Goal: Transaction & Acquisition: Book appointment/travel/reservation

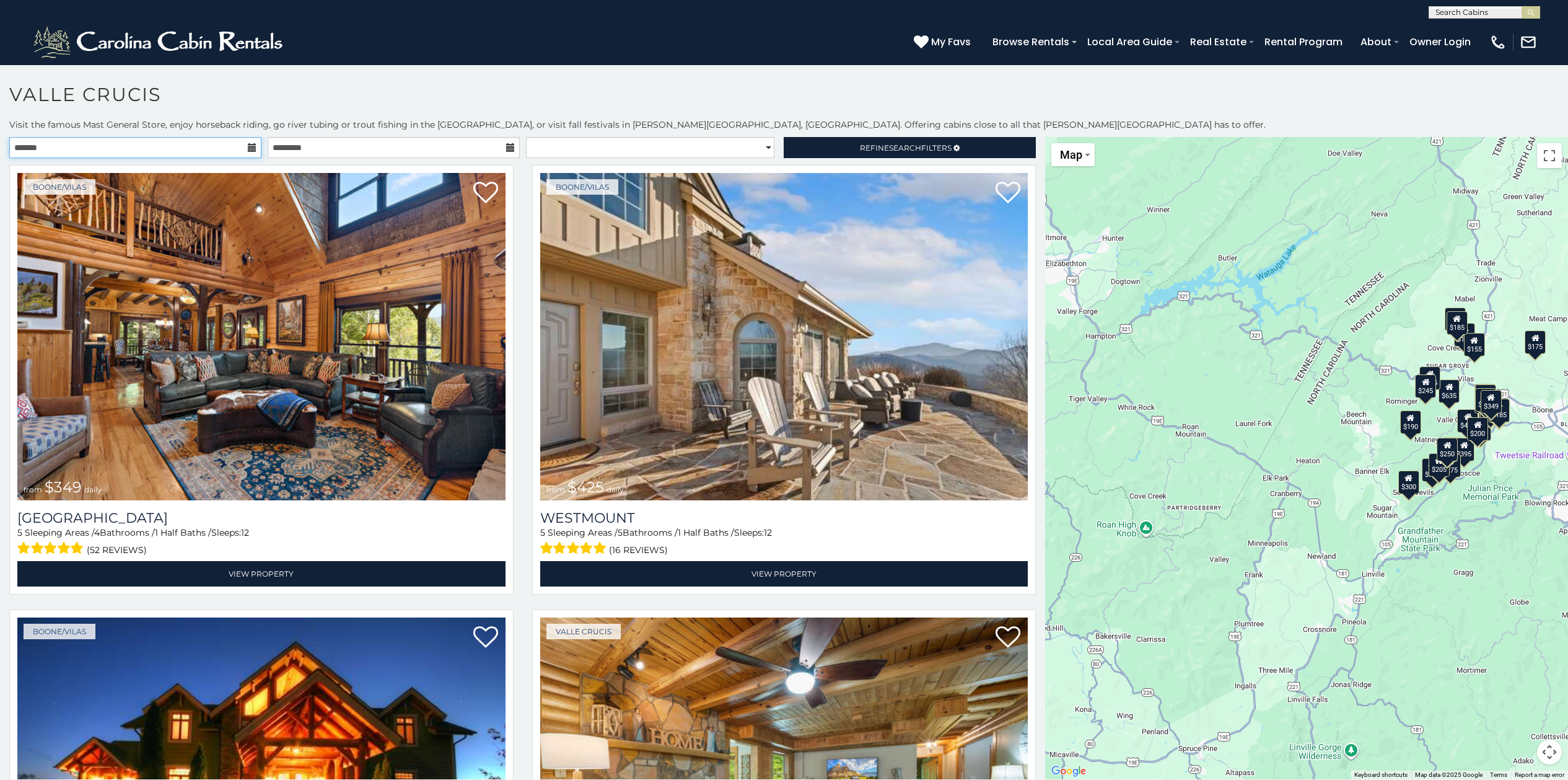
click at [201, 147] on input "text" at bounding box center [136, 147] width 252 height 21
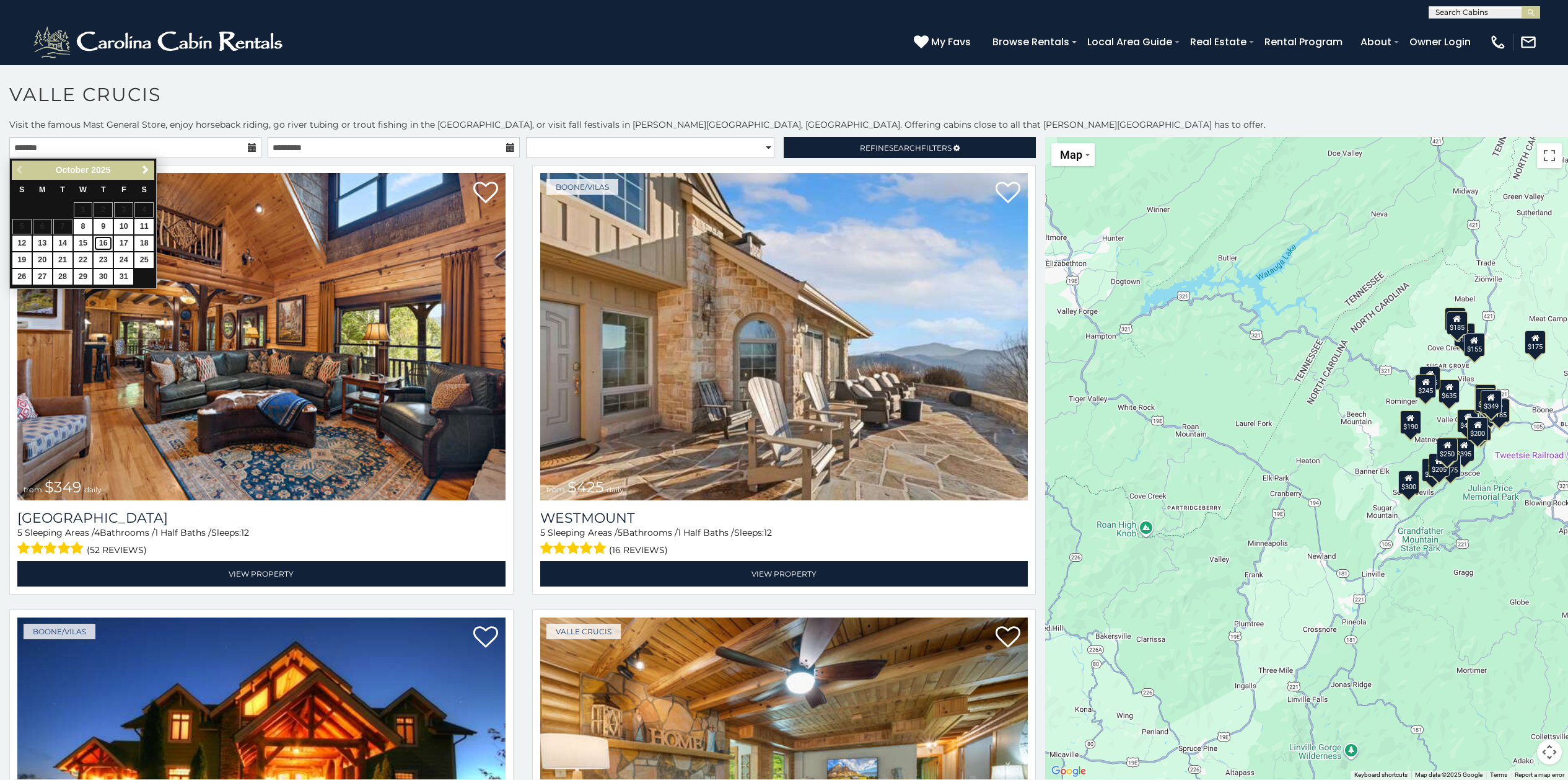
click at [106, 246] on link "16" at bounding box center [103, 243] width 19 height 15
type input "**********"
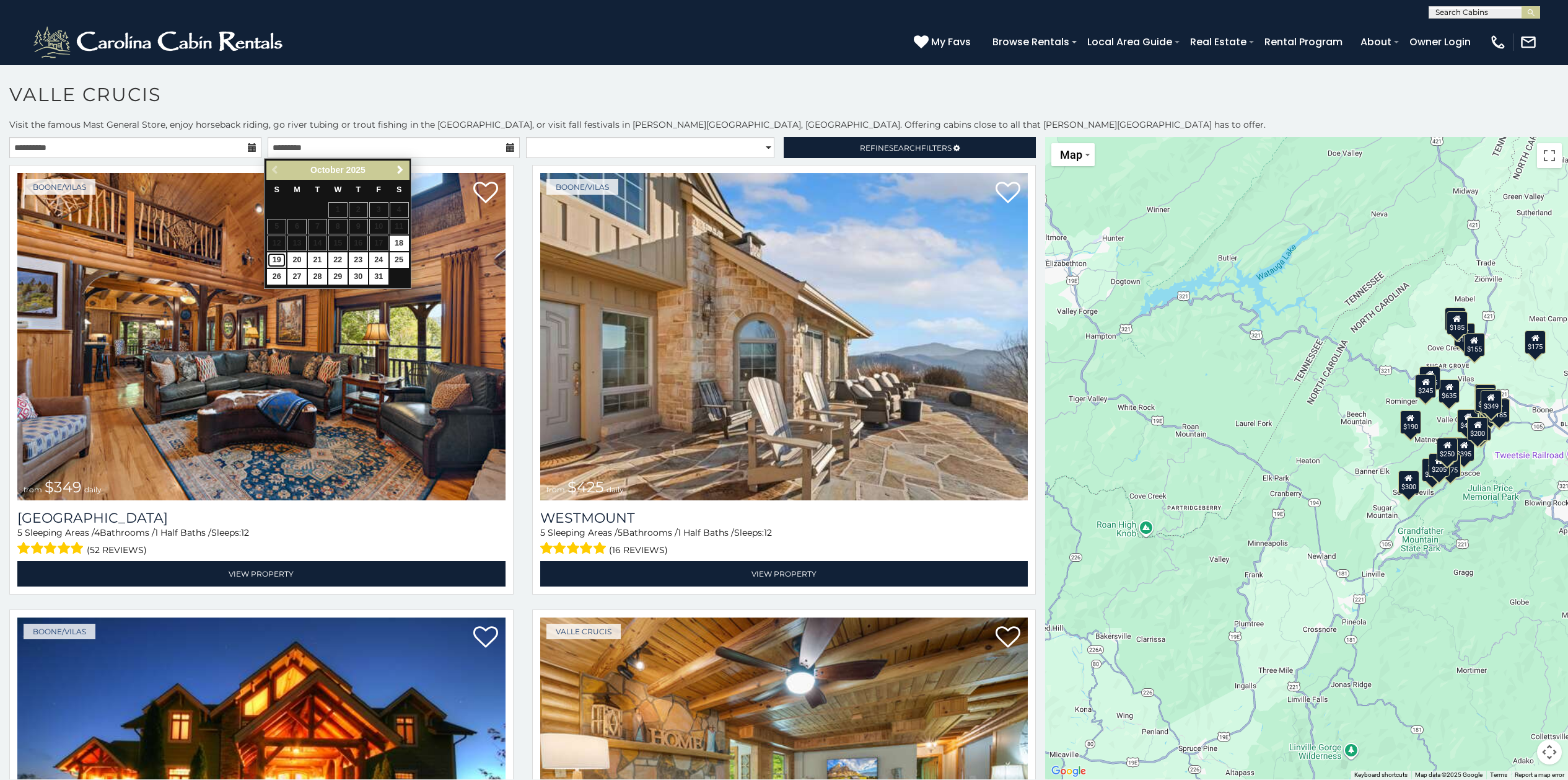
click at [280, 261] on link "19" at bounding box center [277, 260] width 19 height 15
type input "**********"
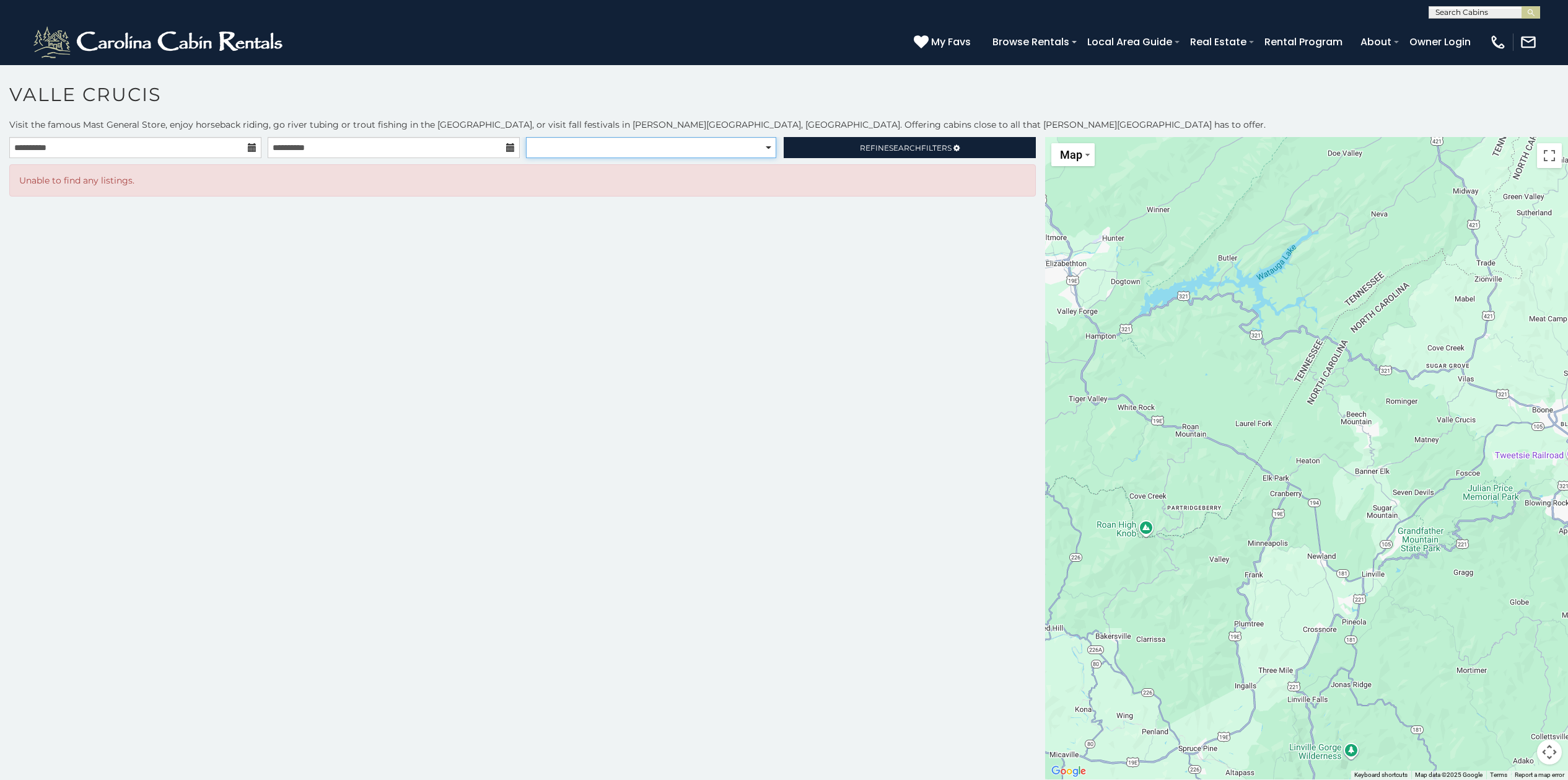
click at [767, 151] on select "**********" at bounding box center [652, 147] width 251 height 21
drag, startPoint x: 793, startPoint y: 343, endPoint x: 813, endPoint y: 338, distance: 20.6
click at [793, 343] on div "**********" at bounding box center [522, 458] width 1046 height 642
click at [889, 145] on span "Search" at bounding box center [905, 148] width 32 height 10
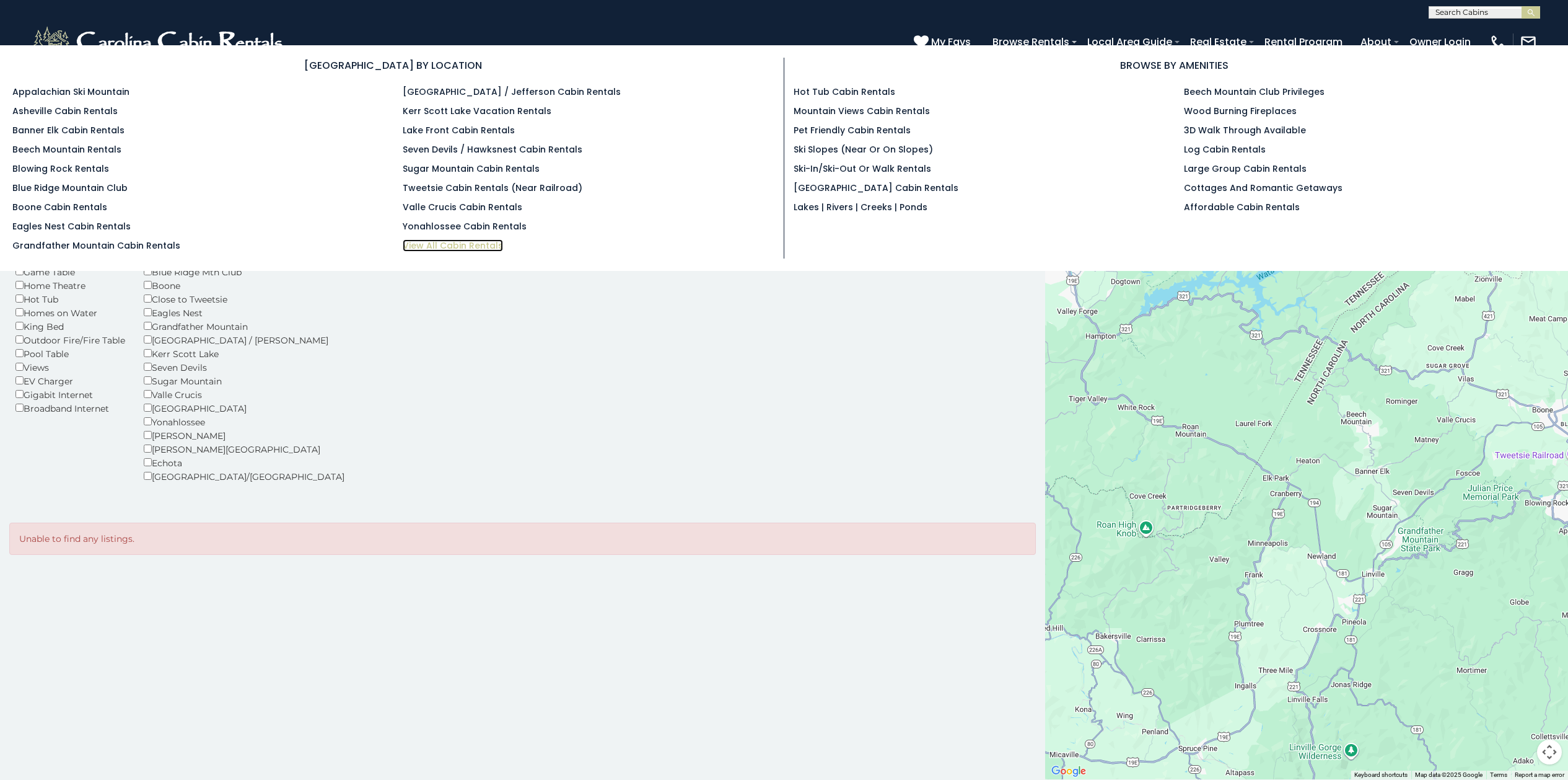
click at [465, 248] on link "View All Cabin Rentals" at bounding box center [453, 245] width 100 height 12
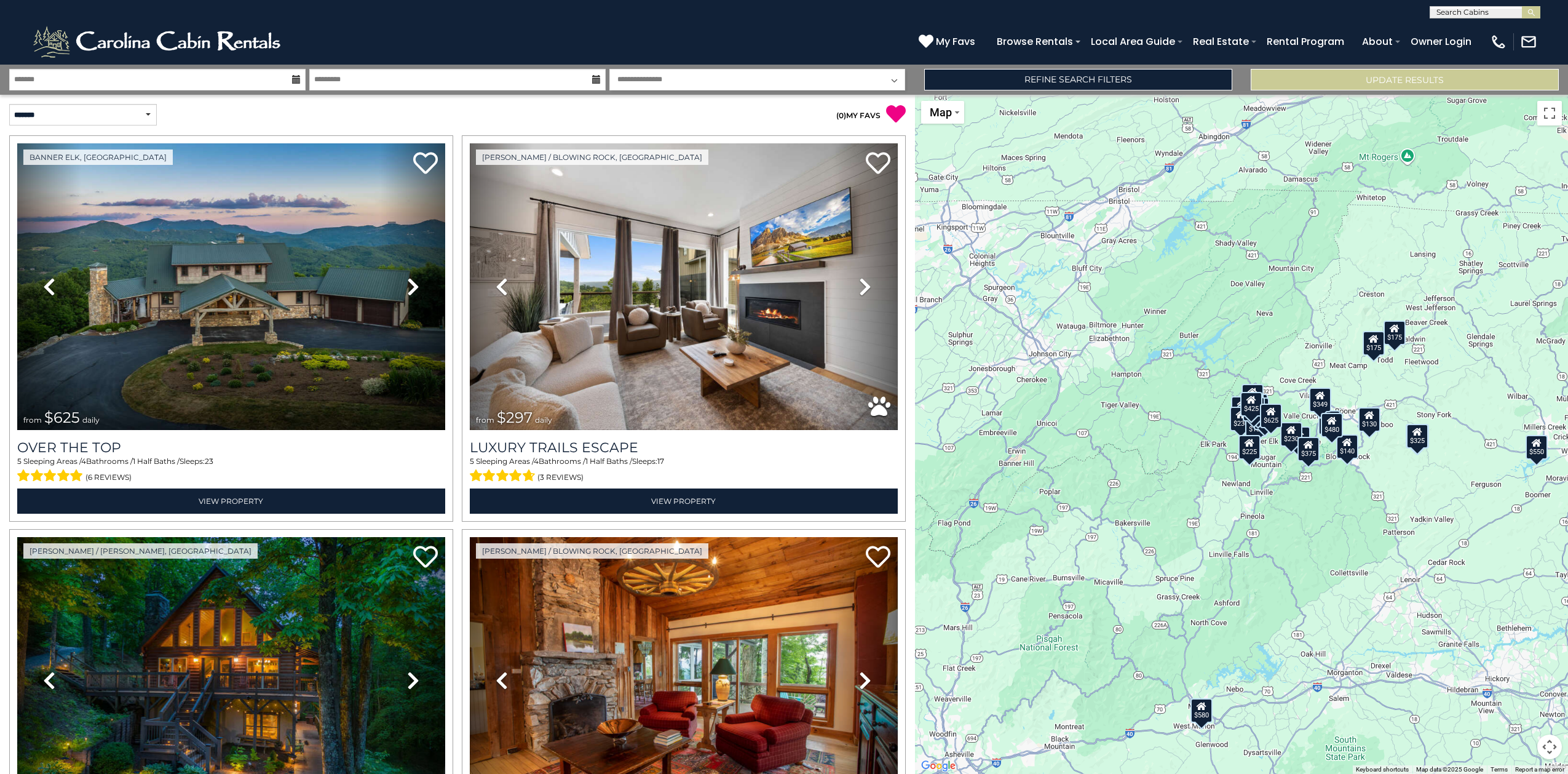
click at [226, 66] on div "**********" at bounding box center [784, 79] width 1568 height 30
click at [225, 78] on input "text" at bounding box center [157, 80] width 296 height 22
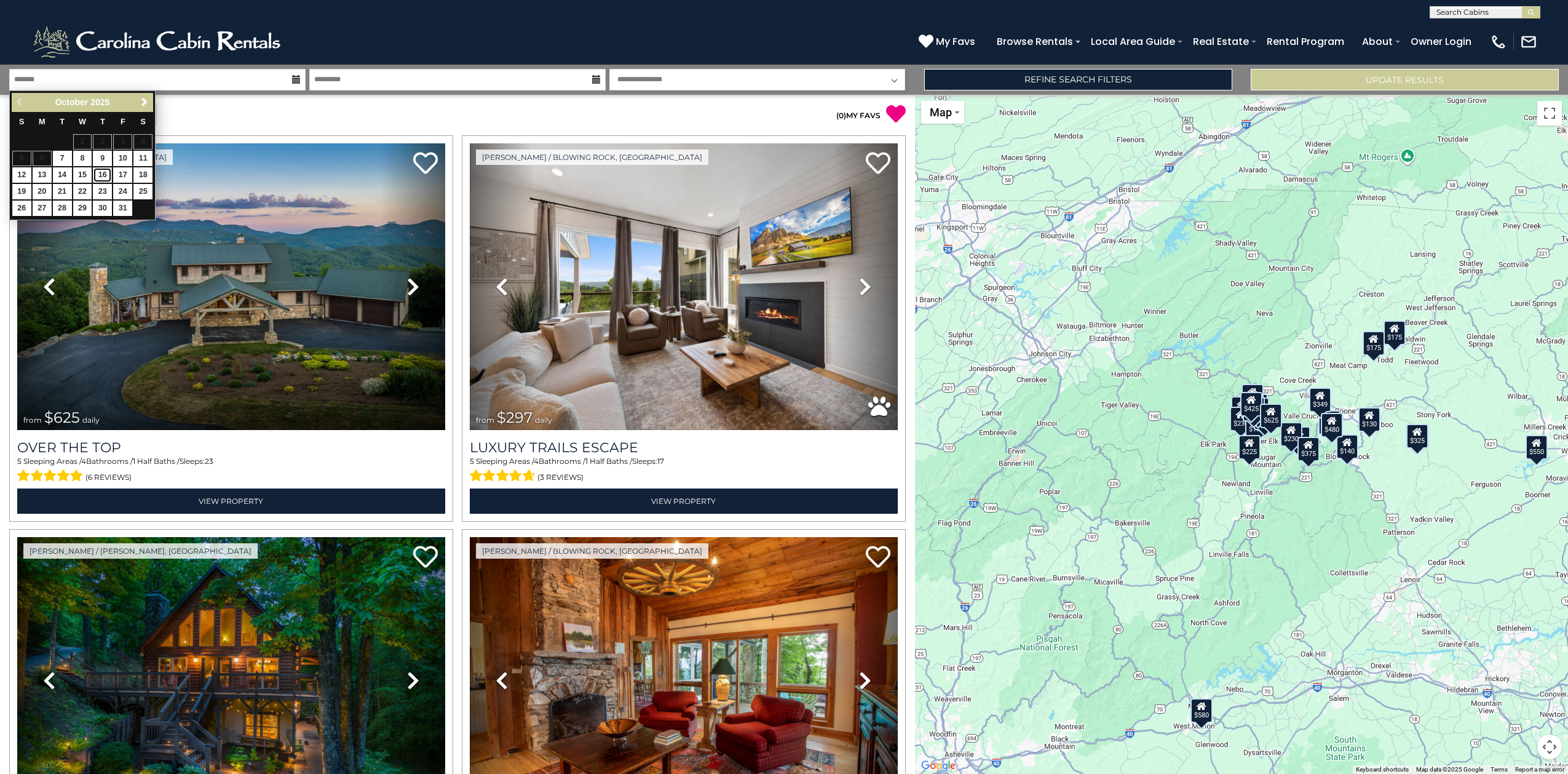
click at [102, 177] on link "16" at bounding box center [102, 175] width 19 height 15
type input "********"
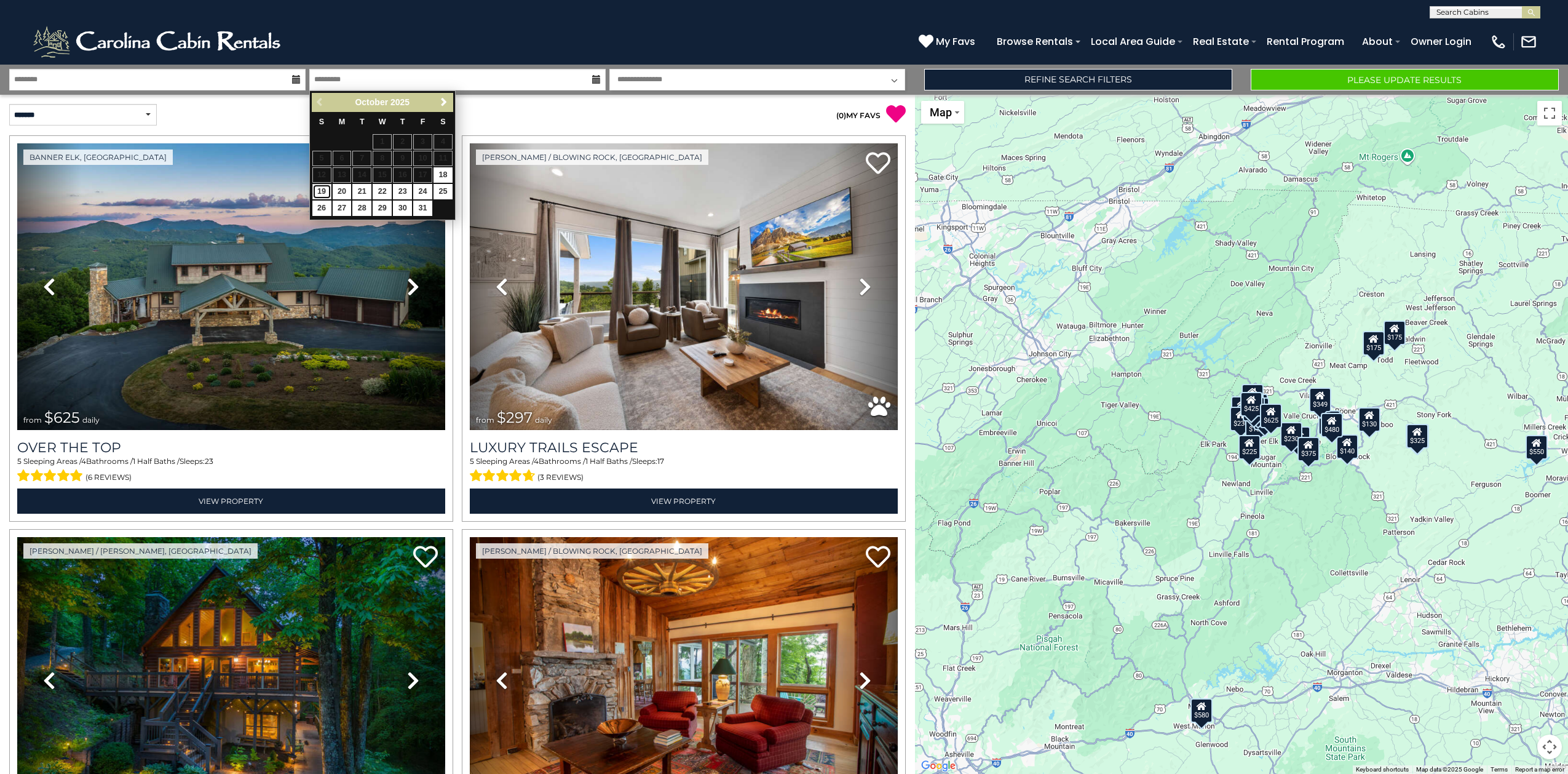
click at [322, 189] on link "19" at bounding box center [322, 192] width 19 height 15
type input "********"
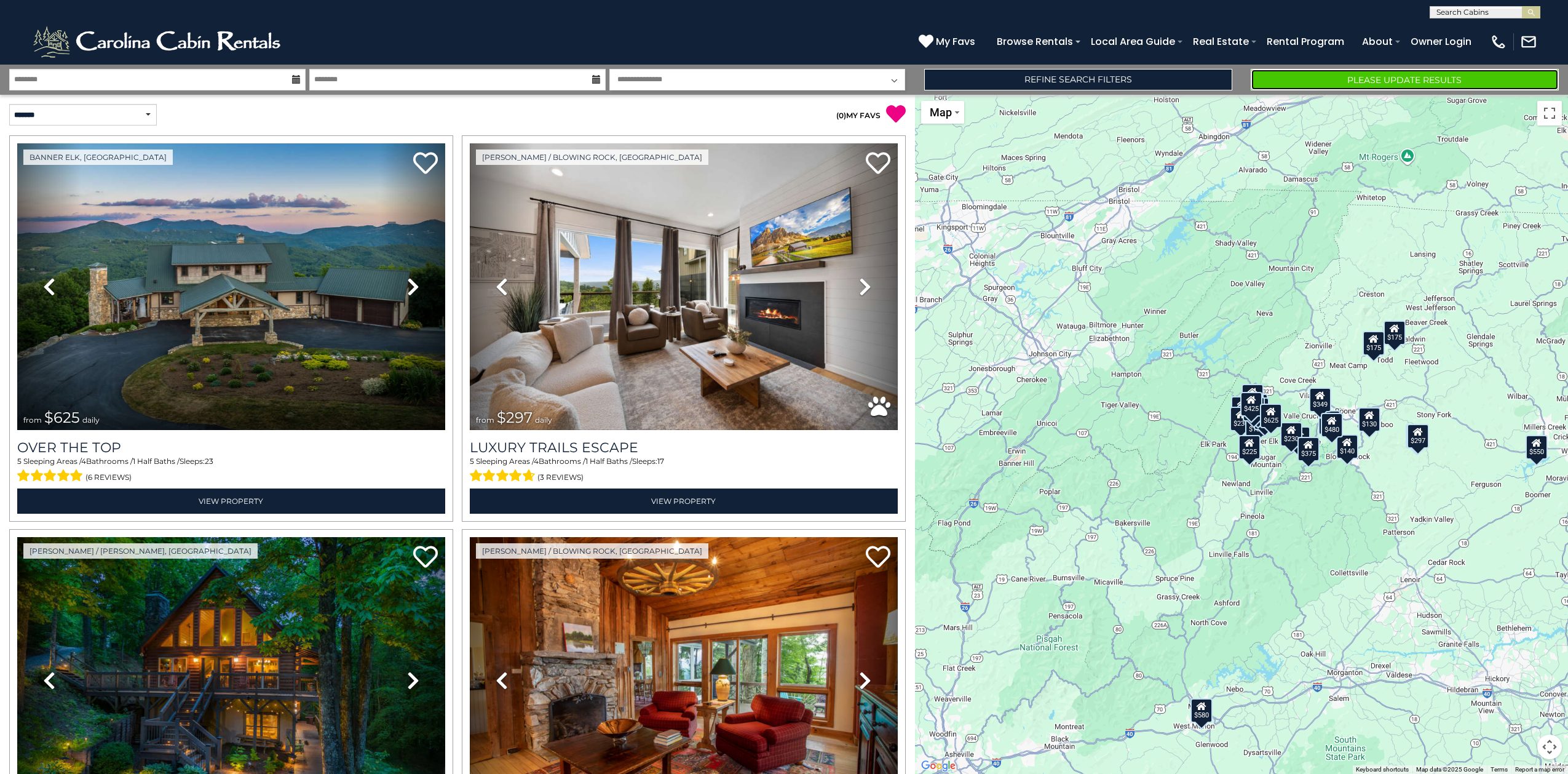
click at [1339, 75] on button "Please Update Results" at bounding box center [1404, 80] width 308 height 22
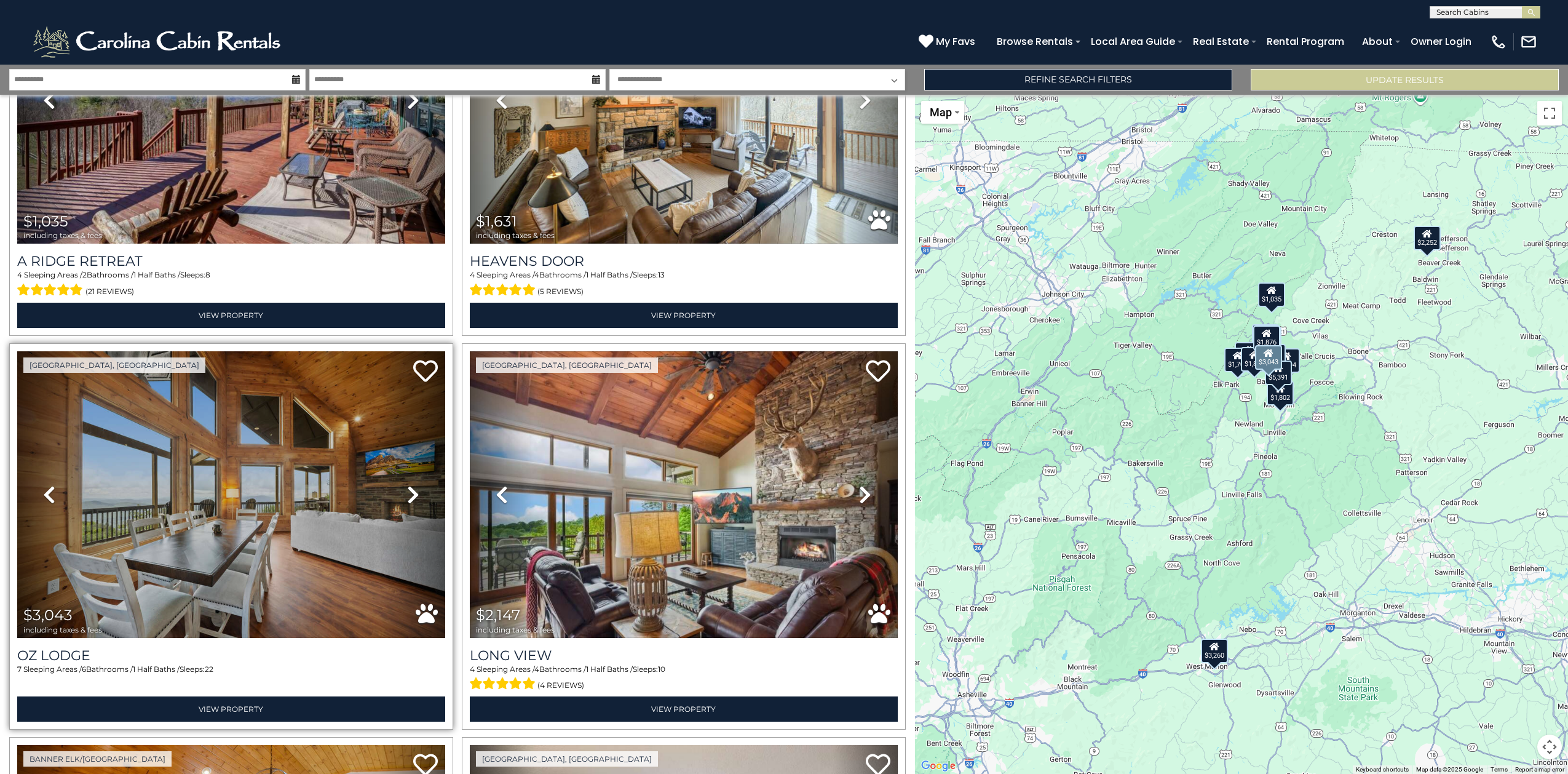
scroll to position [1384, 0]
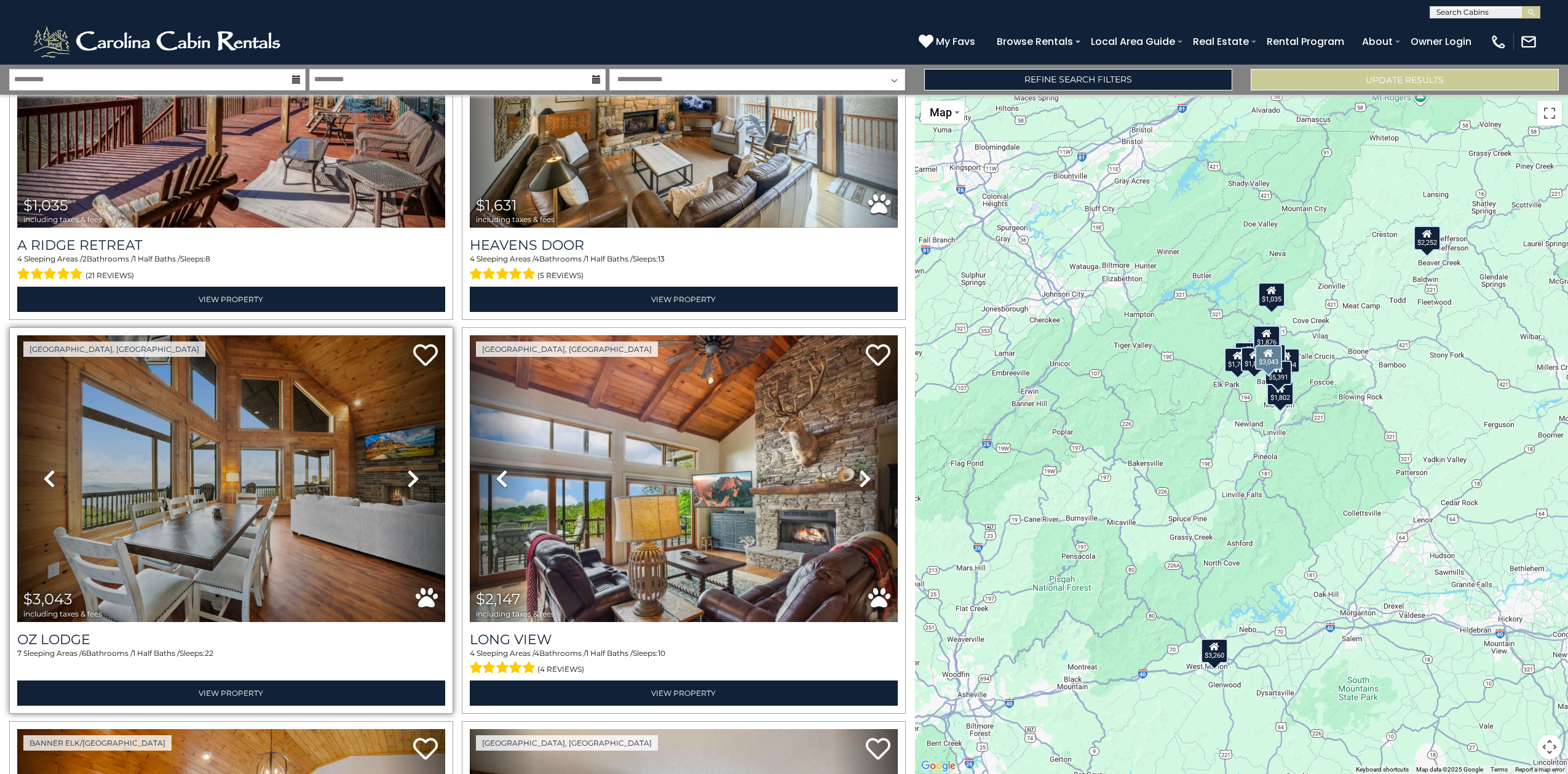
click at [407, 469] on icon at bounding box center [412, 478] width 12 height 20
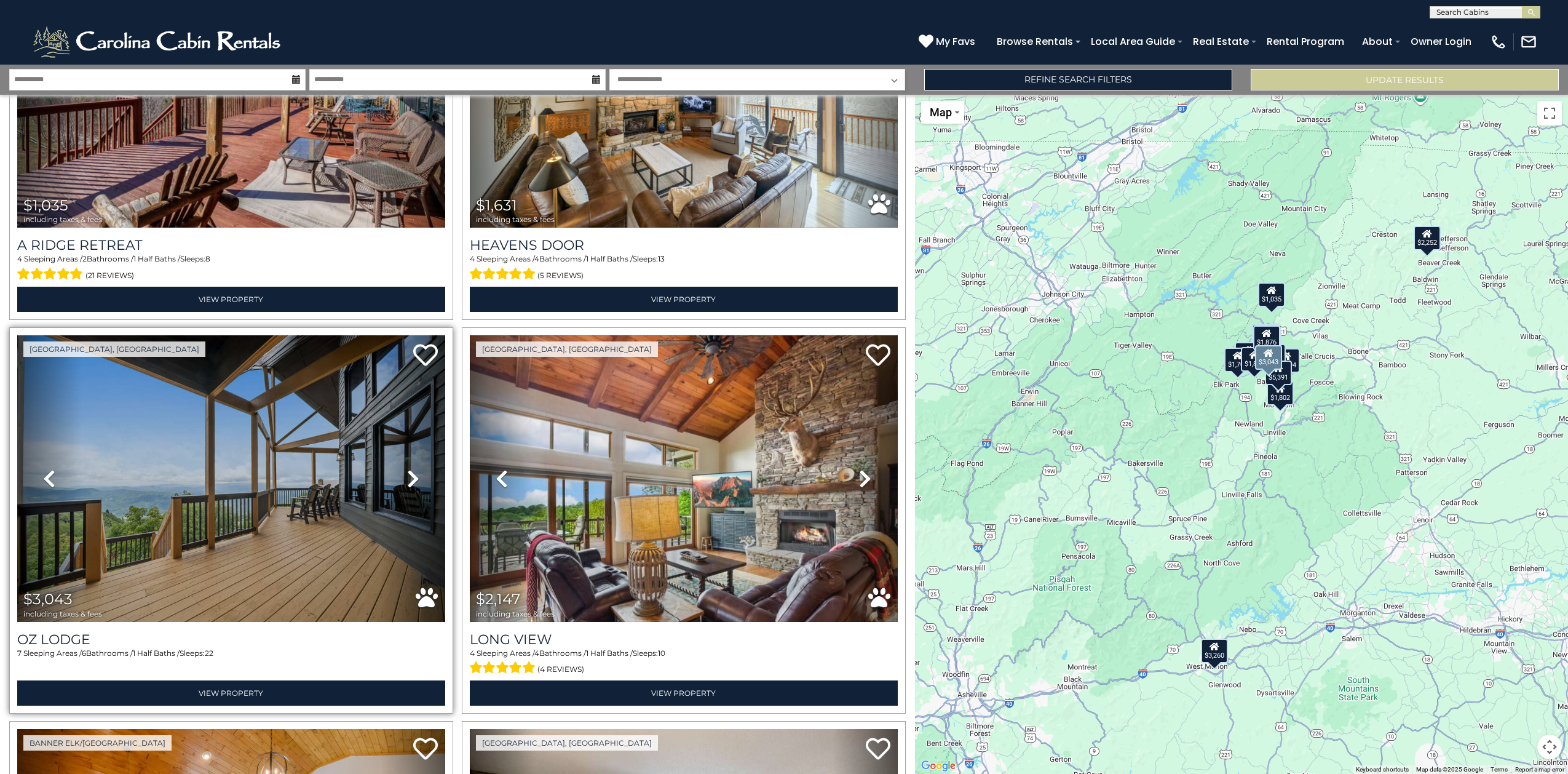
click at [407, 469] on icon at bounding box center [412, 478] width 12 height 20
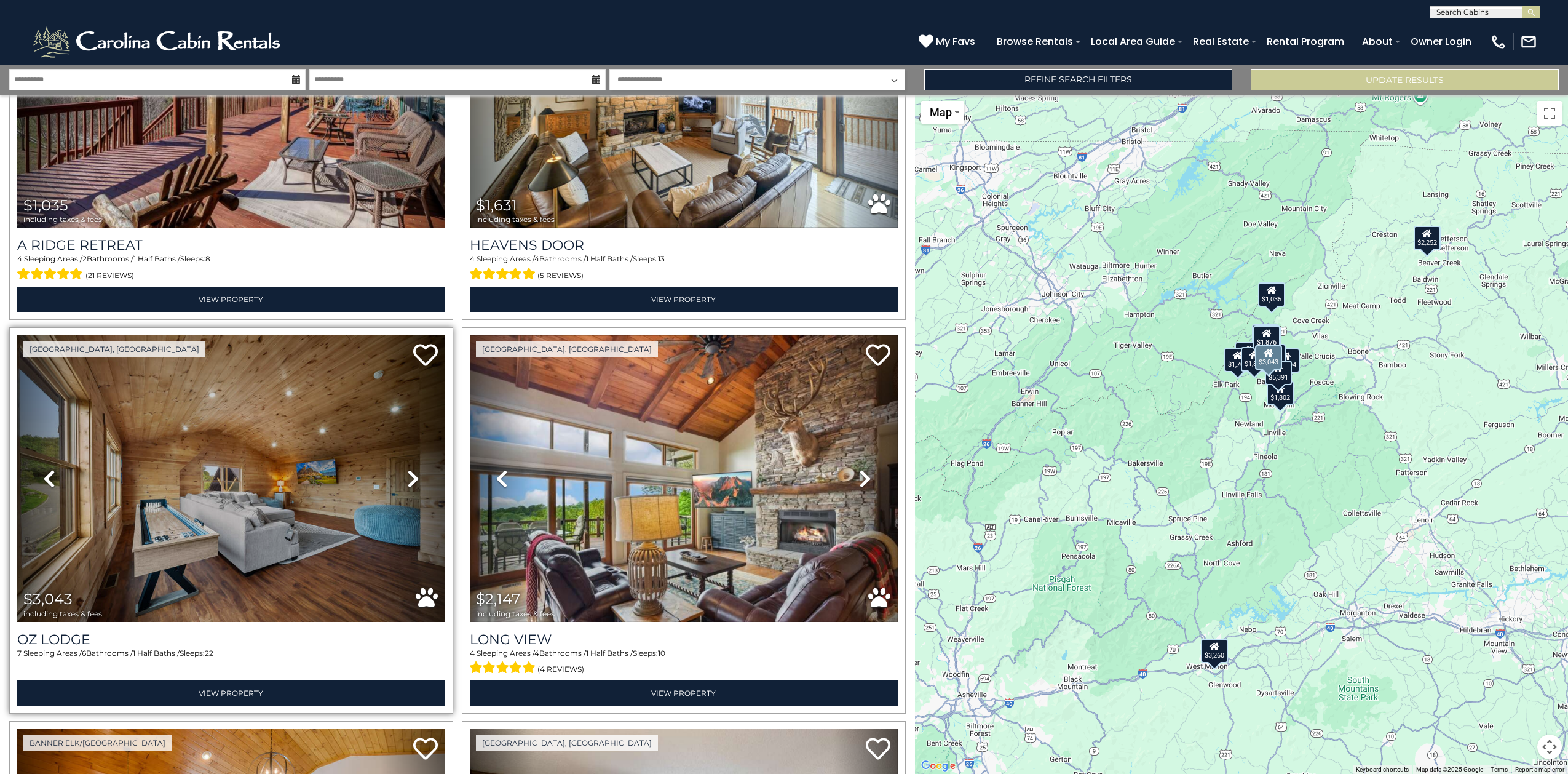
click at [407, 469] on icon at bounding box center [412, 478] width 12 height 20
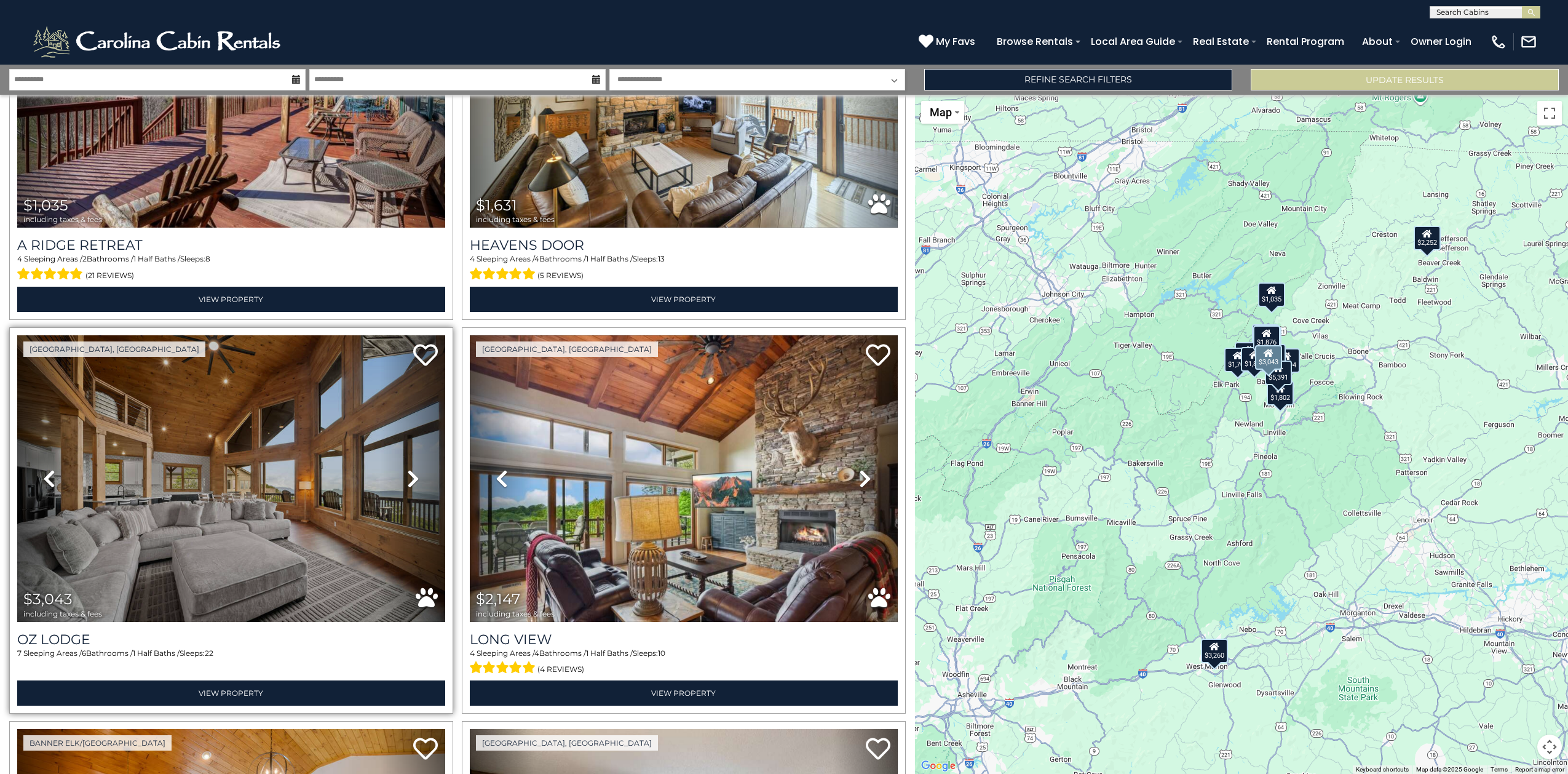
click at [402, 469] on link "Next" at bounding box center [412, 479] width 64 height 287
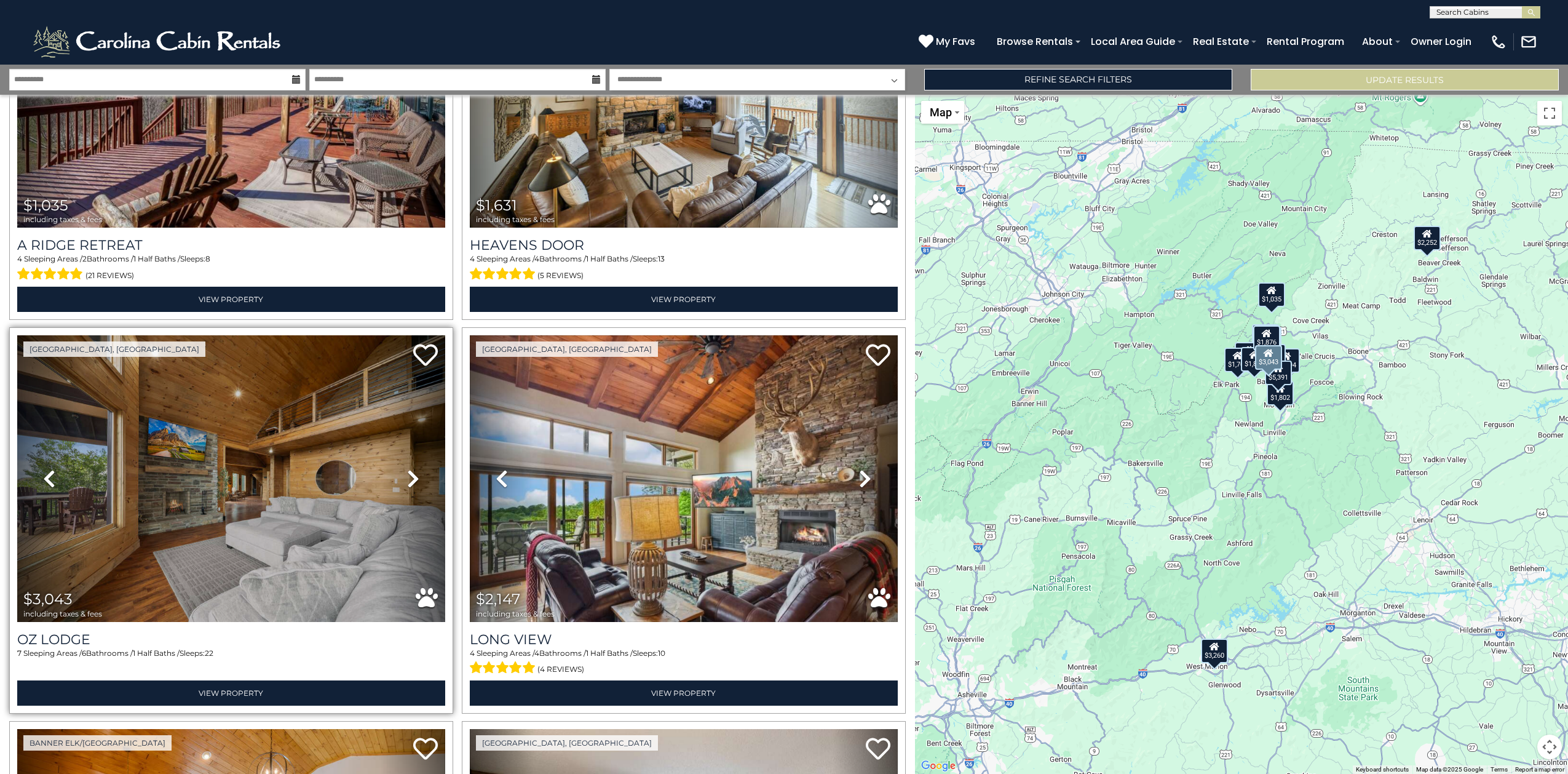
click at [402, 469] on link "Next" at bounding box center [412, 479] width 64 height 287
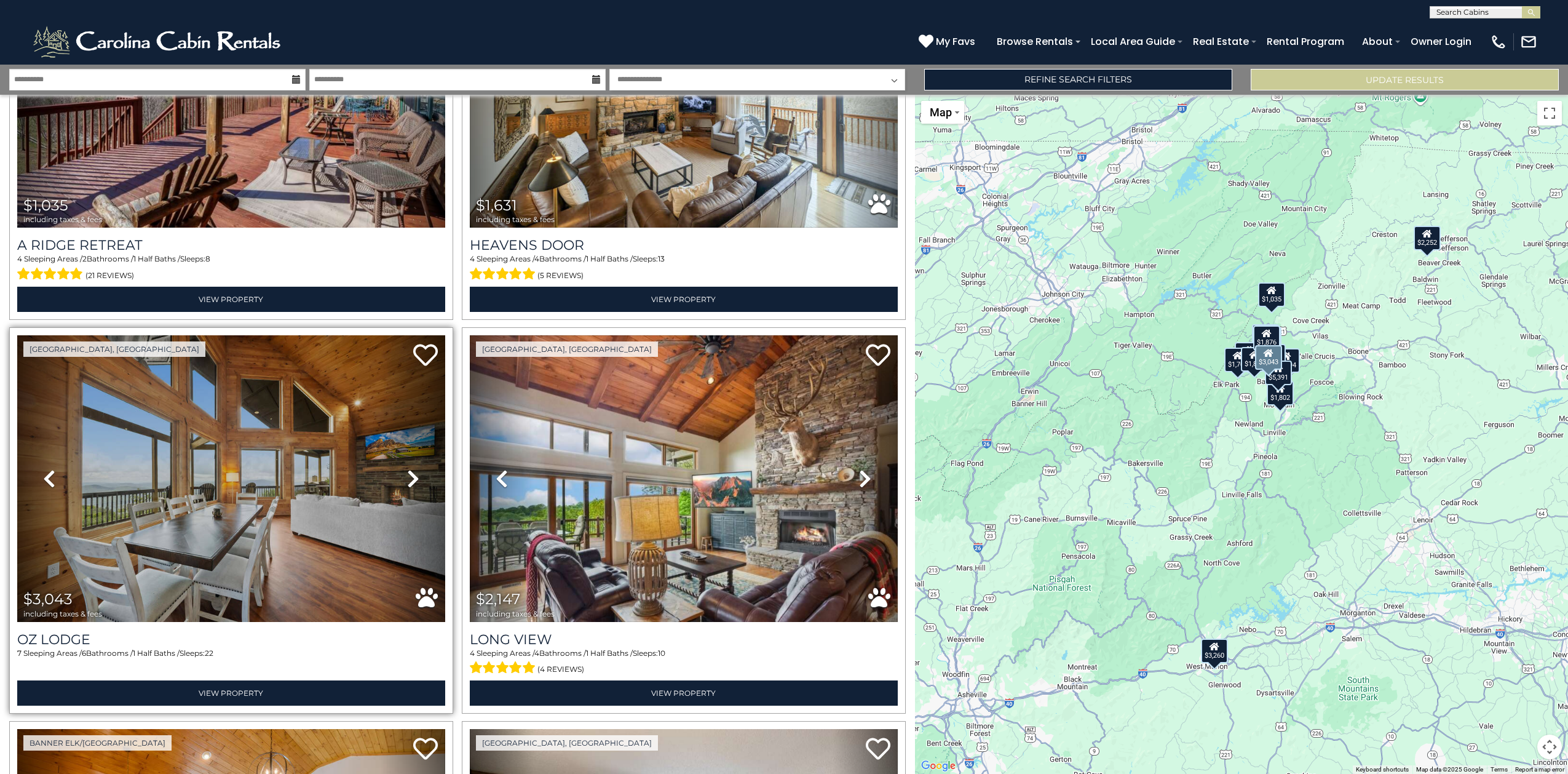
click at [402, 469] on link "Next" at bounding box center [412, 479] width 64 height 287
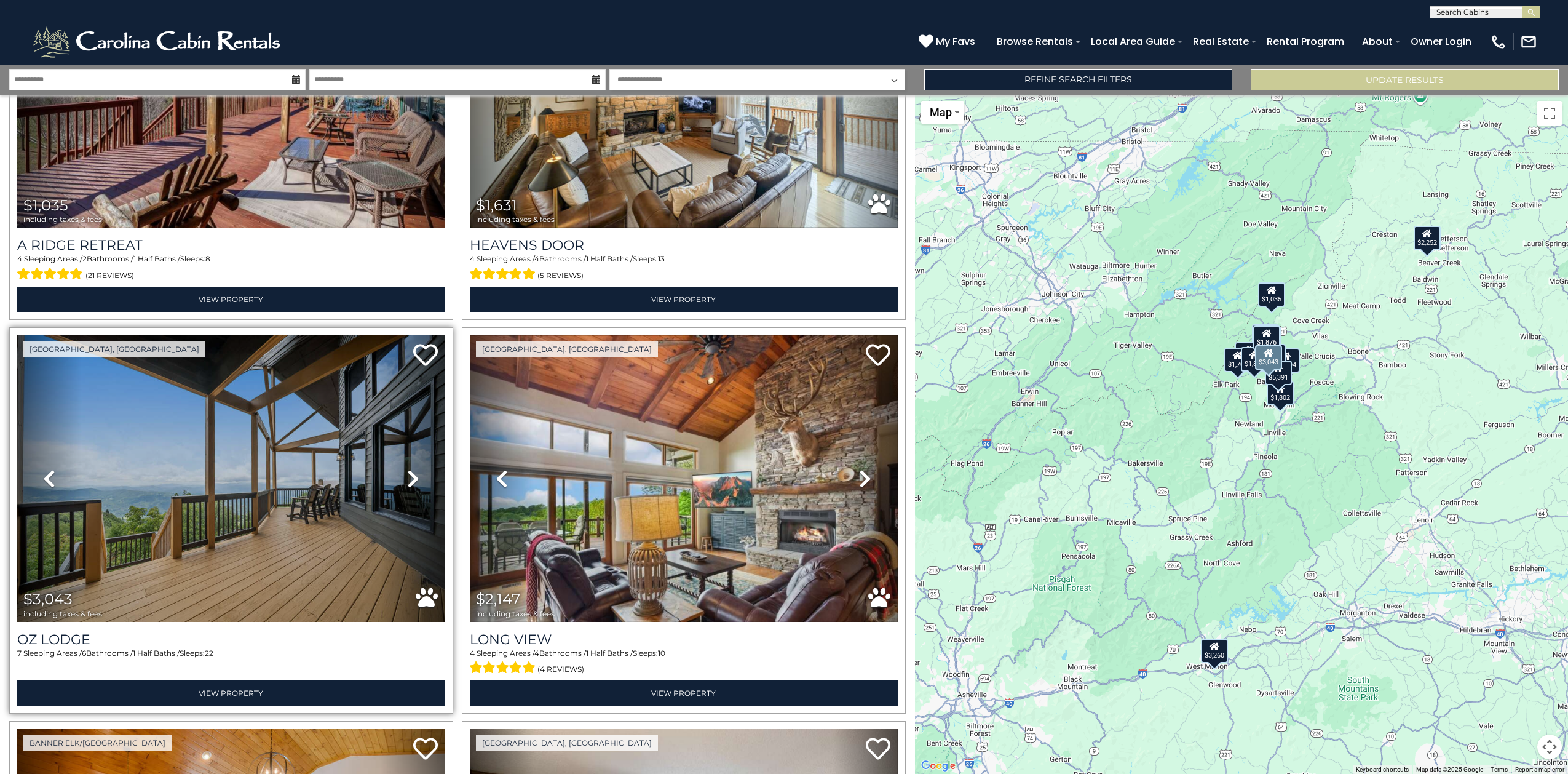
click at [402, 468] on link "Next" at bounding box center [412, 479] width 64 height 287
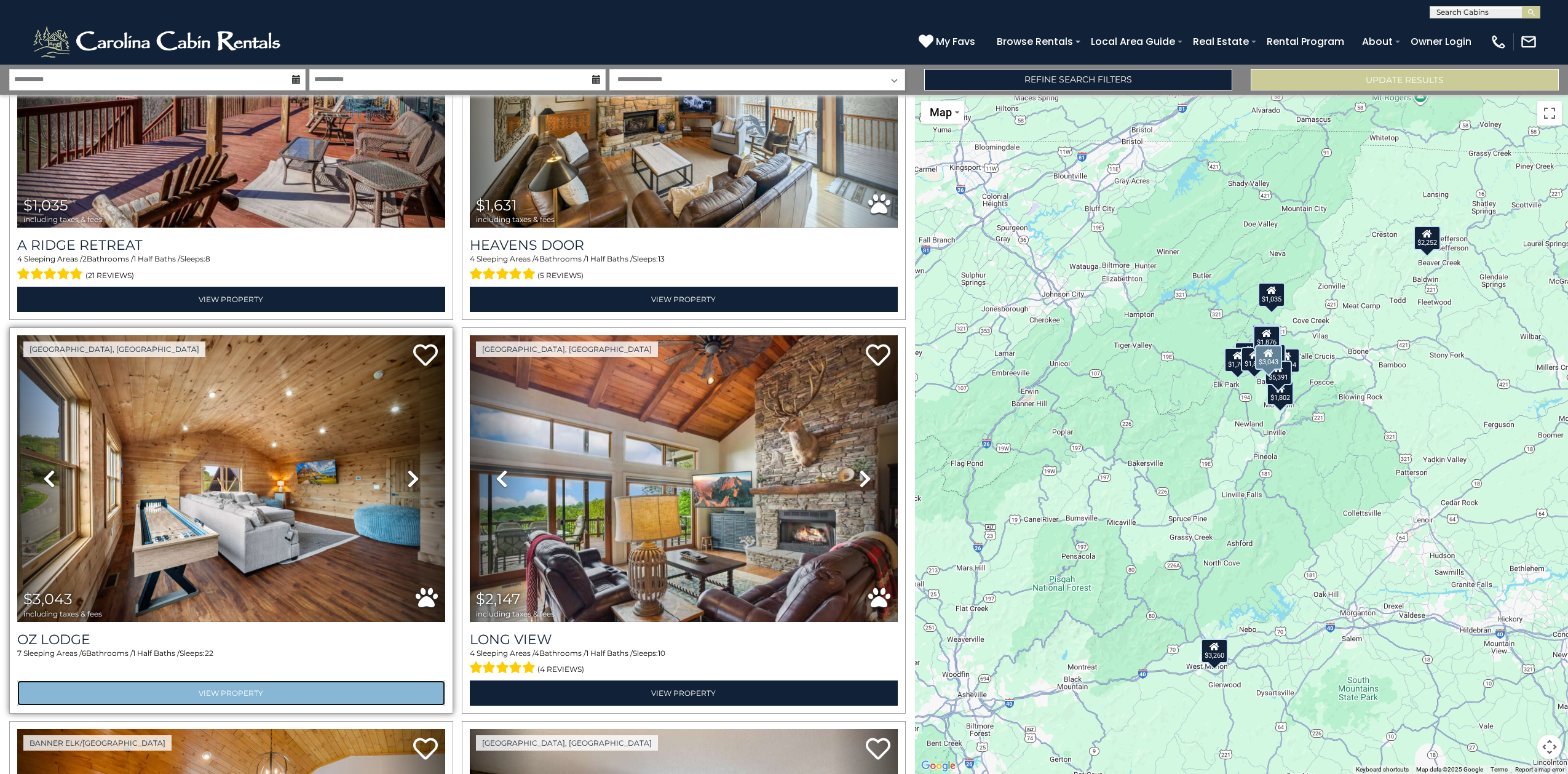
click at [284, 681] on link "View Property" at bounding box center [231, 693] width 428 height 25
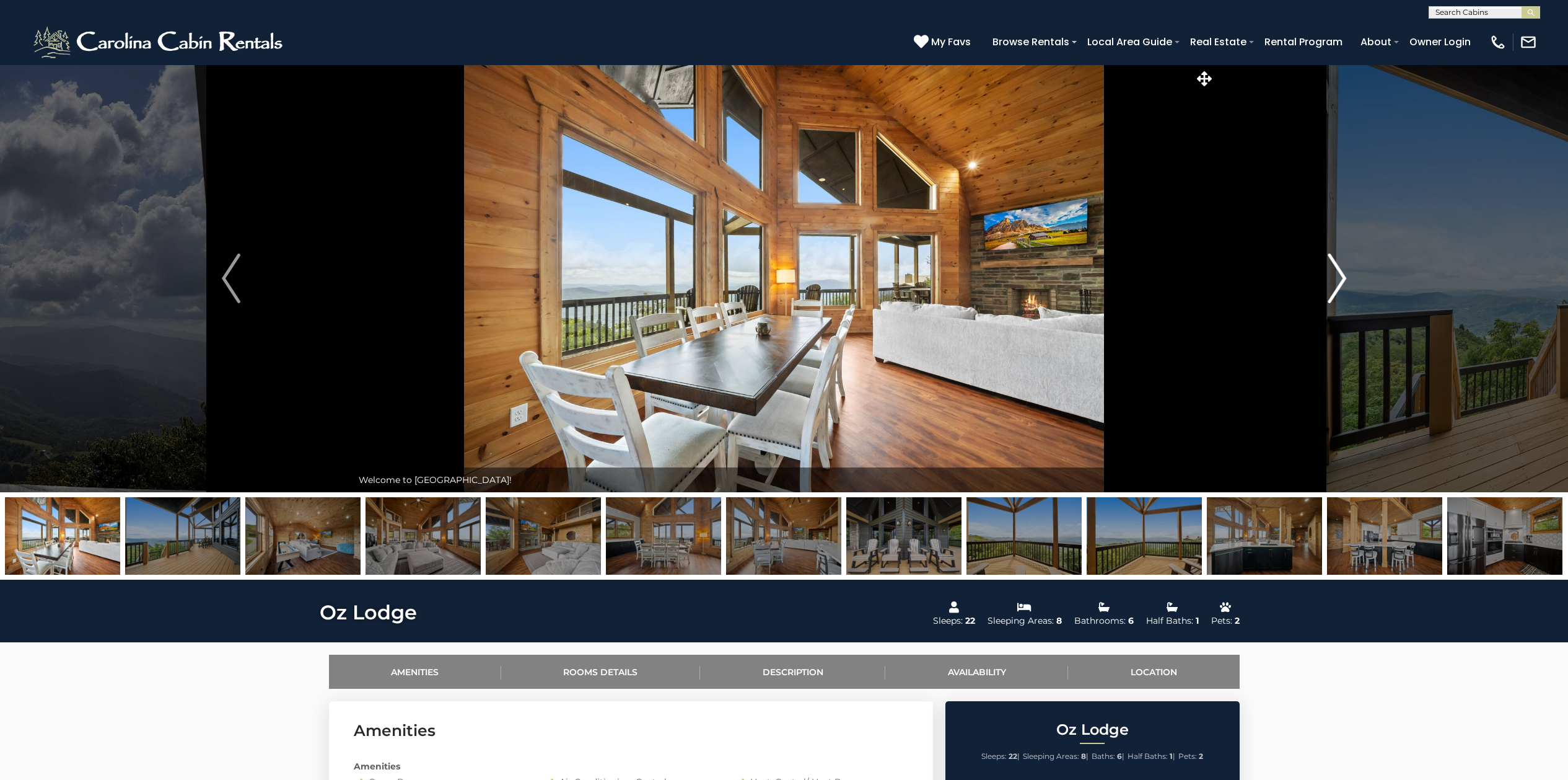
click at [1338, 272] on img "Next" at bounding box center [1337, 278] width 19 height 50
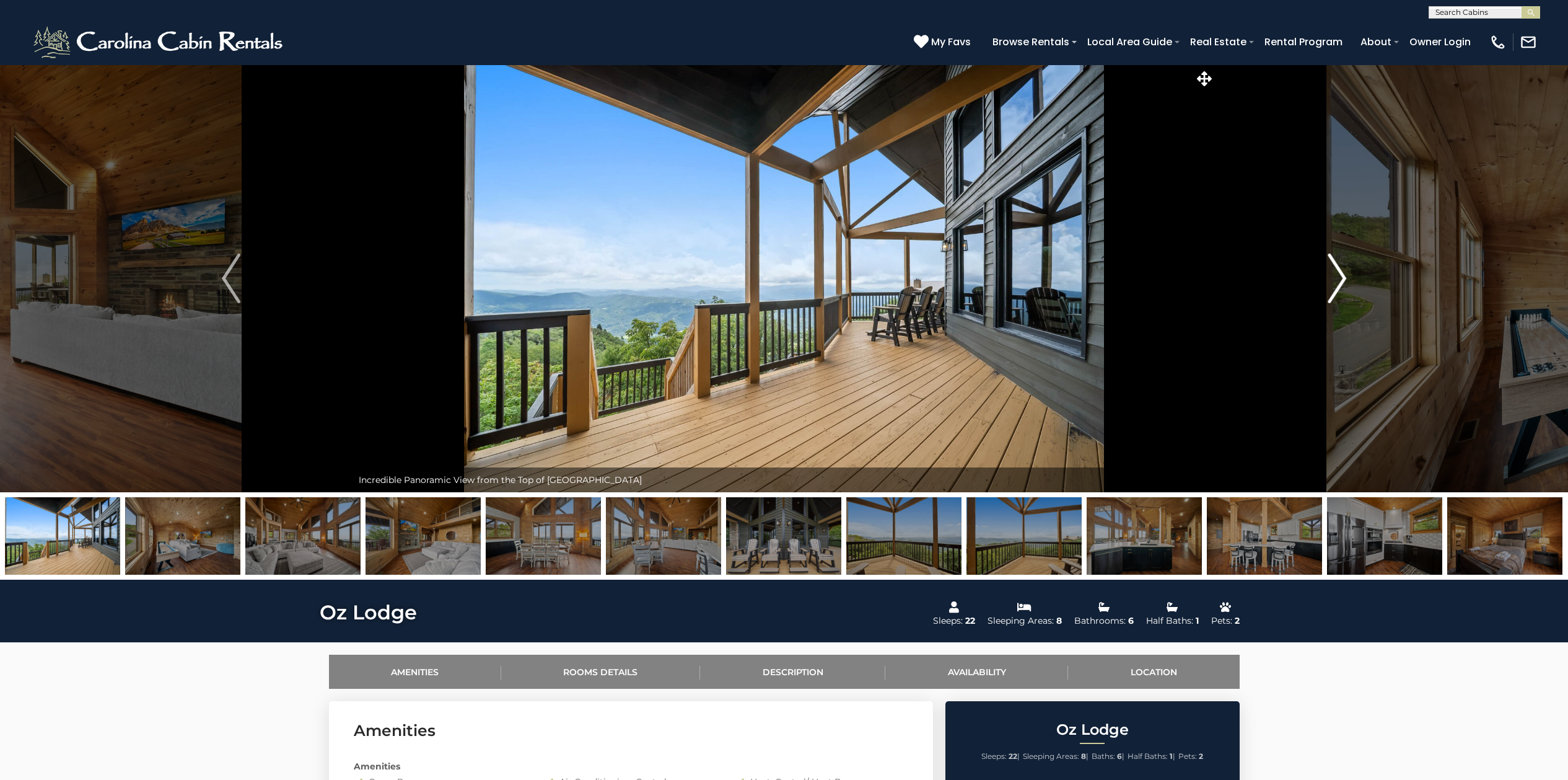
click at [1338, 272] on img "Next" at bounding box center [1337, 278] width 19 height 50
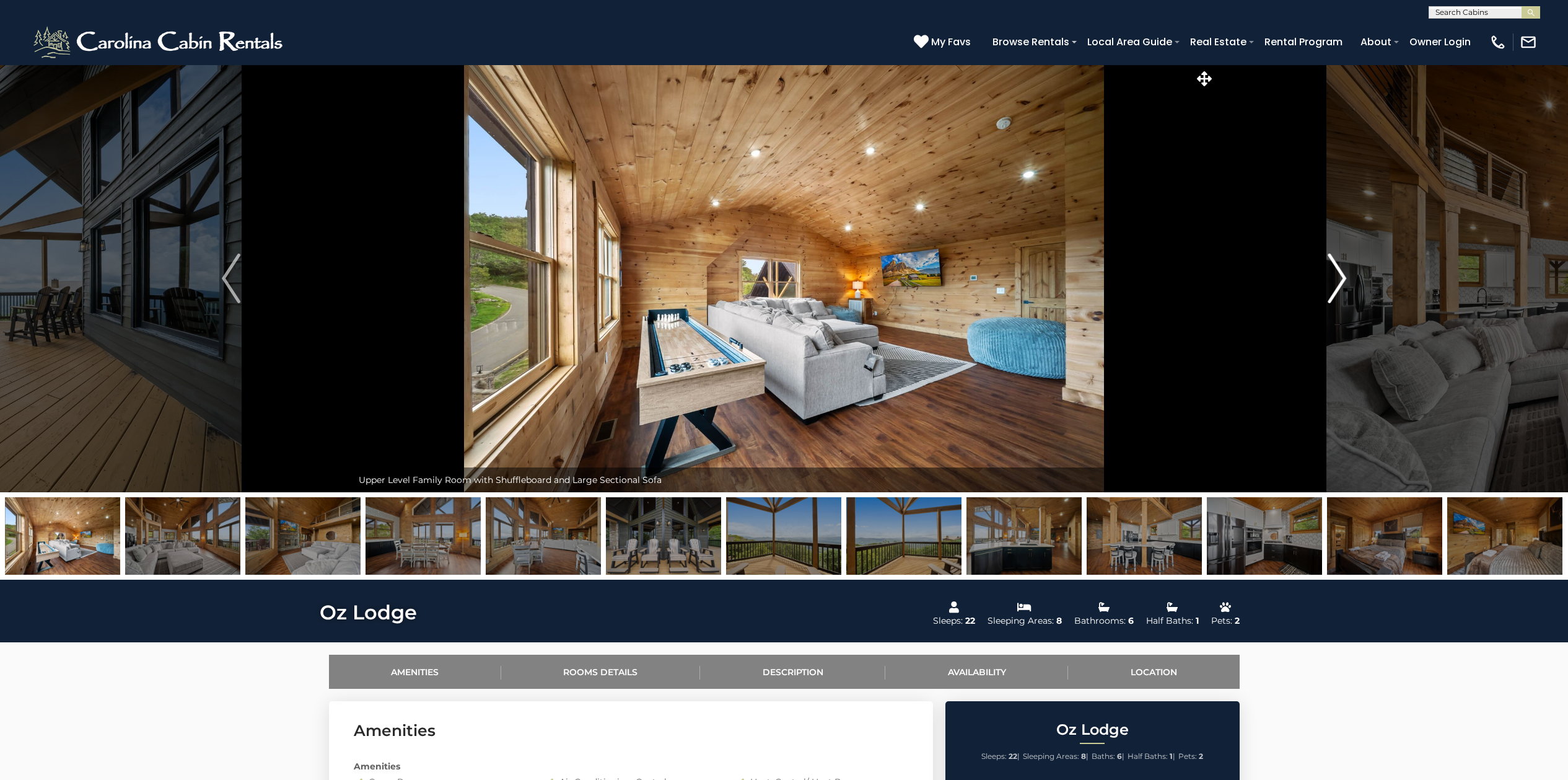
click at [1338, 272] on img "Next" at bounding box center [1337, 278] width 19 height 50
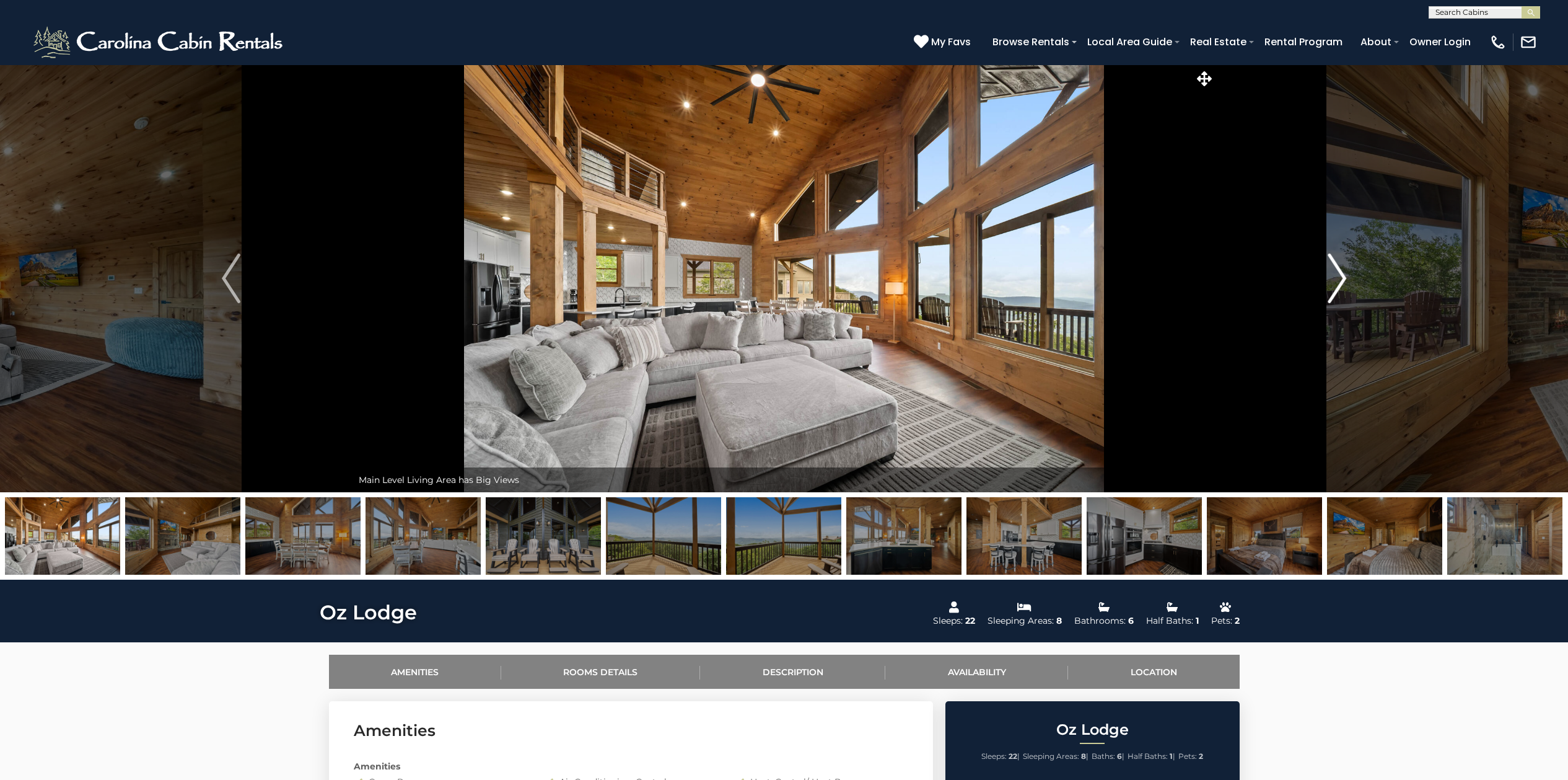
click at [1338, 272] on img "Next" at bounding box center [1337, 278] width 19 height 50
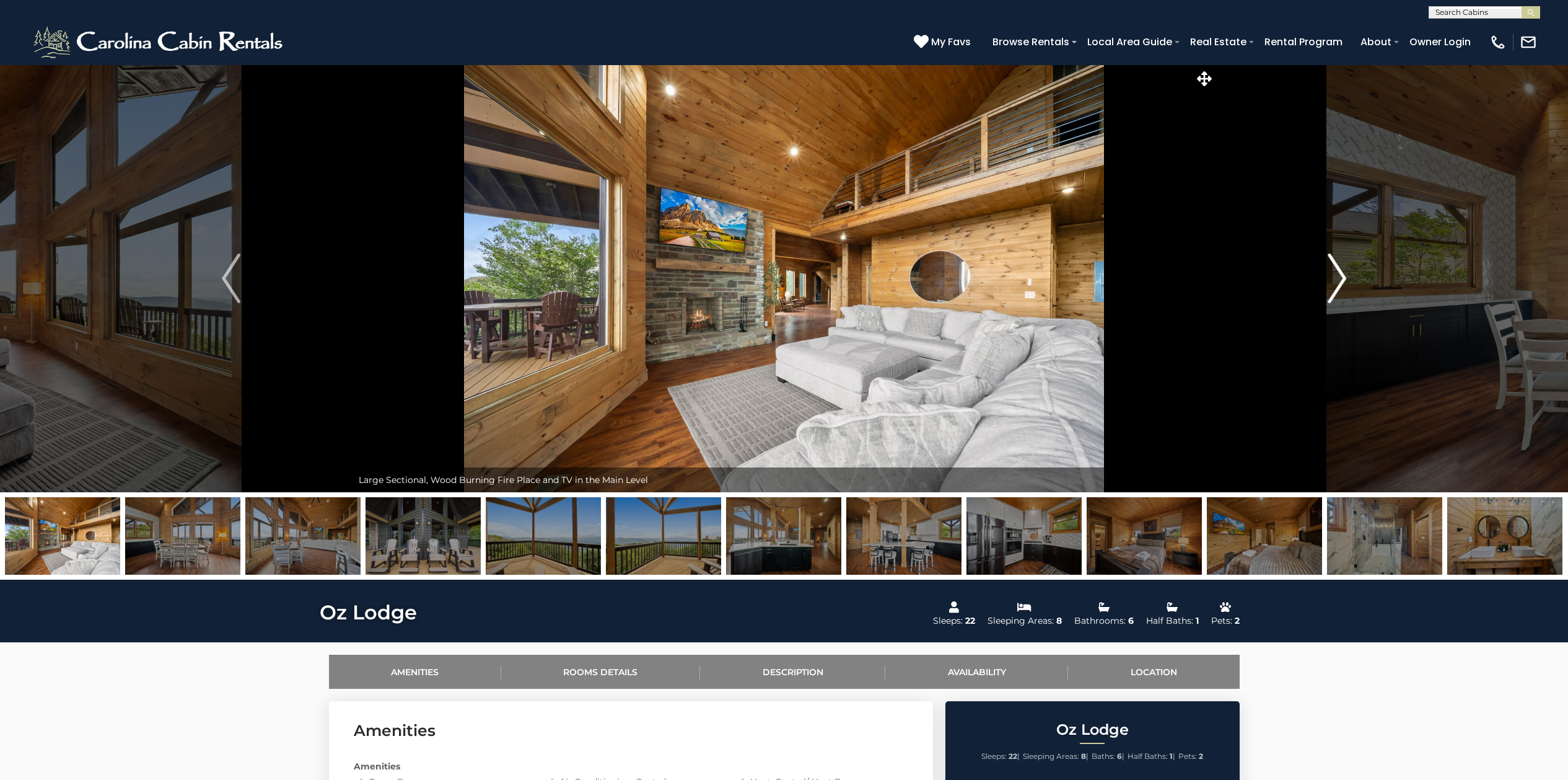
click at [1338, 272] on img "Next" at bounding box center [1337, 278] width 19 height 50
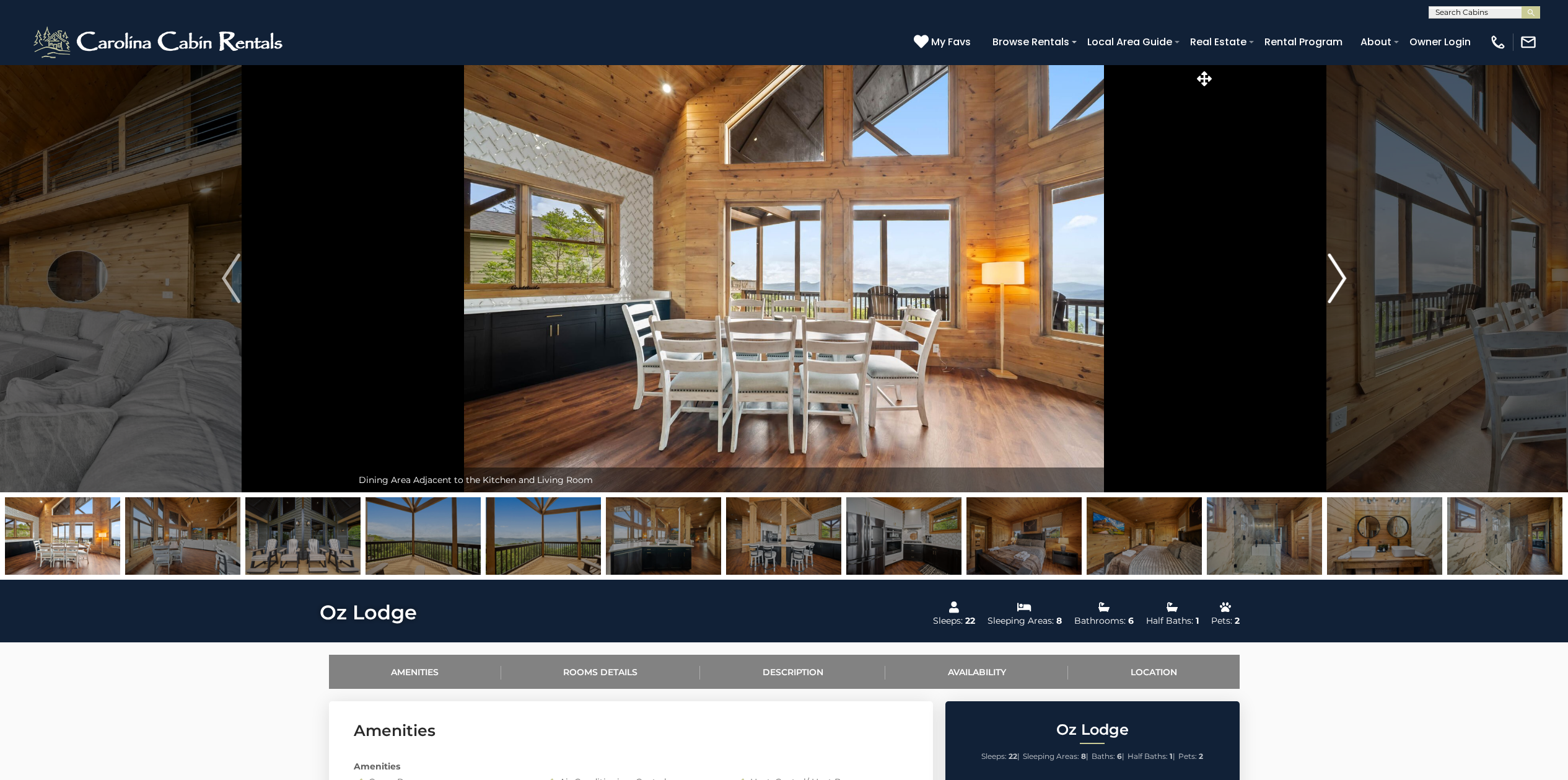
click at [1338, 272] on img "Next" at bounding box center [1337, 278] width 19 height 50
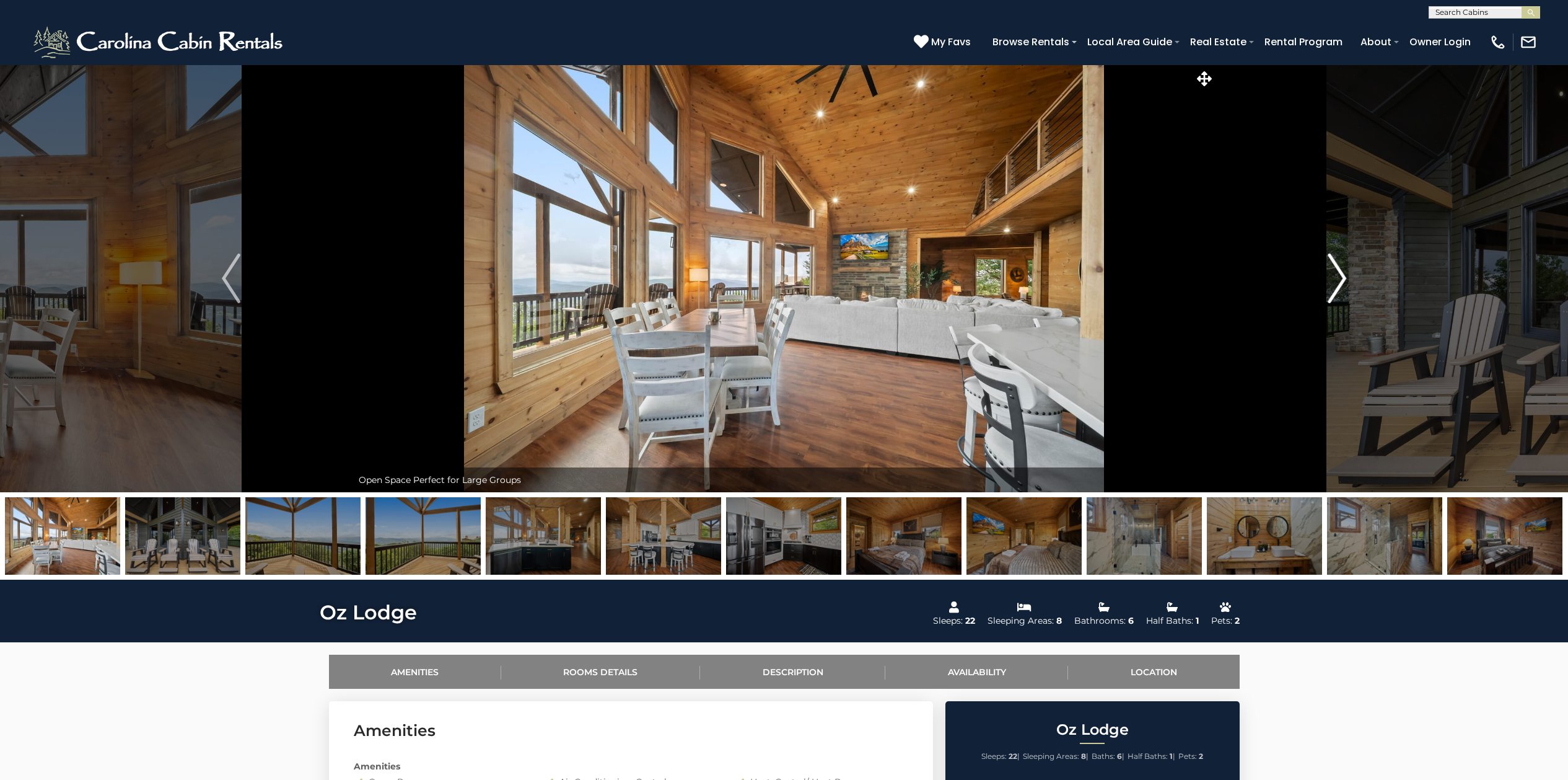
click at [1338, 272] on img "Next" at bounding box center [1337, 278] width 19 height 50
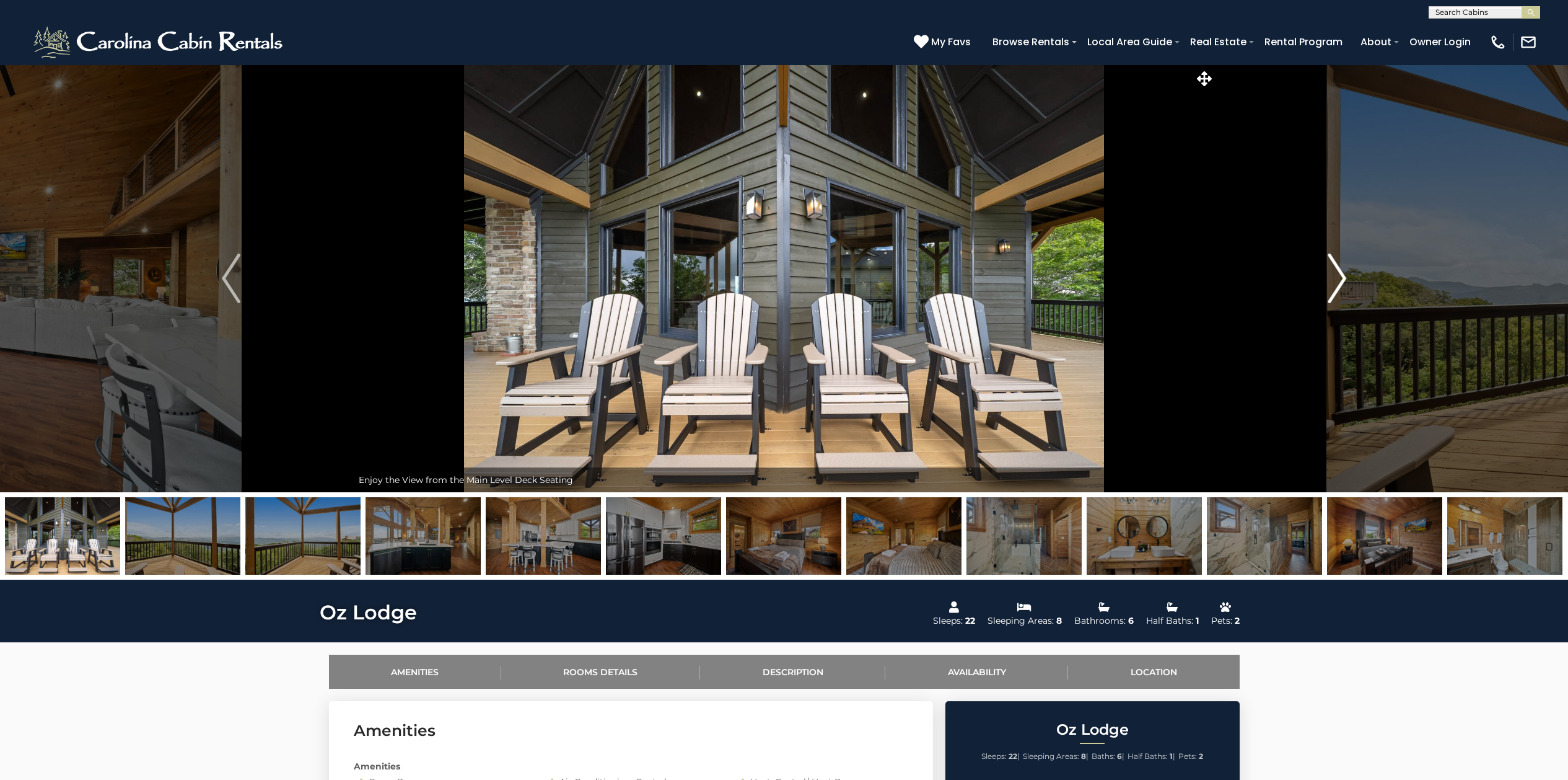
click at [1338, 272] on img "Next" at bounding box center [1337, 278] width 19 height 50
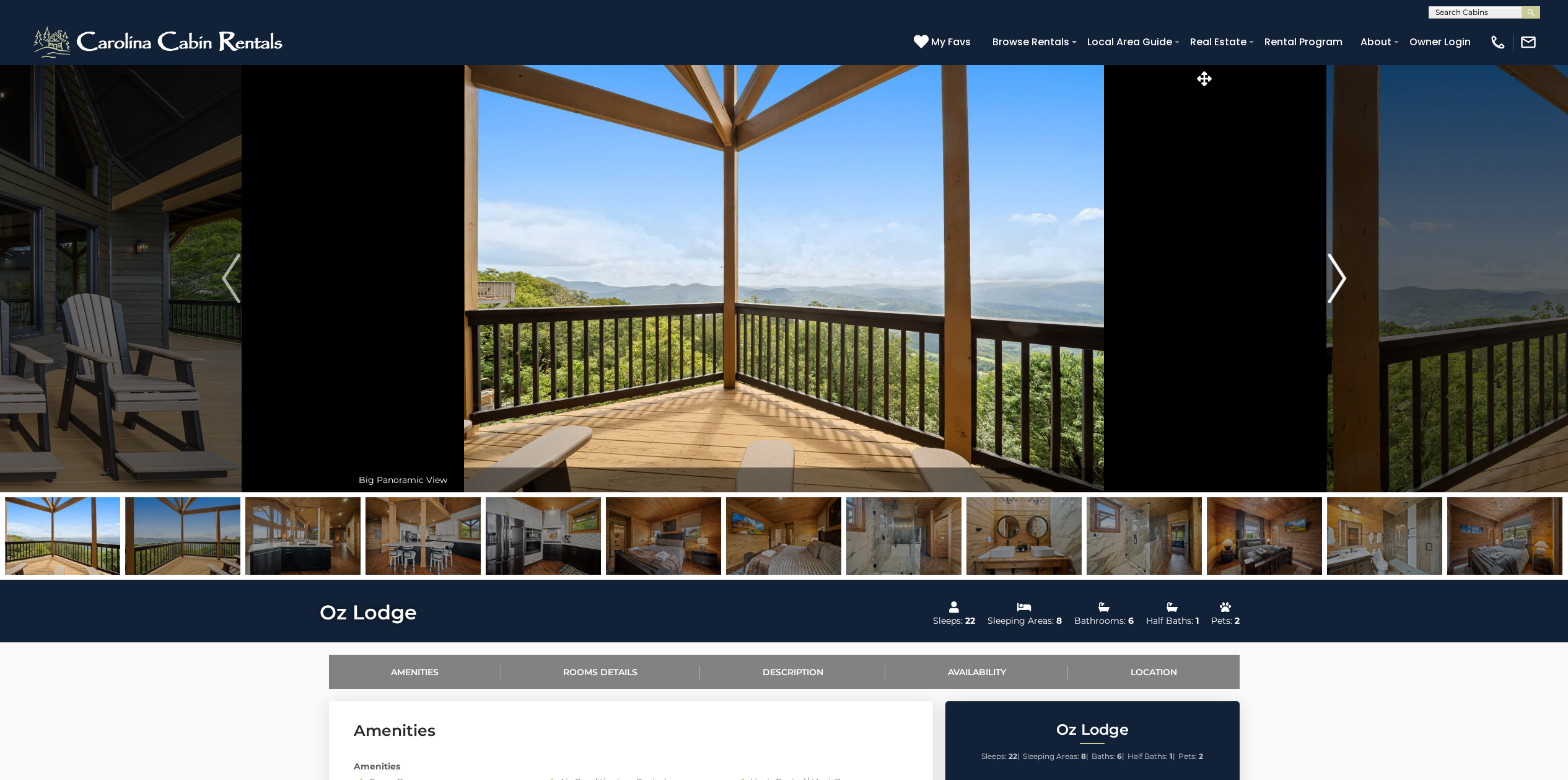
click at [1338, 271] on img "Next" at bounding box center [1337, 278] width 19 height 50
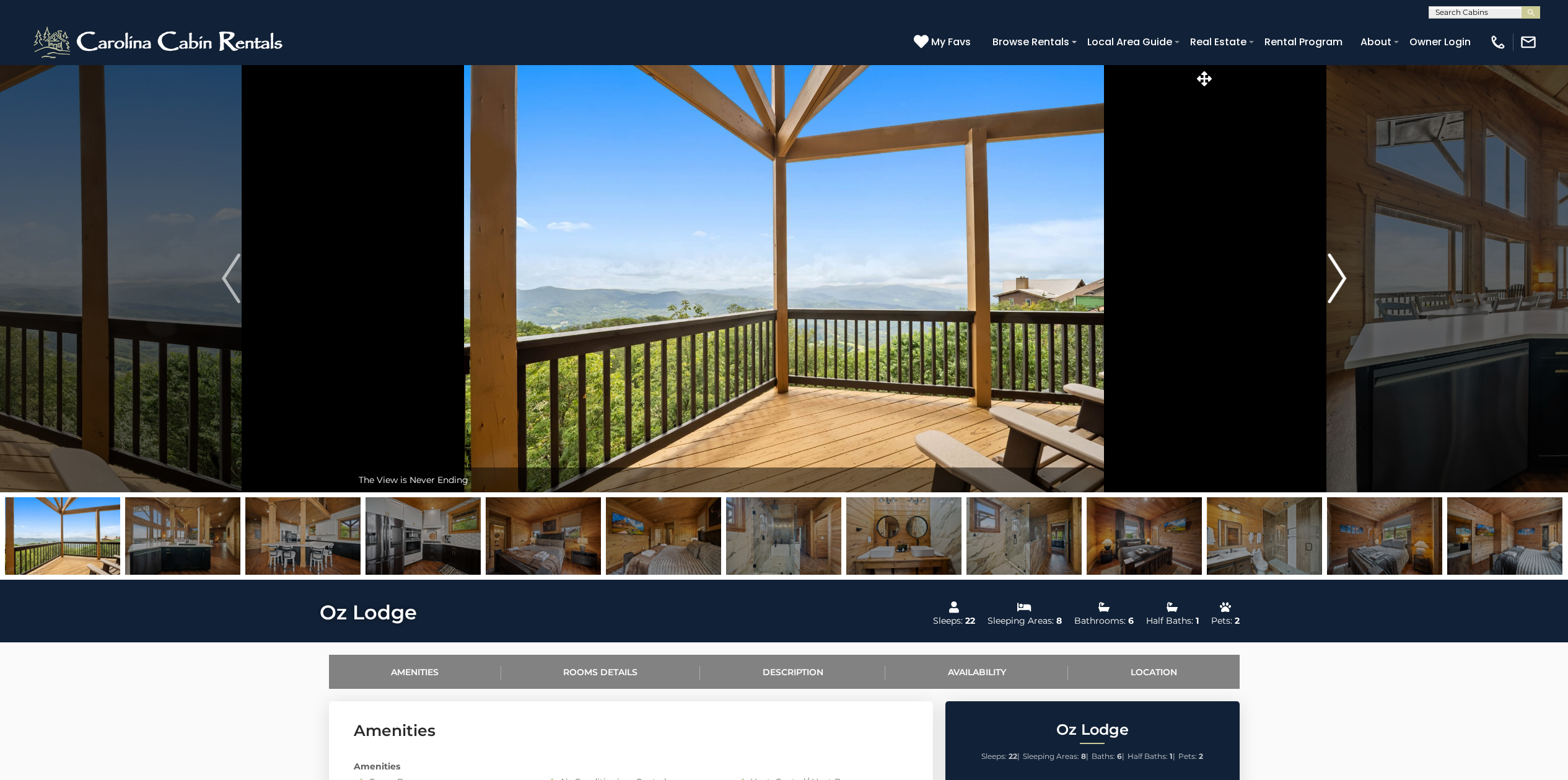
click at [1338, 271] on img "Next" at bounding box center [1337, 278] width 19 height 50
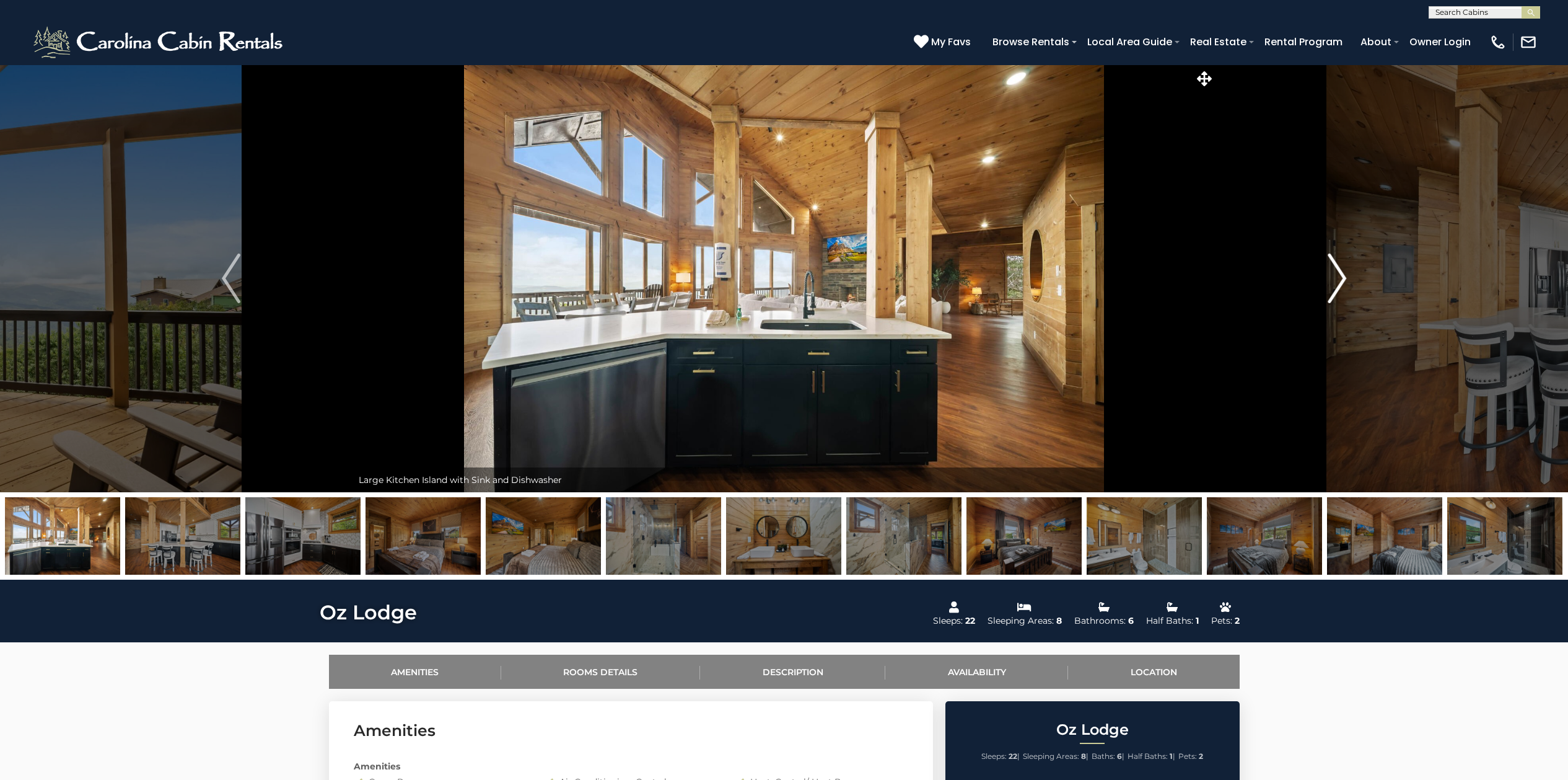
click at [1338, 271] on img "Next" at bounding box center [1337, 278] width 19 height 50
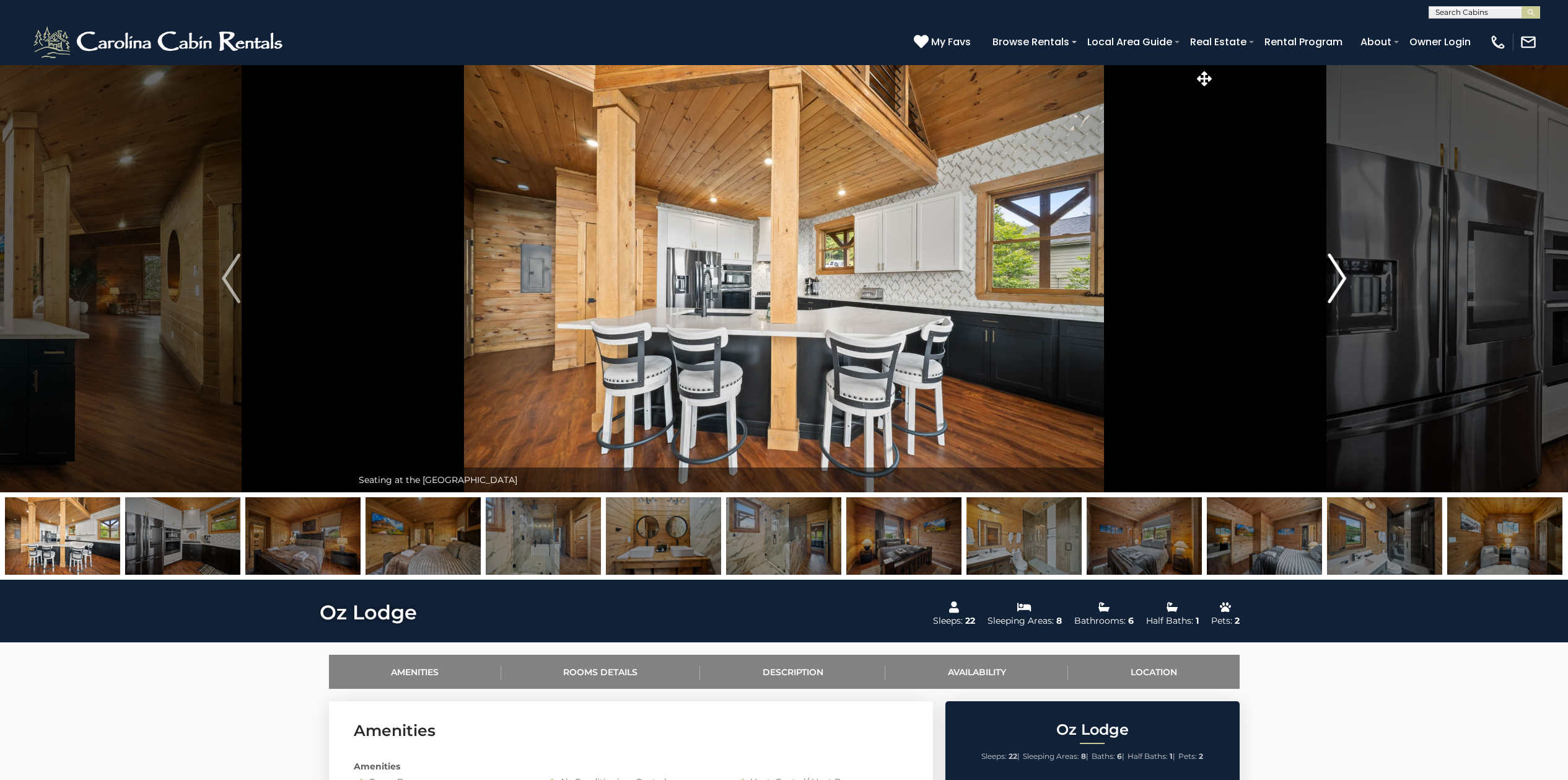
click at [1338, 271] on img "Next" at bounding box center [1337, 278] width 19 height 50
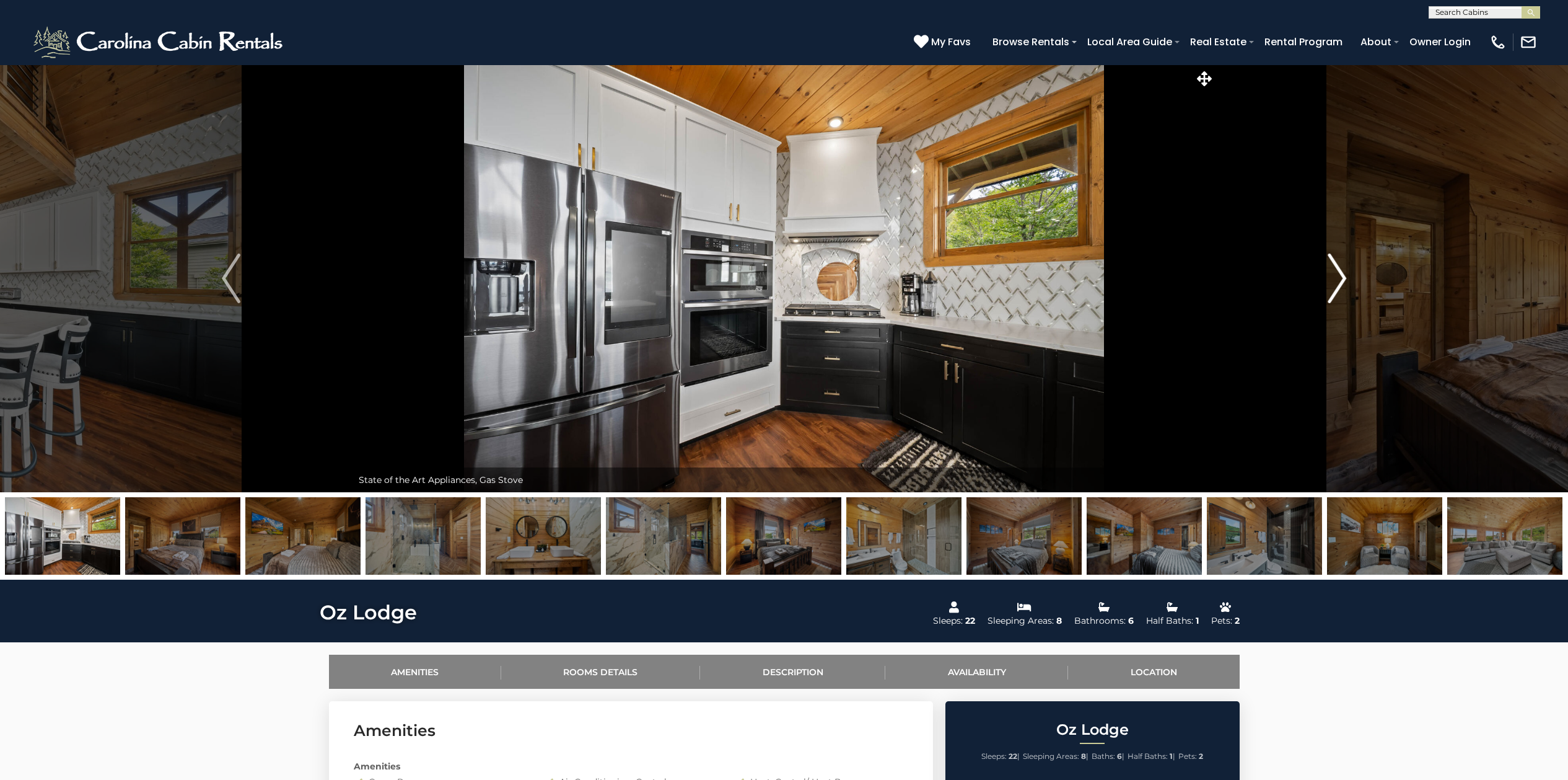
click at [1338, 271] on img "Next" at bounding box center [1337, 278] width 19 height 50
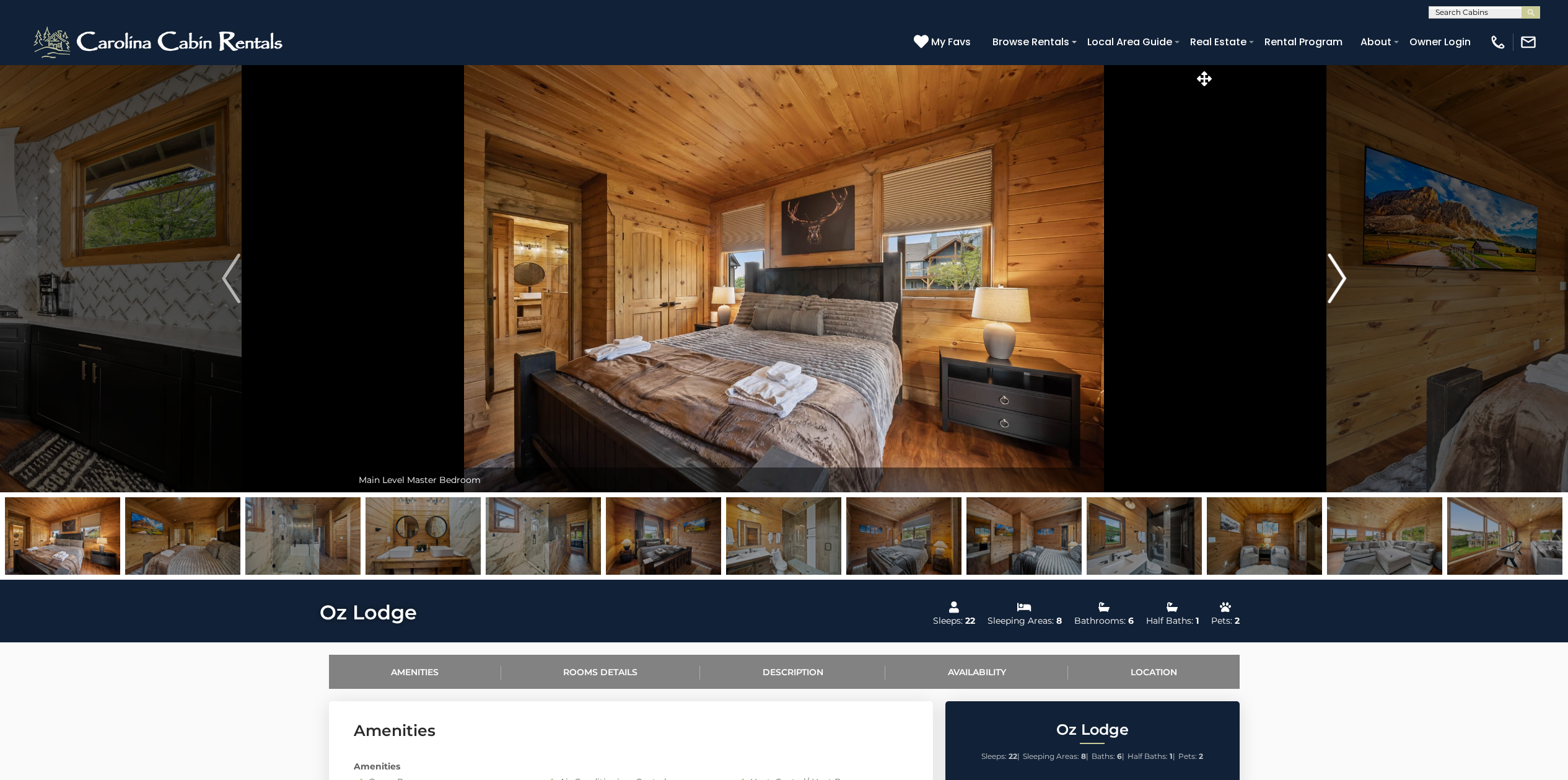
click at [1337, 271] on img "Next" at bounding box center [1337, 278] width 19 height 50
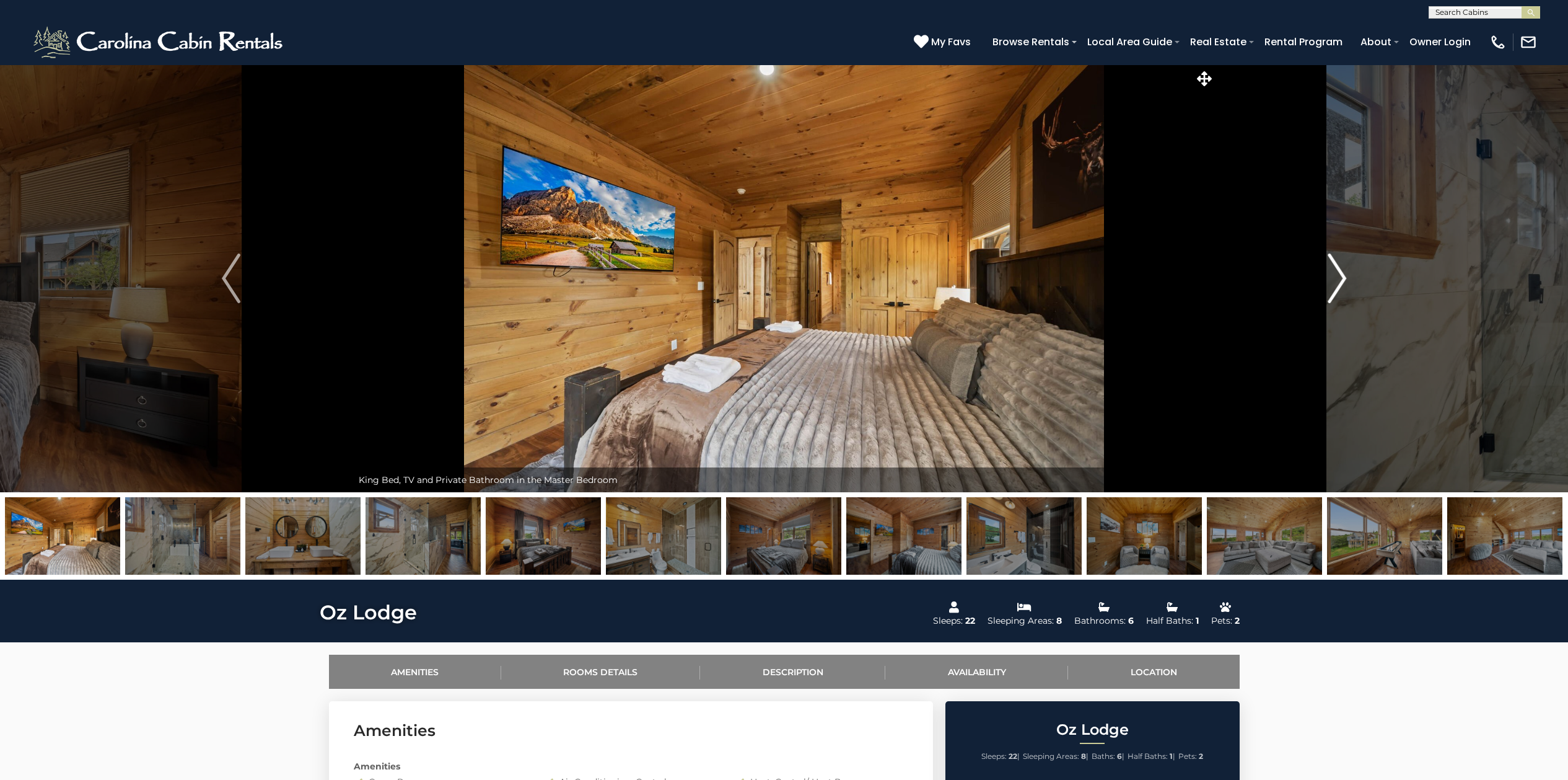
click at [1337, 271] on img "Next" at bounding box center [1337, 278] width 19 height 50
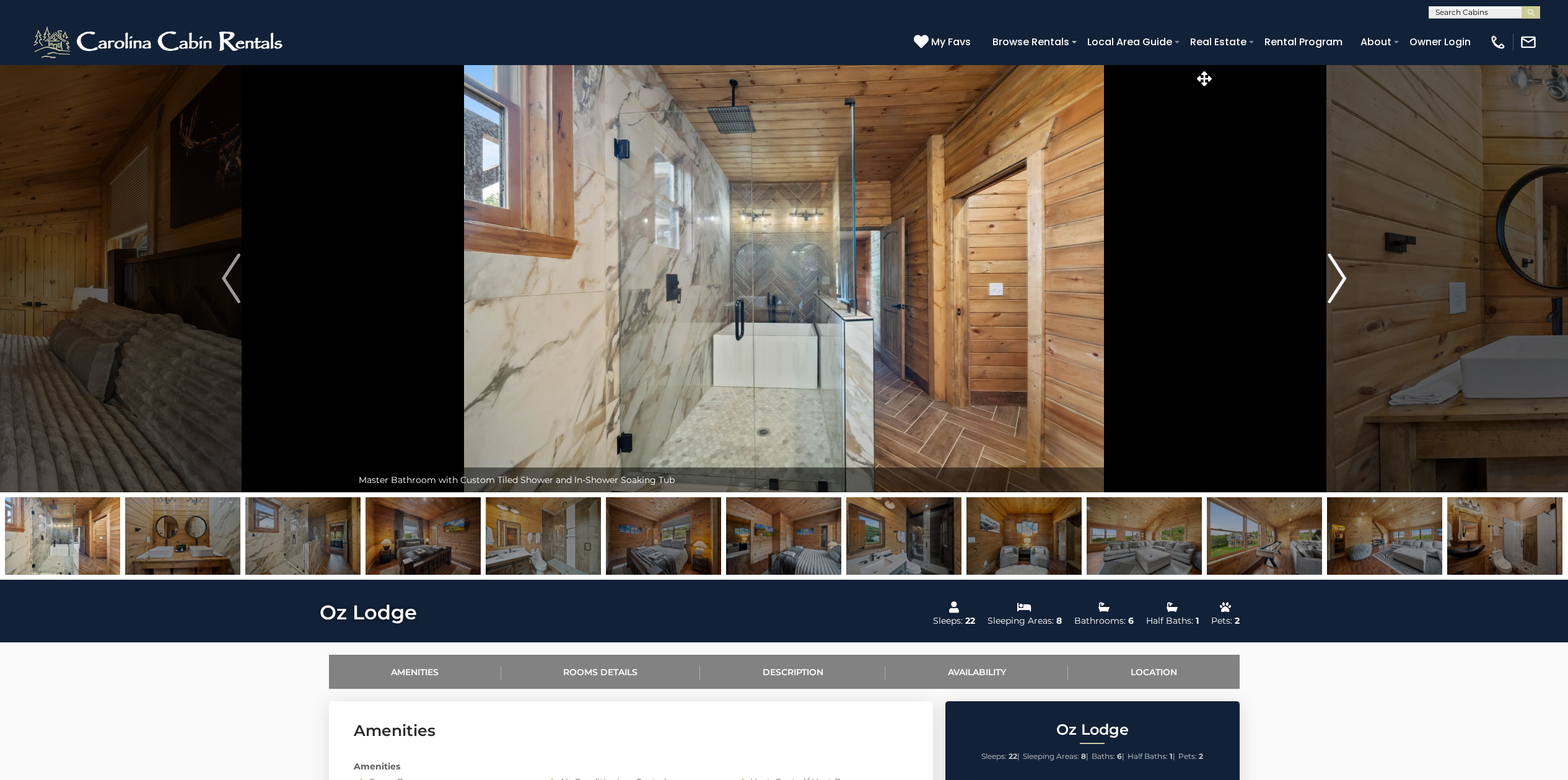
click at [1337, 271] on img "Next" at bounding box center [1337, 278] width 19 height 50
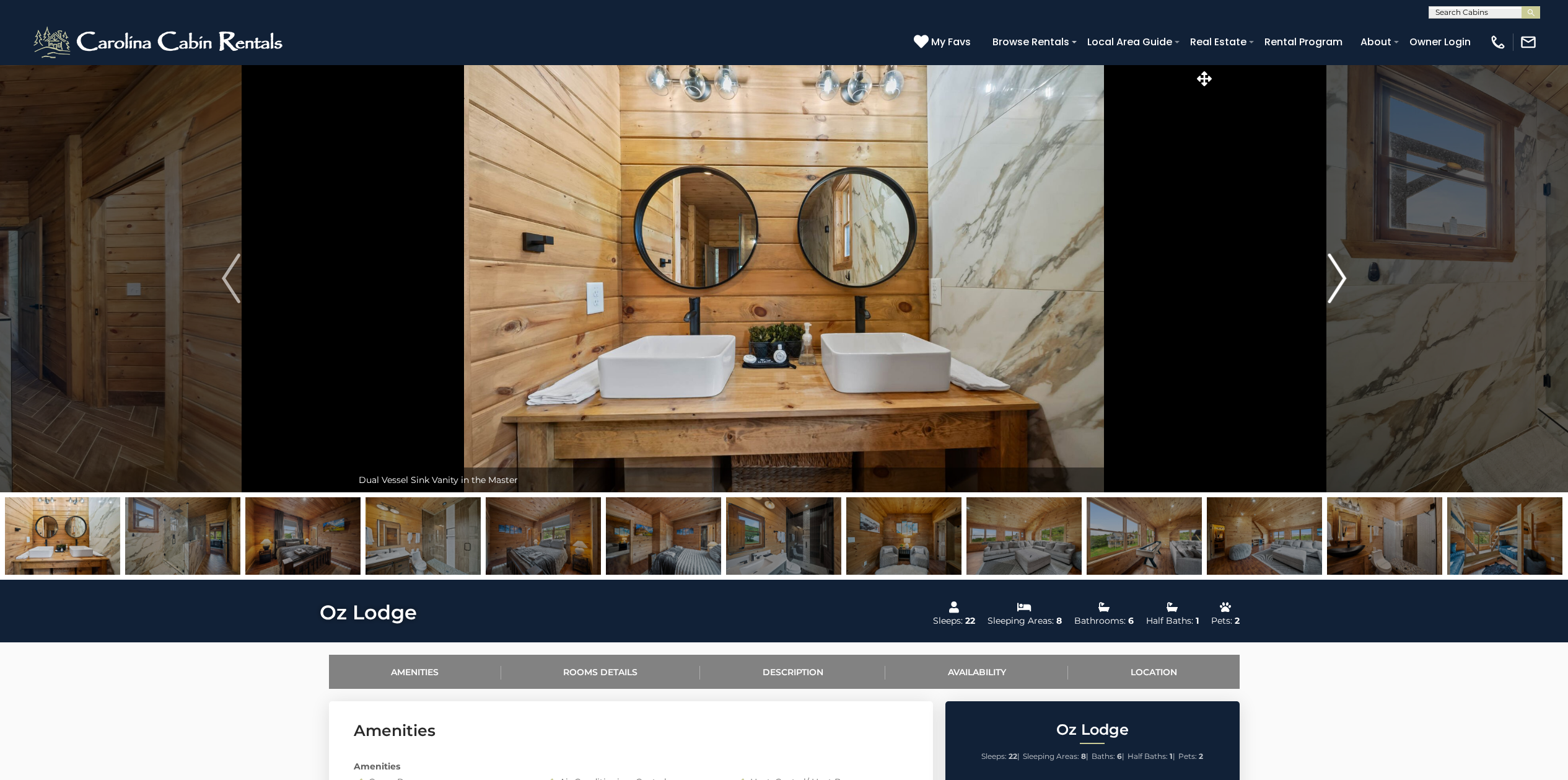
click at [1337, 271] on img "Next" at bounding box center [1337, 278] width 19 height 50
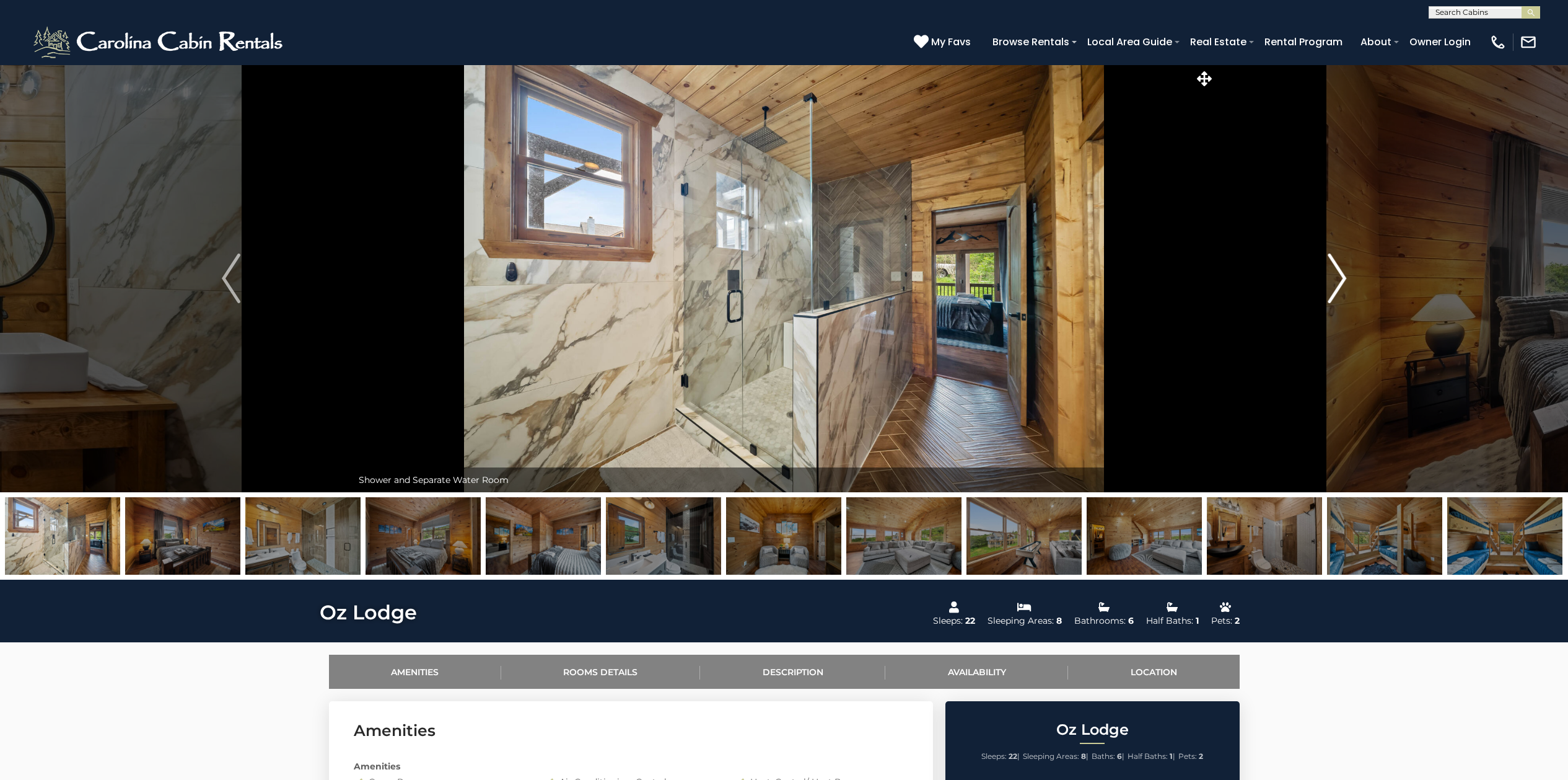
click at [1337, 271] on img "Next" at bounding box center [1337, 278] width 19 height 50
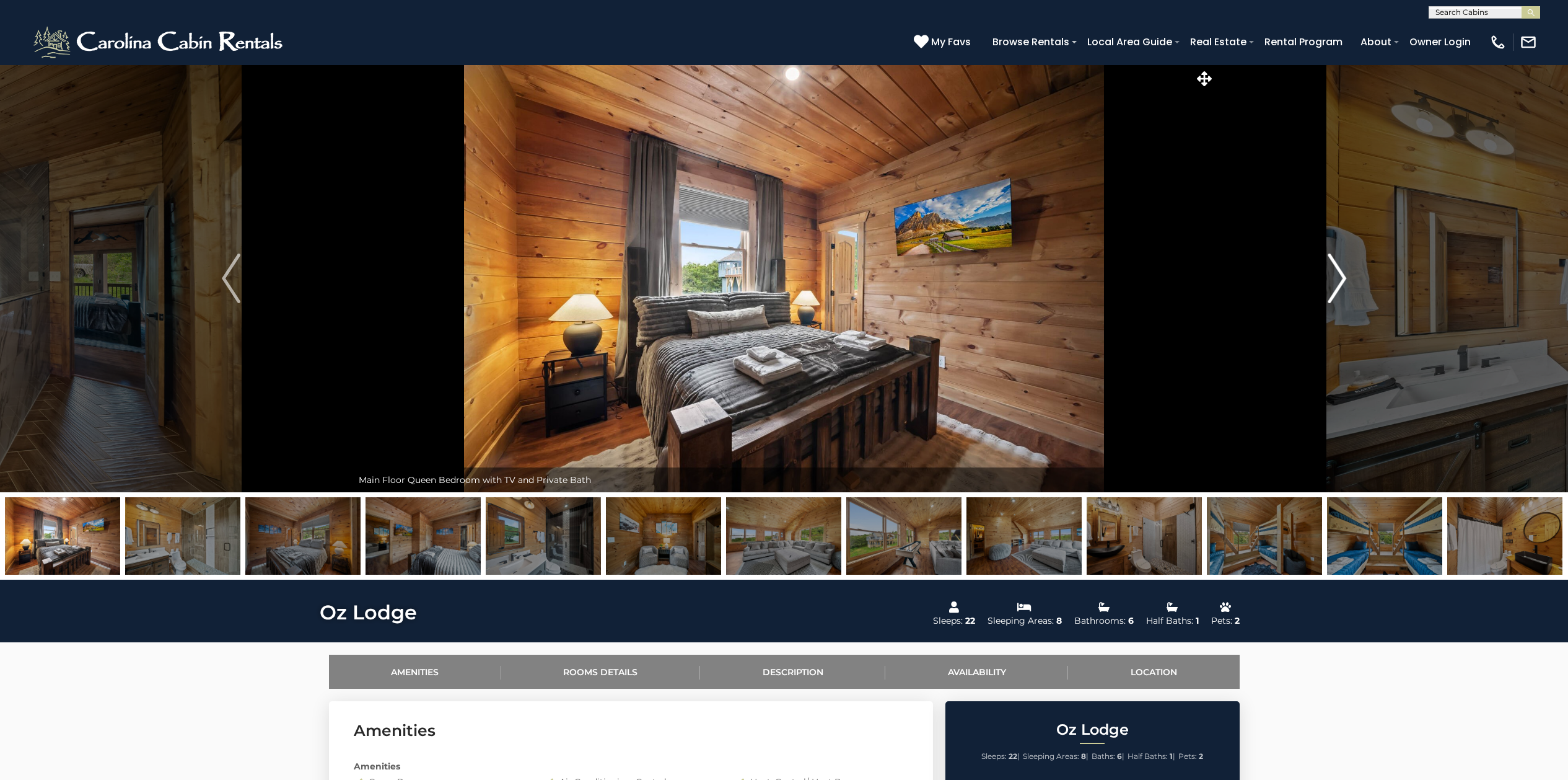
click at [1337, 271] on img "Next" at bounding box center [1337, 278] width 19 height 50
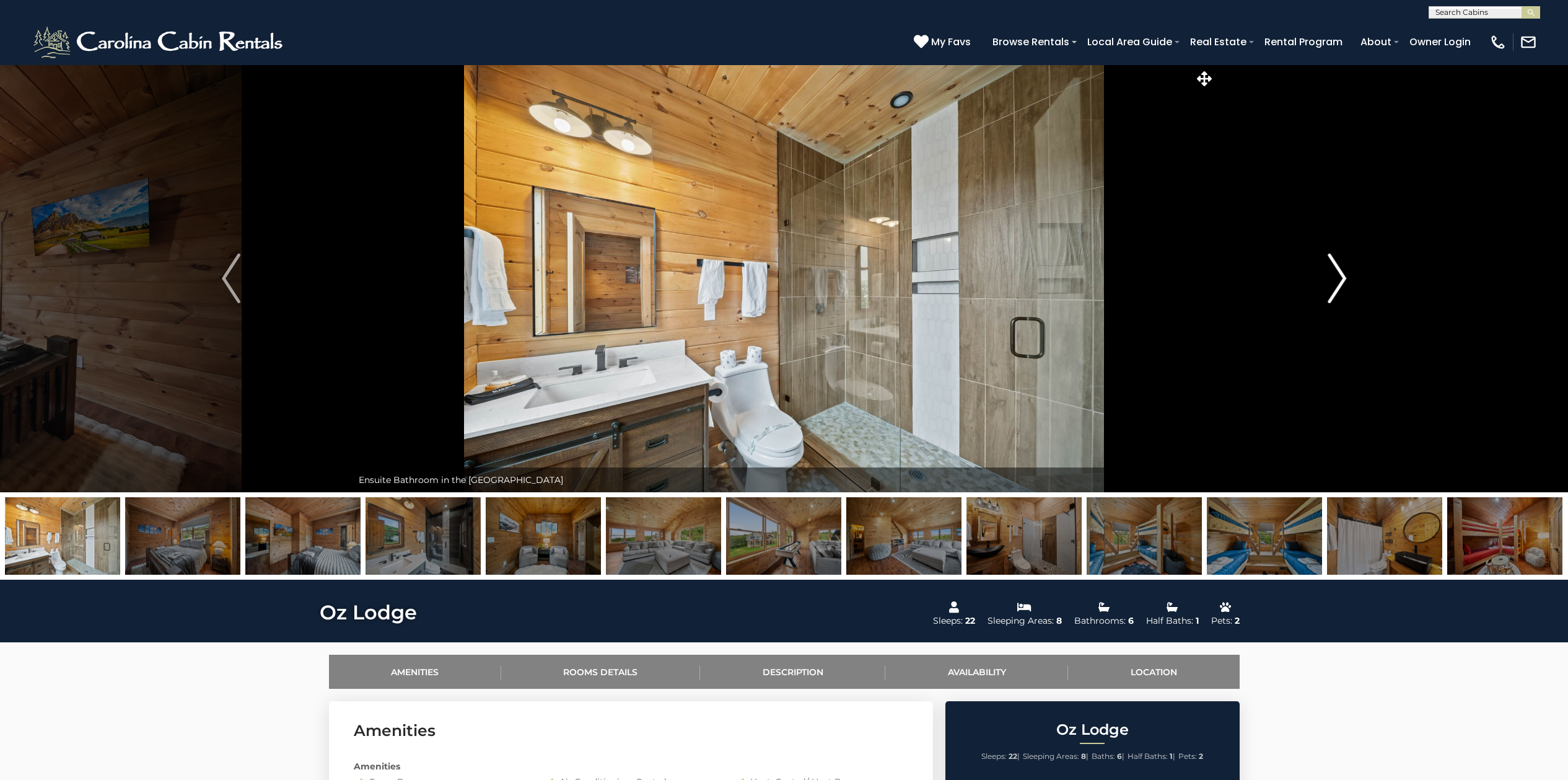
click at [1337, 269] on img "Next" at bounding box center [1337, 278] width 19 height 50
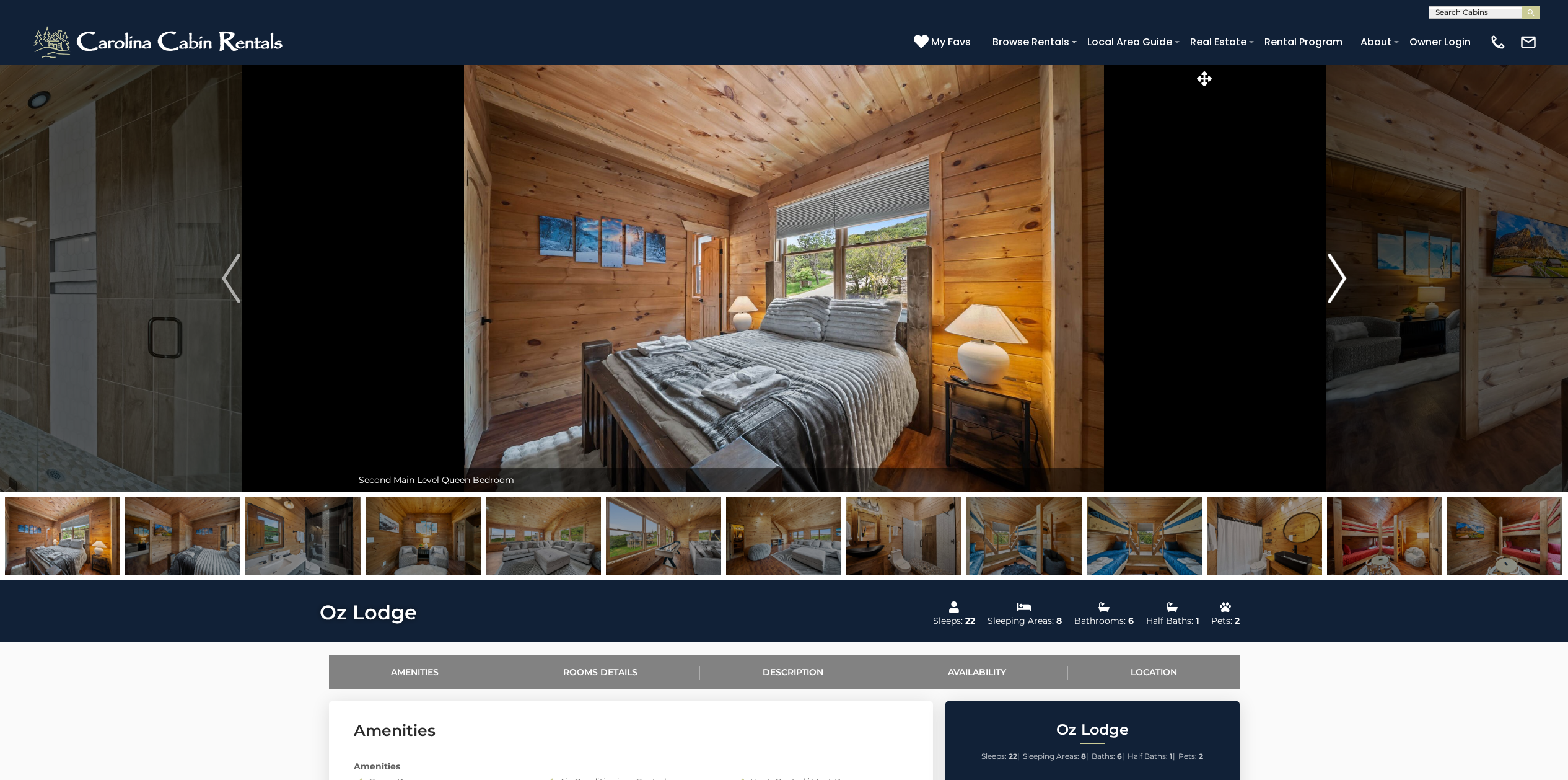
click at [1337, 269] on img "Next" at bounding box center [1337, 278] width 19 height 50
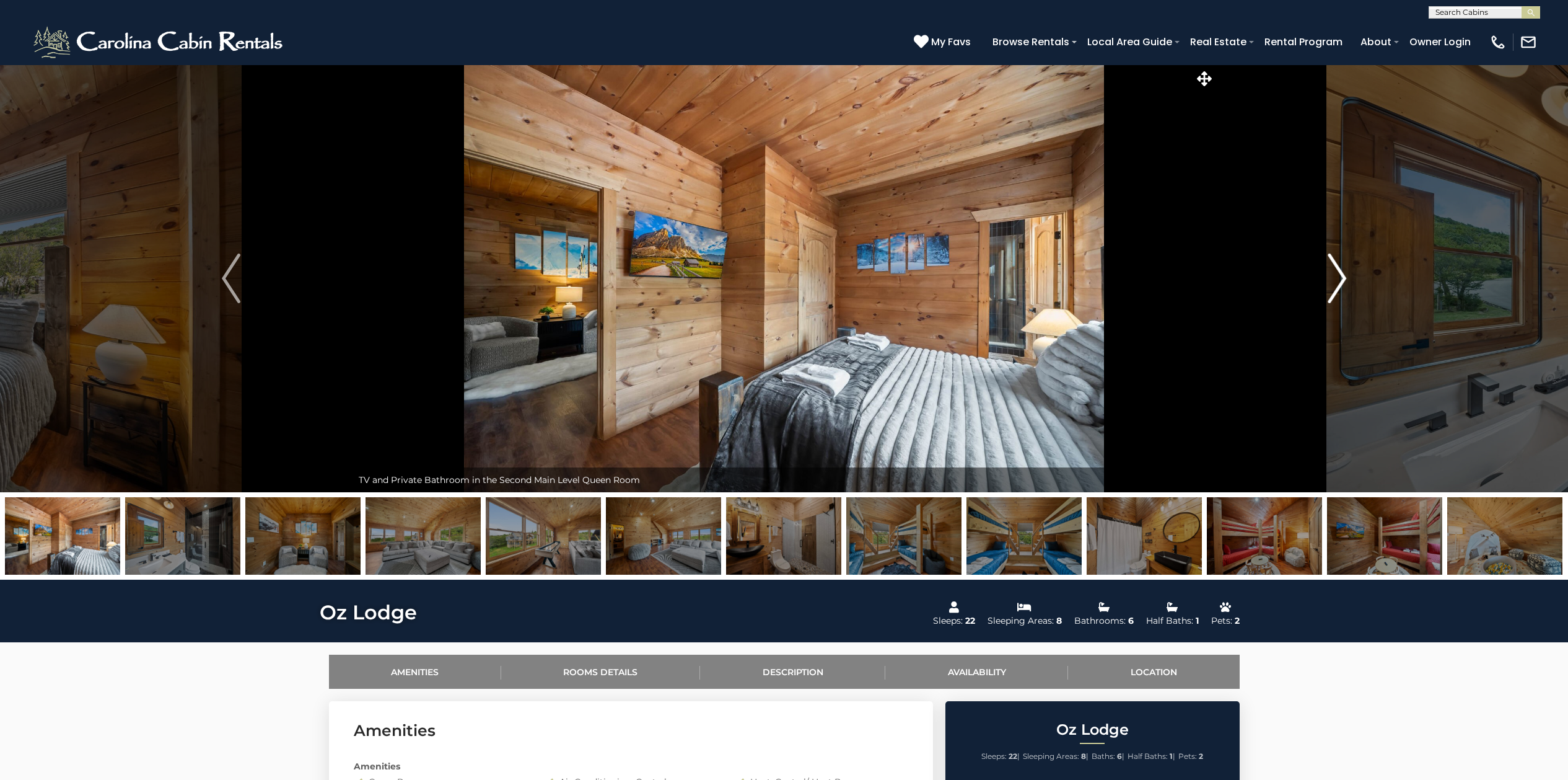
click at [1336, 269] on img "Next" at bounding box center [1337, 278] width 19 height 50
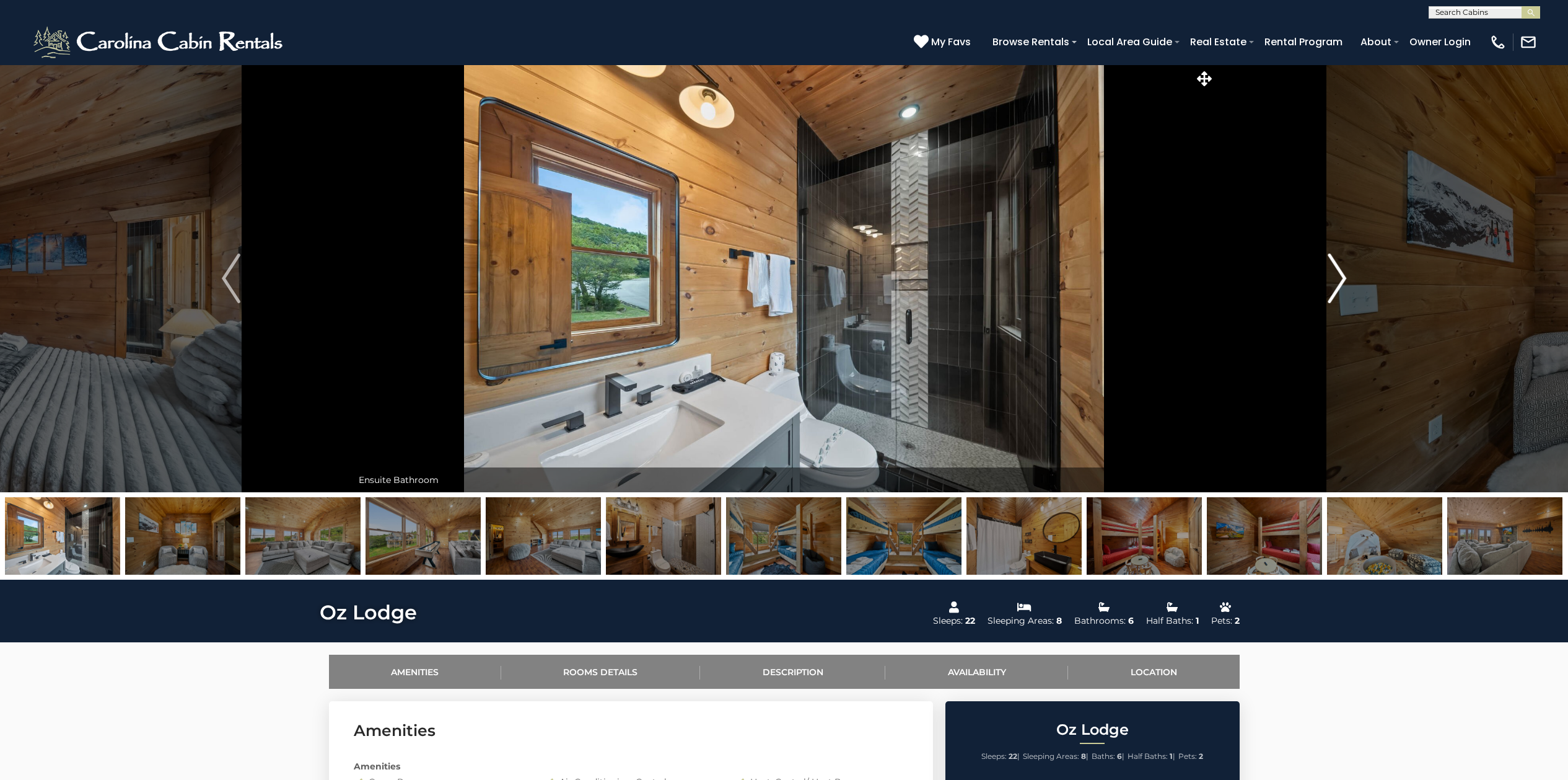
click at [1336, 269] on img "Next" at bounding box center [1337, 278] width 19 height 50
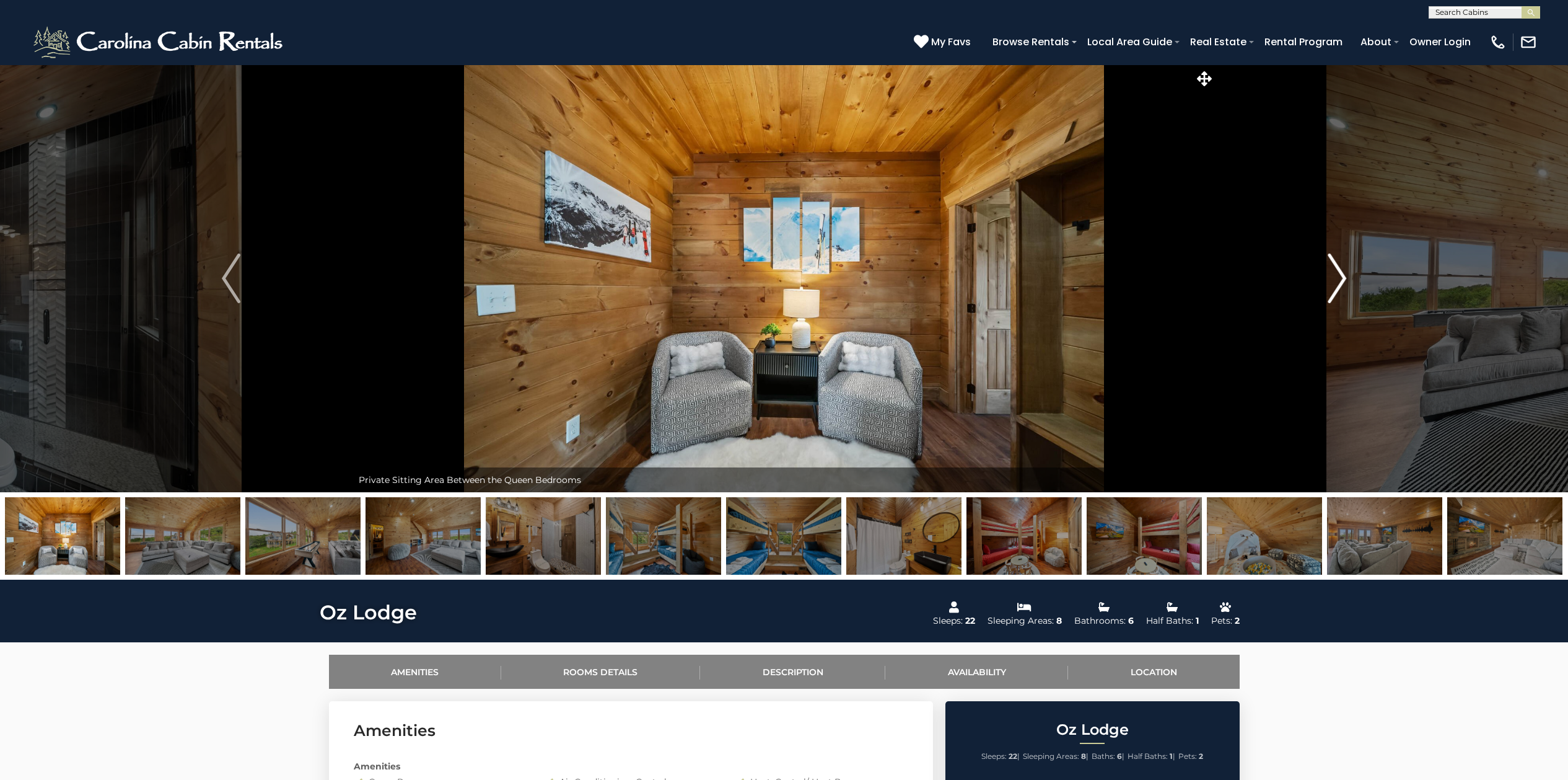
click at [1336, 269] on img "Next" at bounding box center [1337, 278] width 19 height 50
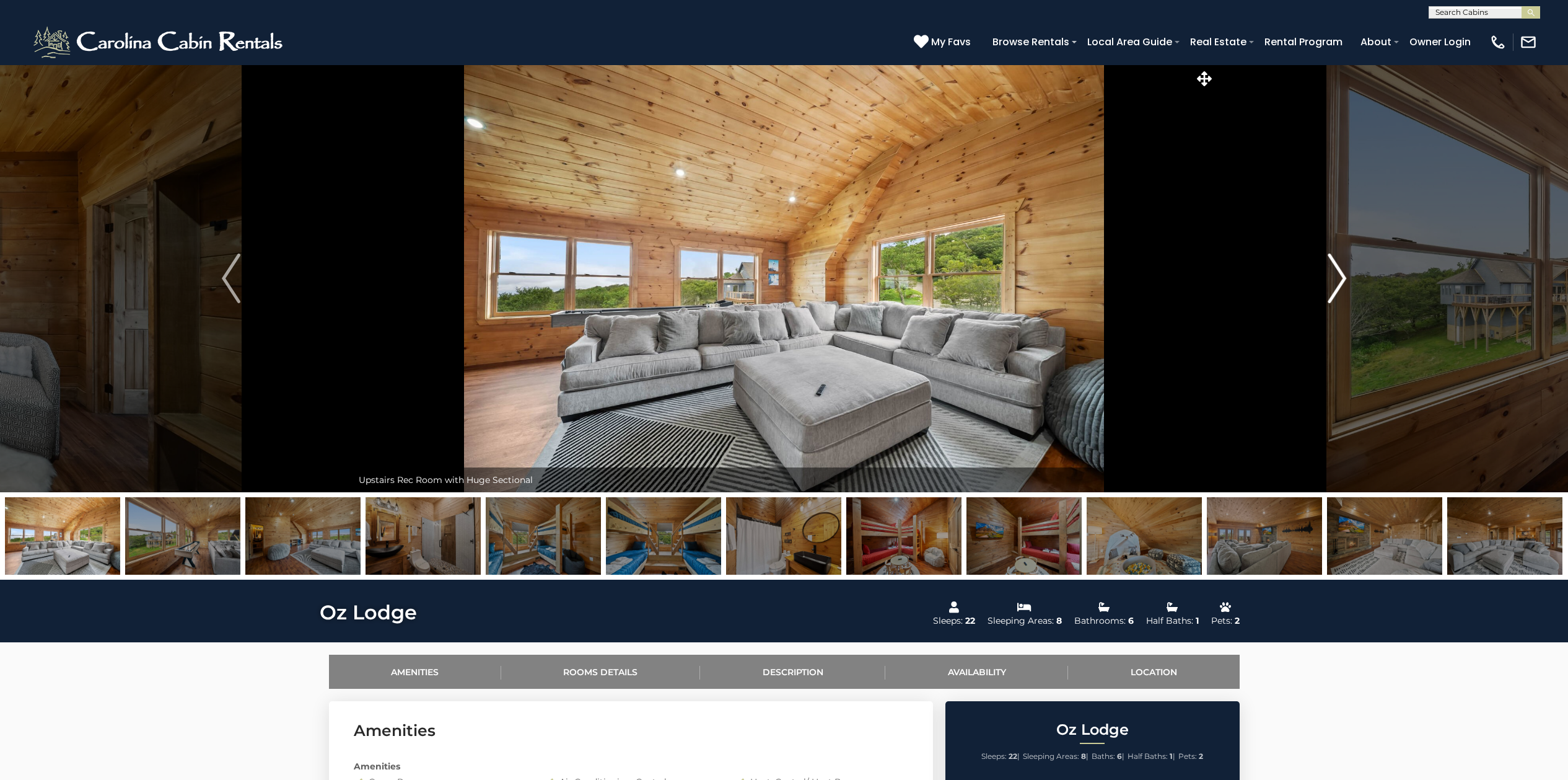
click at [1336, 269] on img "Next" at bounding box center [1337, 278] width 19 height 50
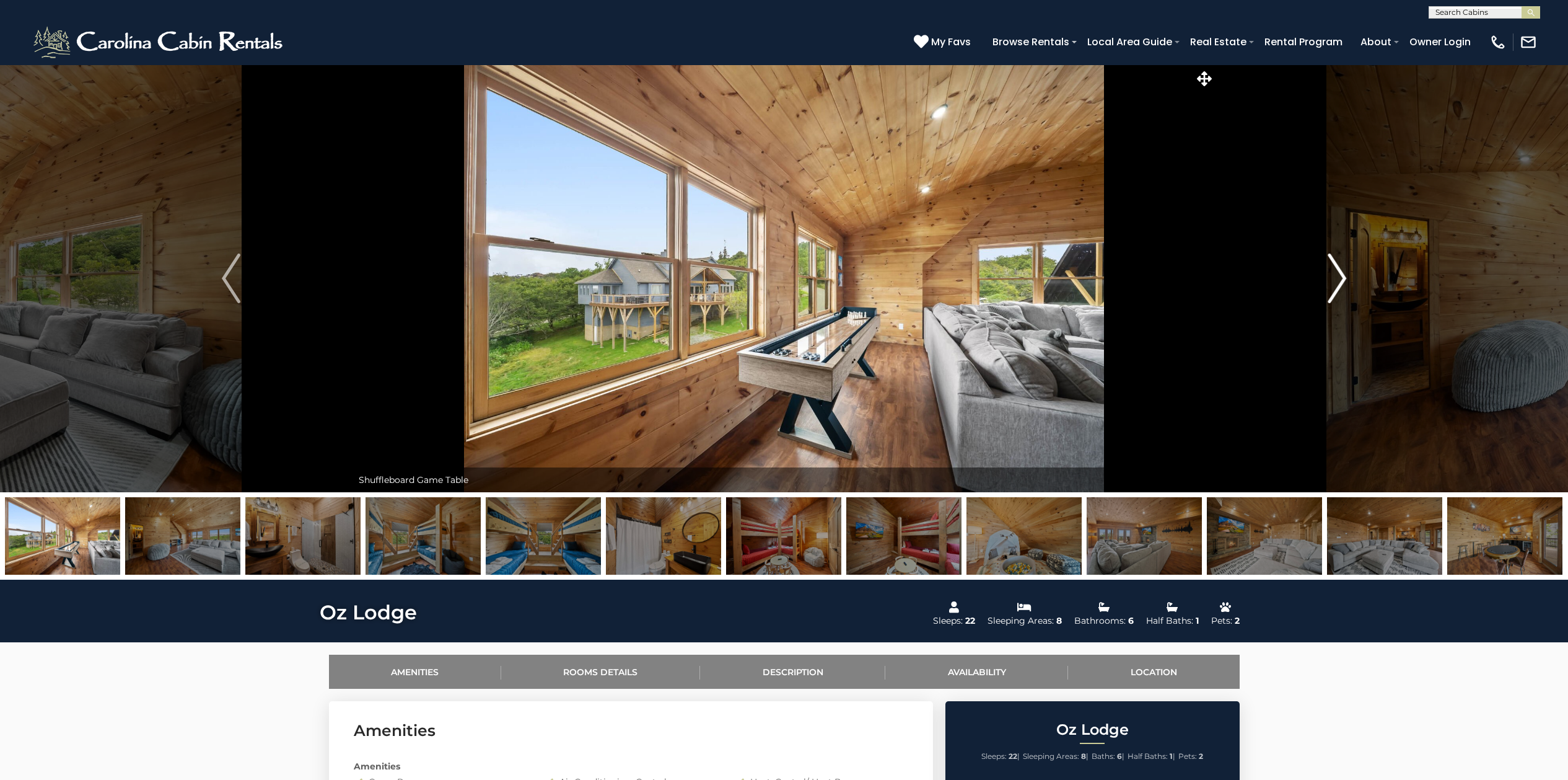
click at [1336, 269] on img "Next" at bounding box center [1337, 278] width 19 height 50
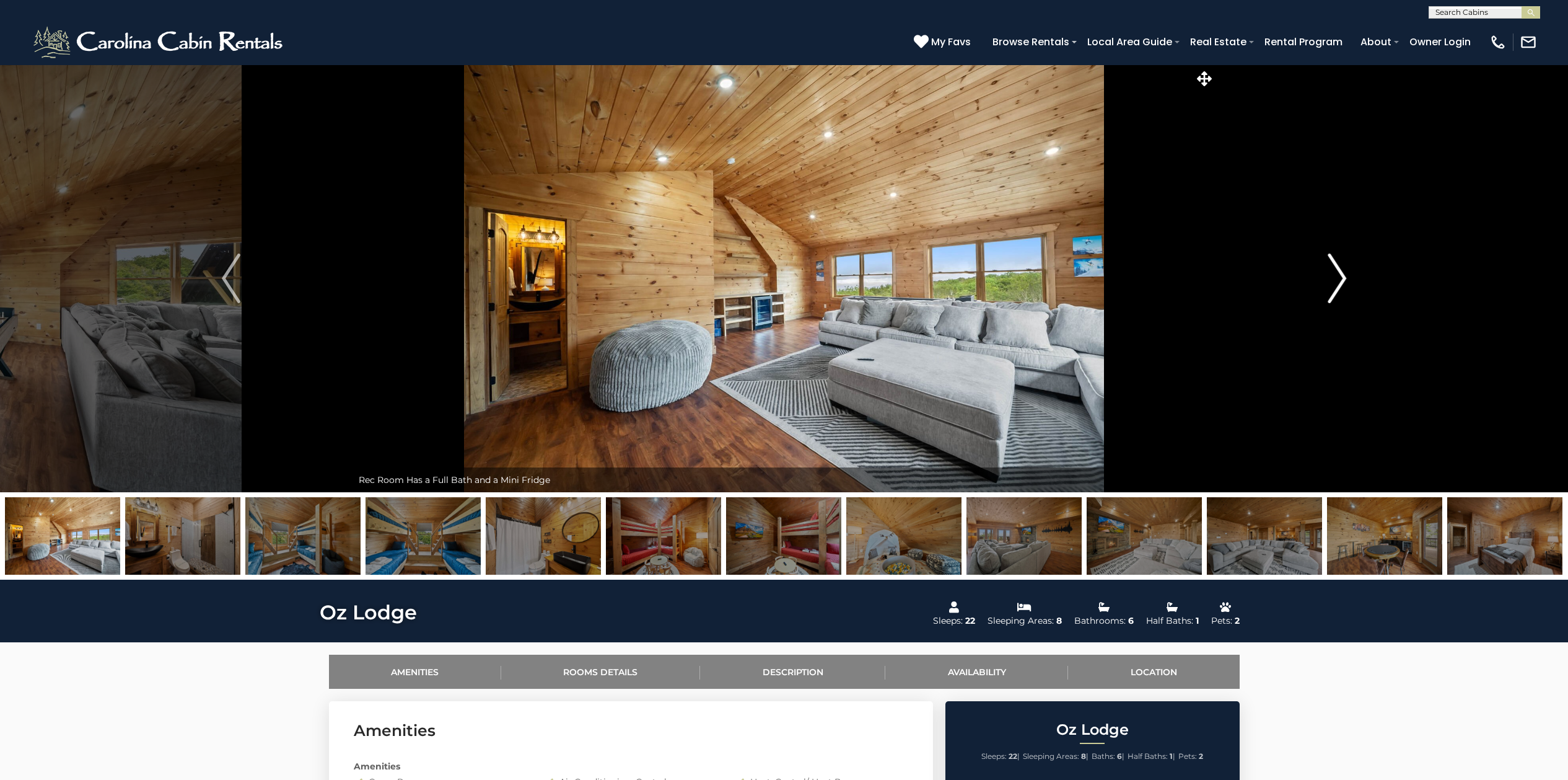
click at [1336, 269] on img "Next" at bounding box center [1337, 278] width 19 height 50
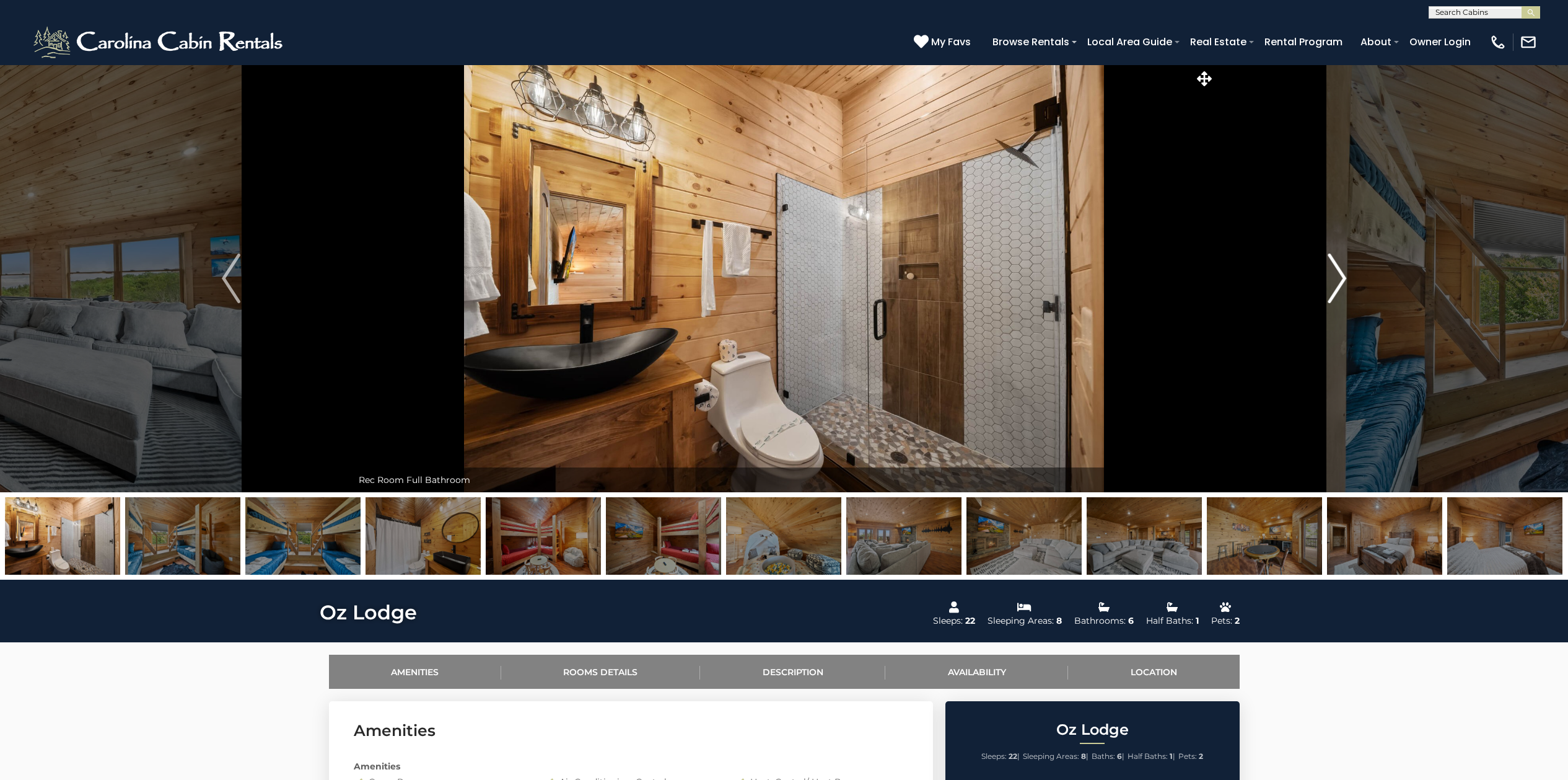
click at [1336, 269] on img "Next" at bounding box center [1337, 278] width 19 height 50
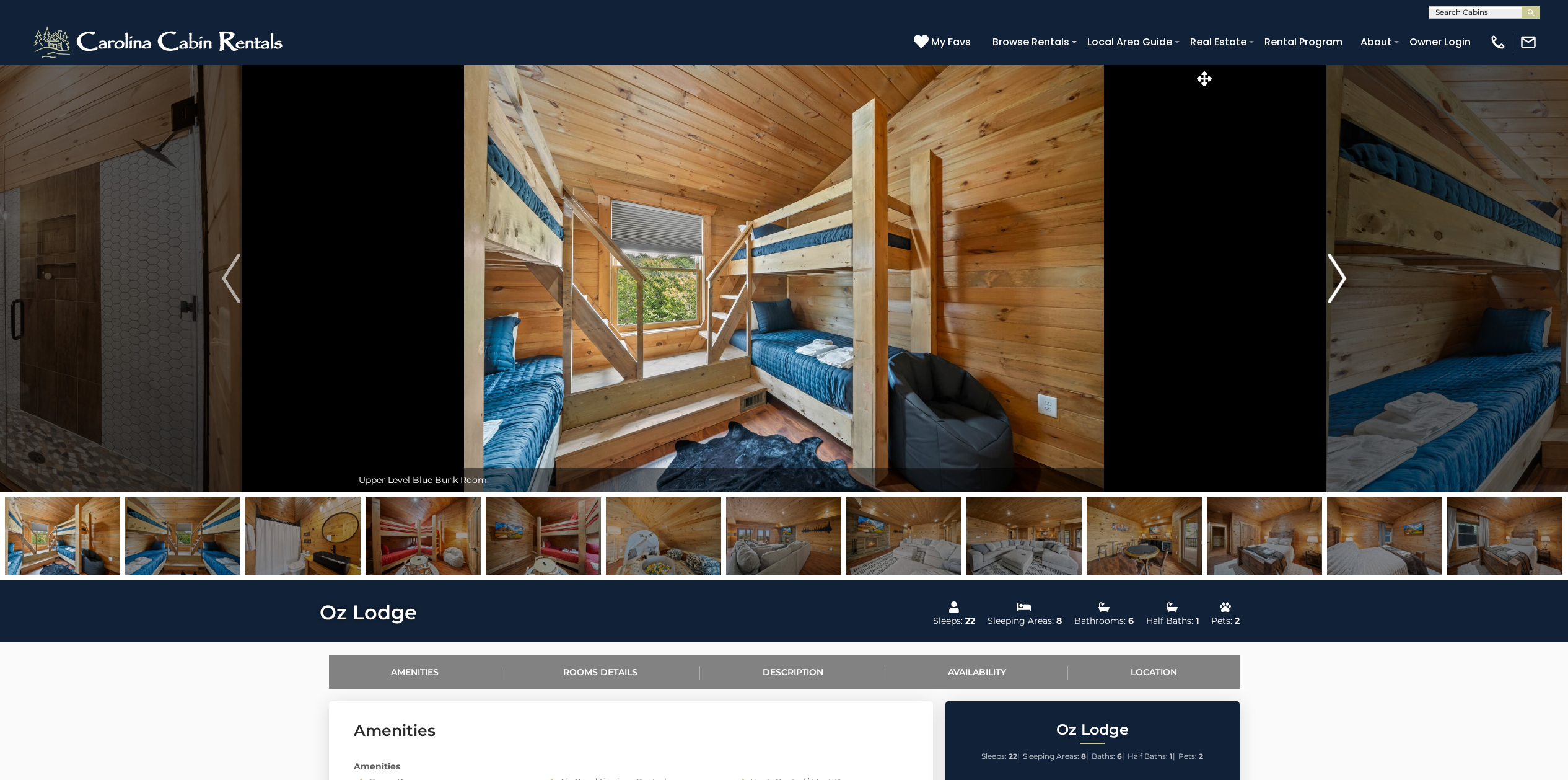
click at [1336, 269] on img "Next" at bounding box center [1337, 278] width 19 height 50
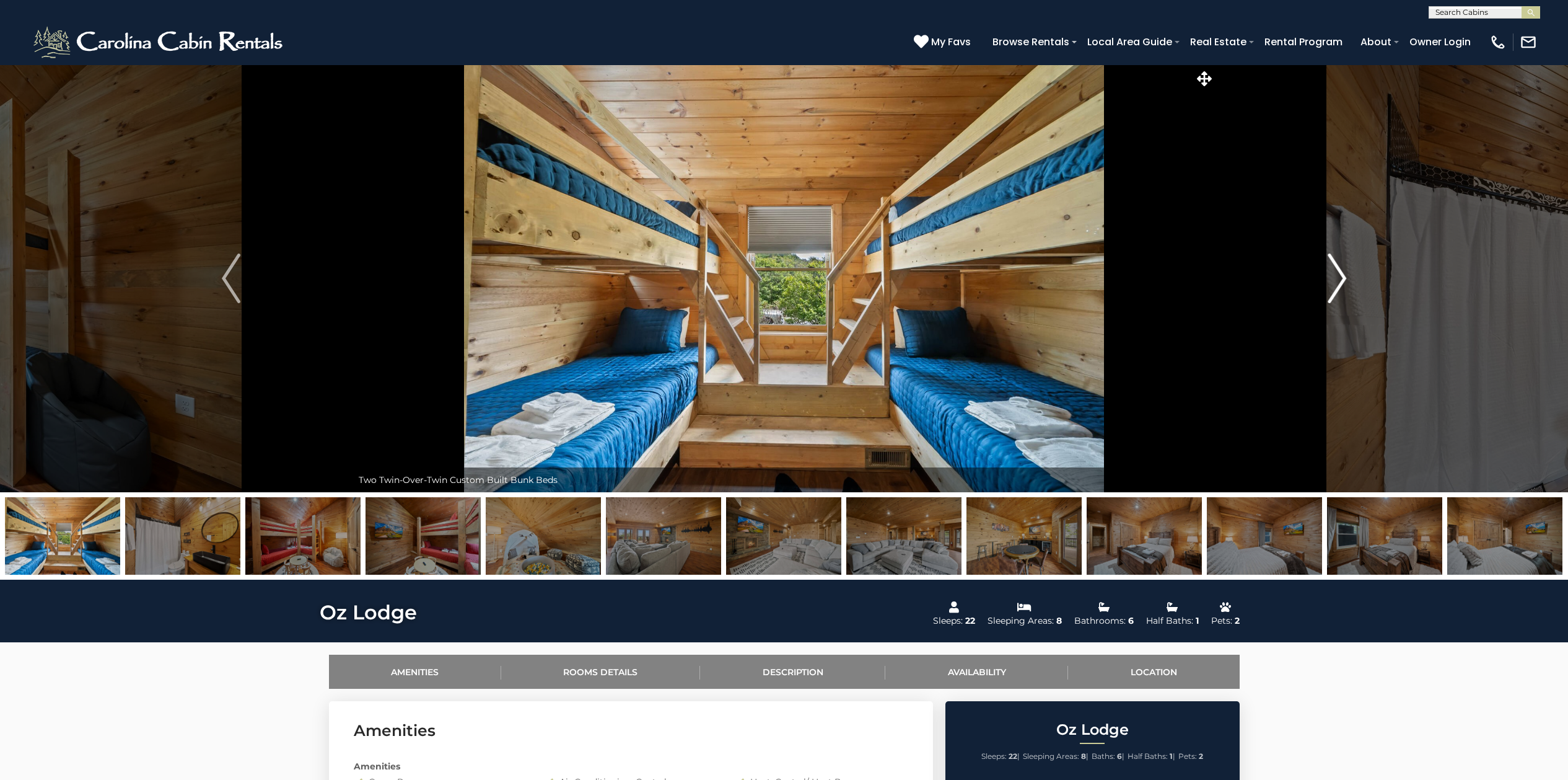
click at [1336, 269] on img "Next" at bounding box center [1337, 278] width 19 height 50
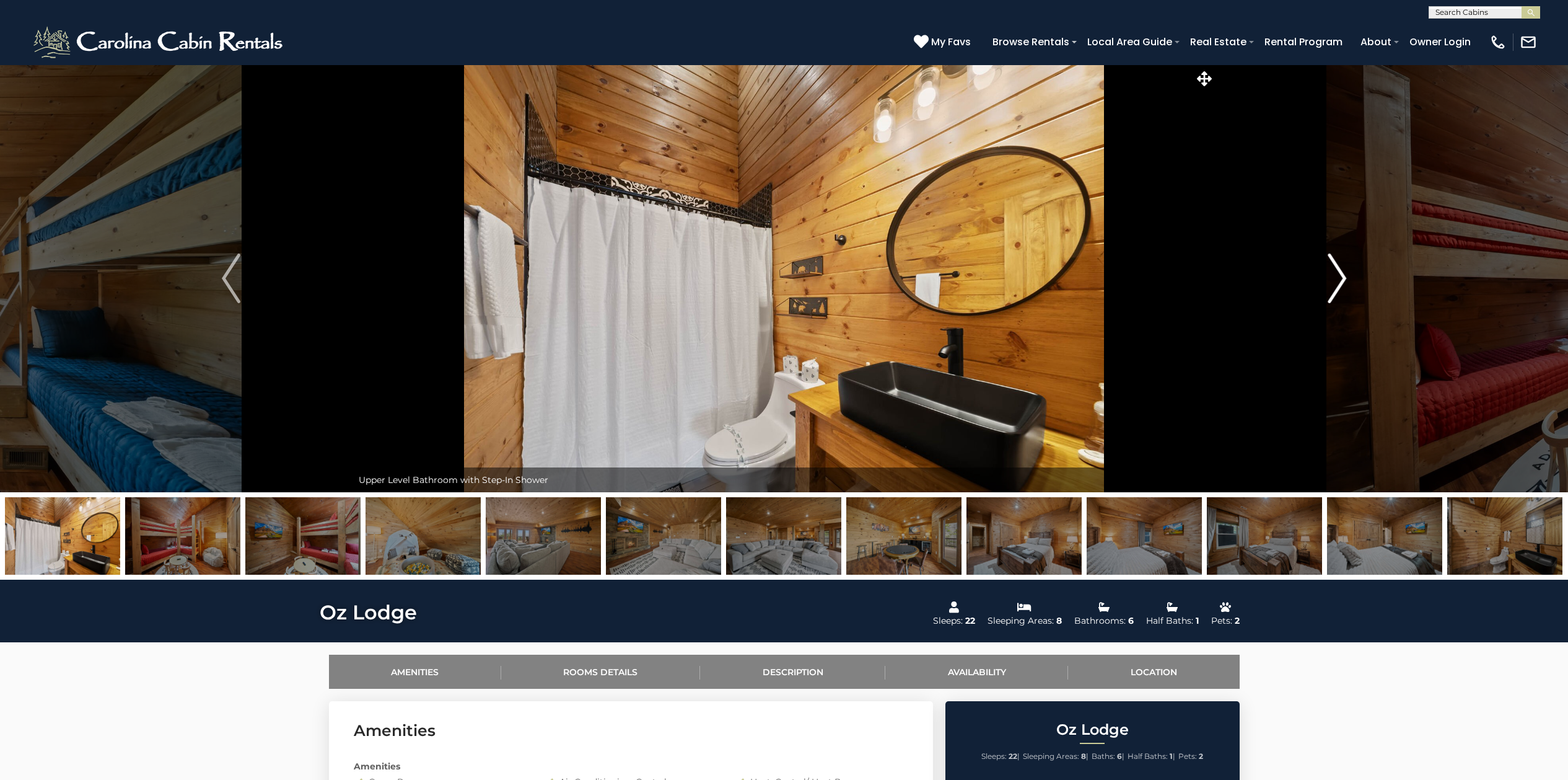
click at [1336, 269] on img "Next" at bounding box center [1337, 278] width 19 height 50
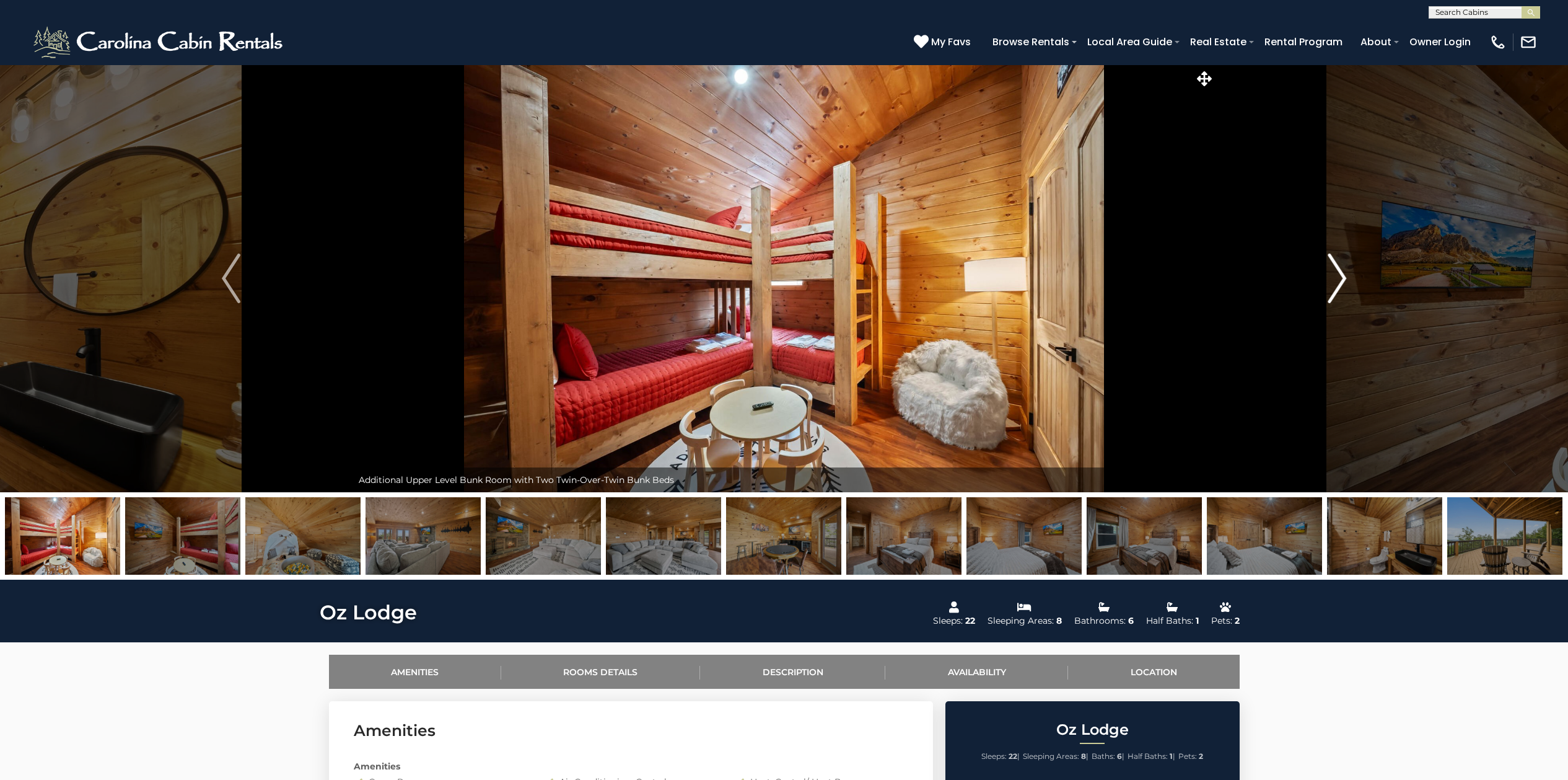
click at [1336, 269] on img "Next" at bounding box center [1337, 278] width 19 height 50
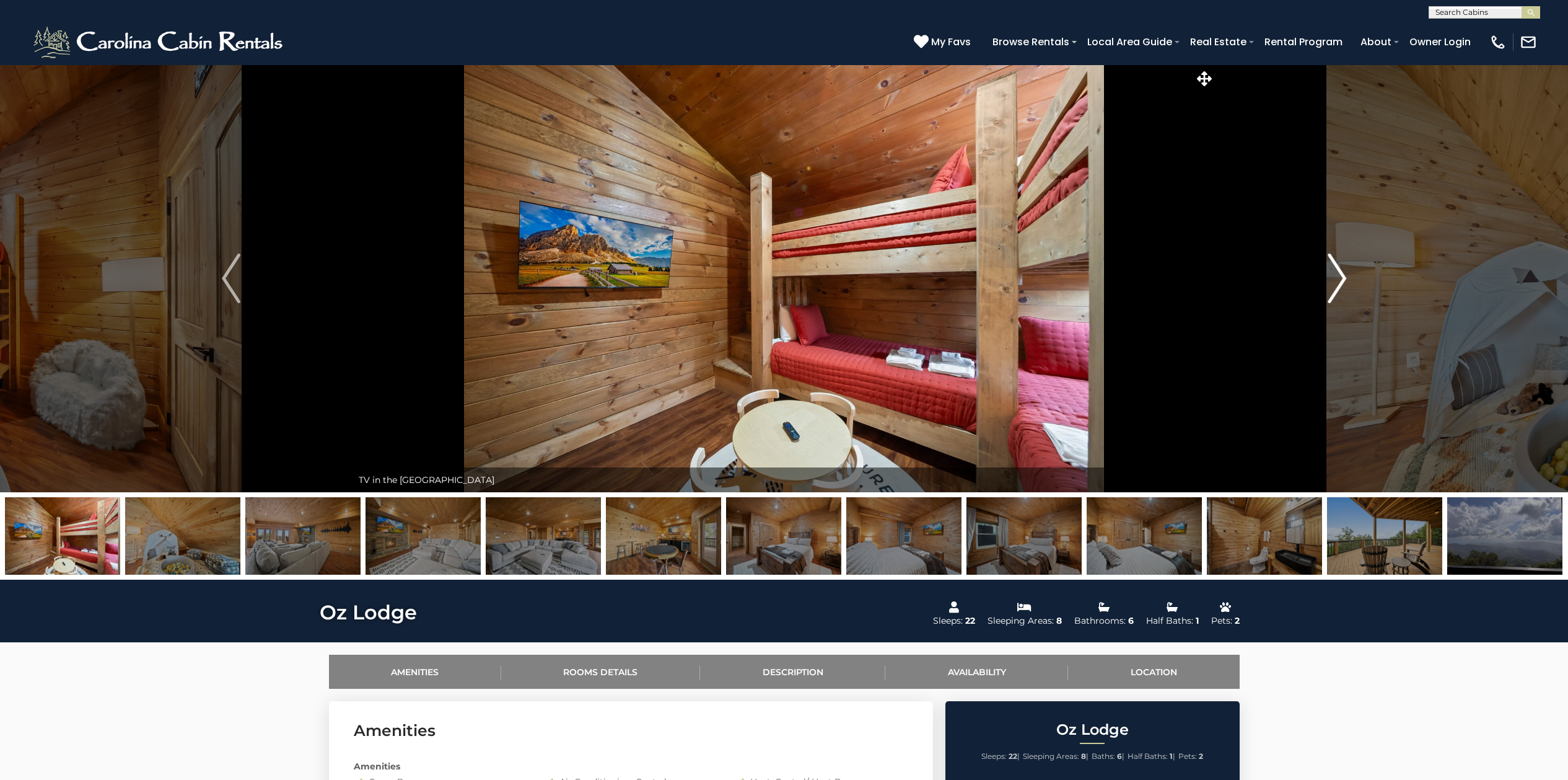
click at [1336, 269] on img "Next" at bounding box center [1337, 278] width 19 height 50
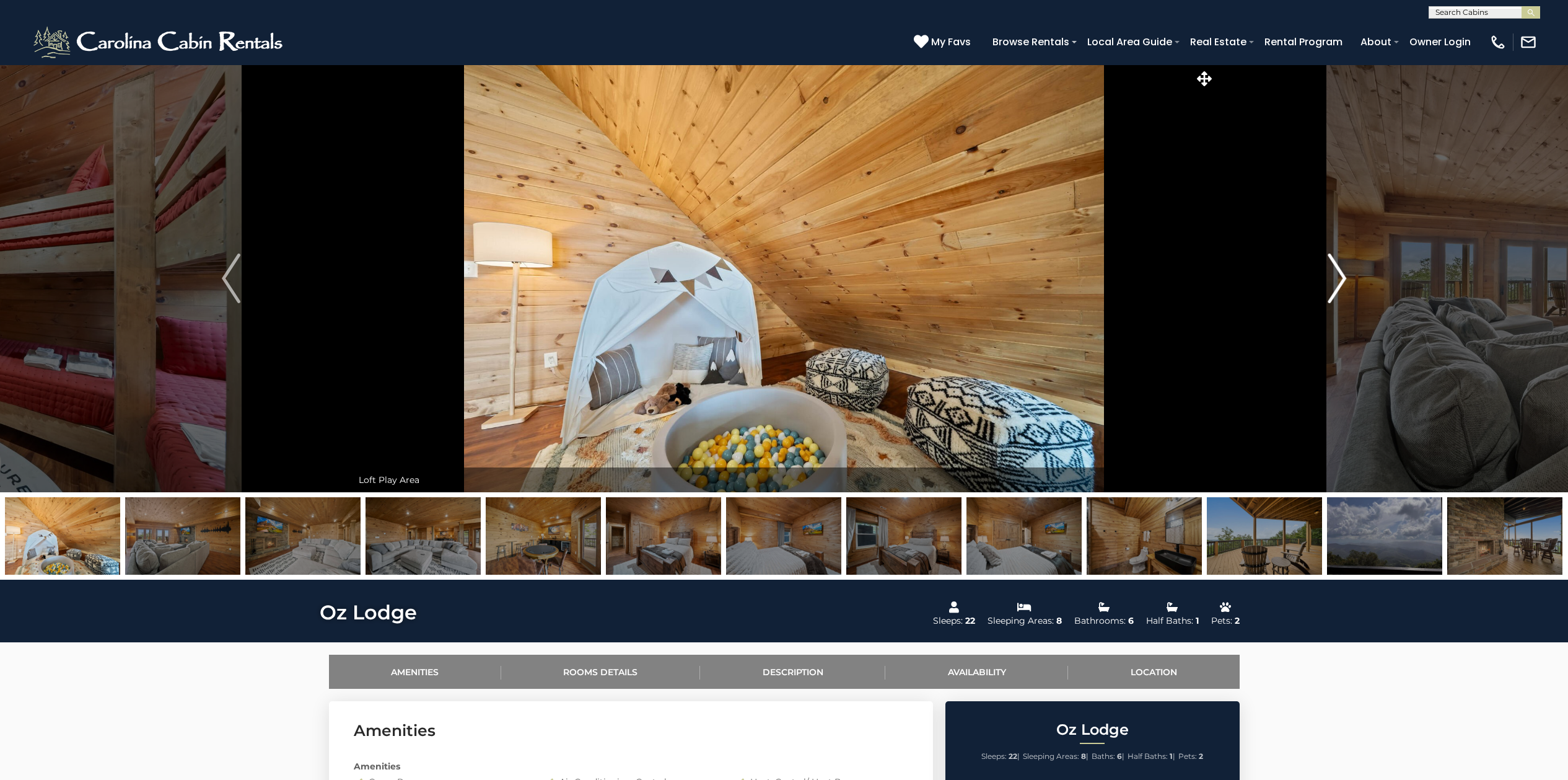
click at [1336, 269] on img "Next" at bounding box center [1337, 278] width 19 height 50
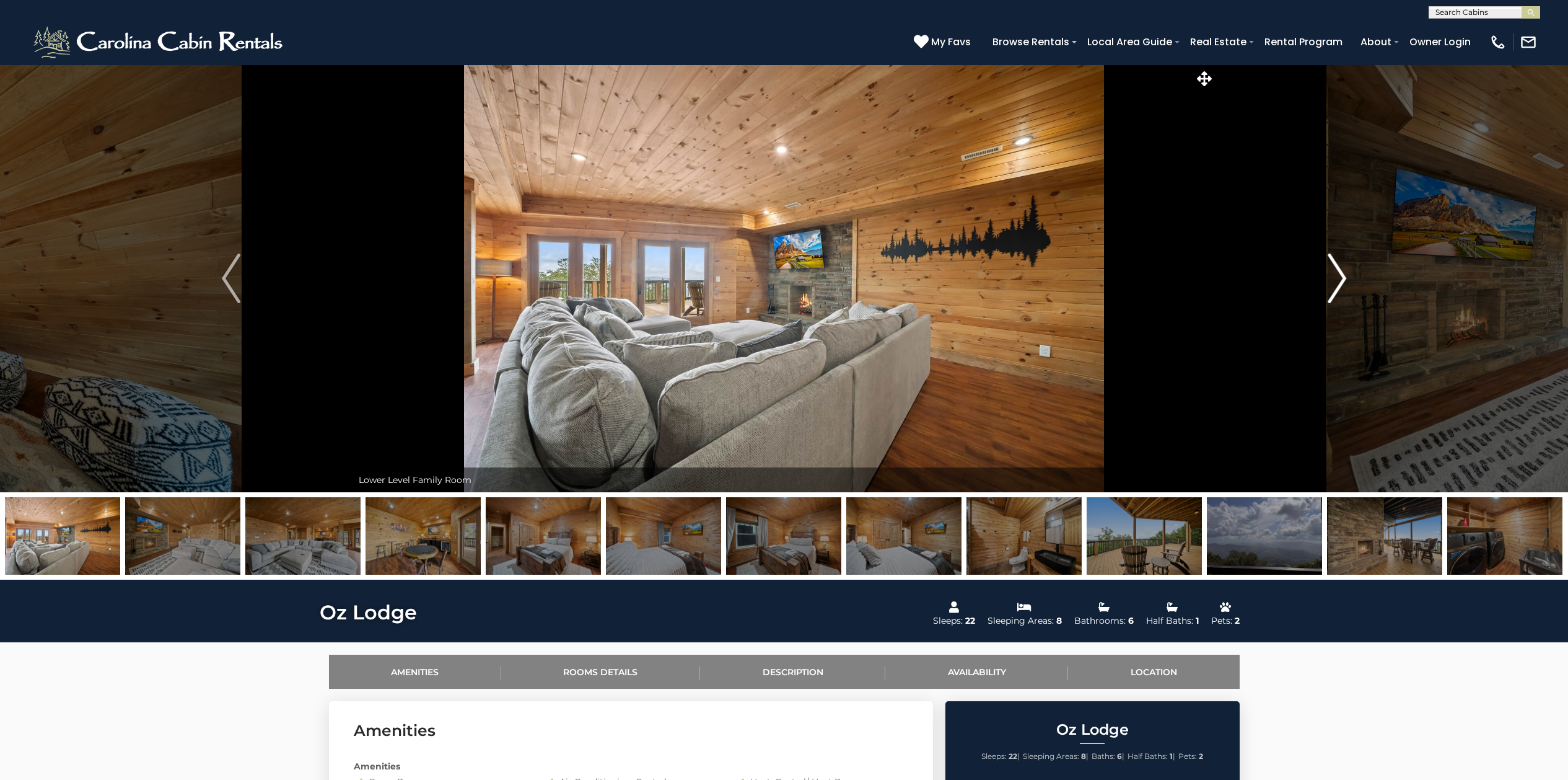
click at [1336, 269] on img "Next" at bounding box center [1337, 278] width 19 height 50
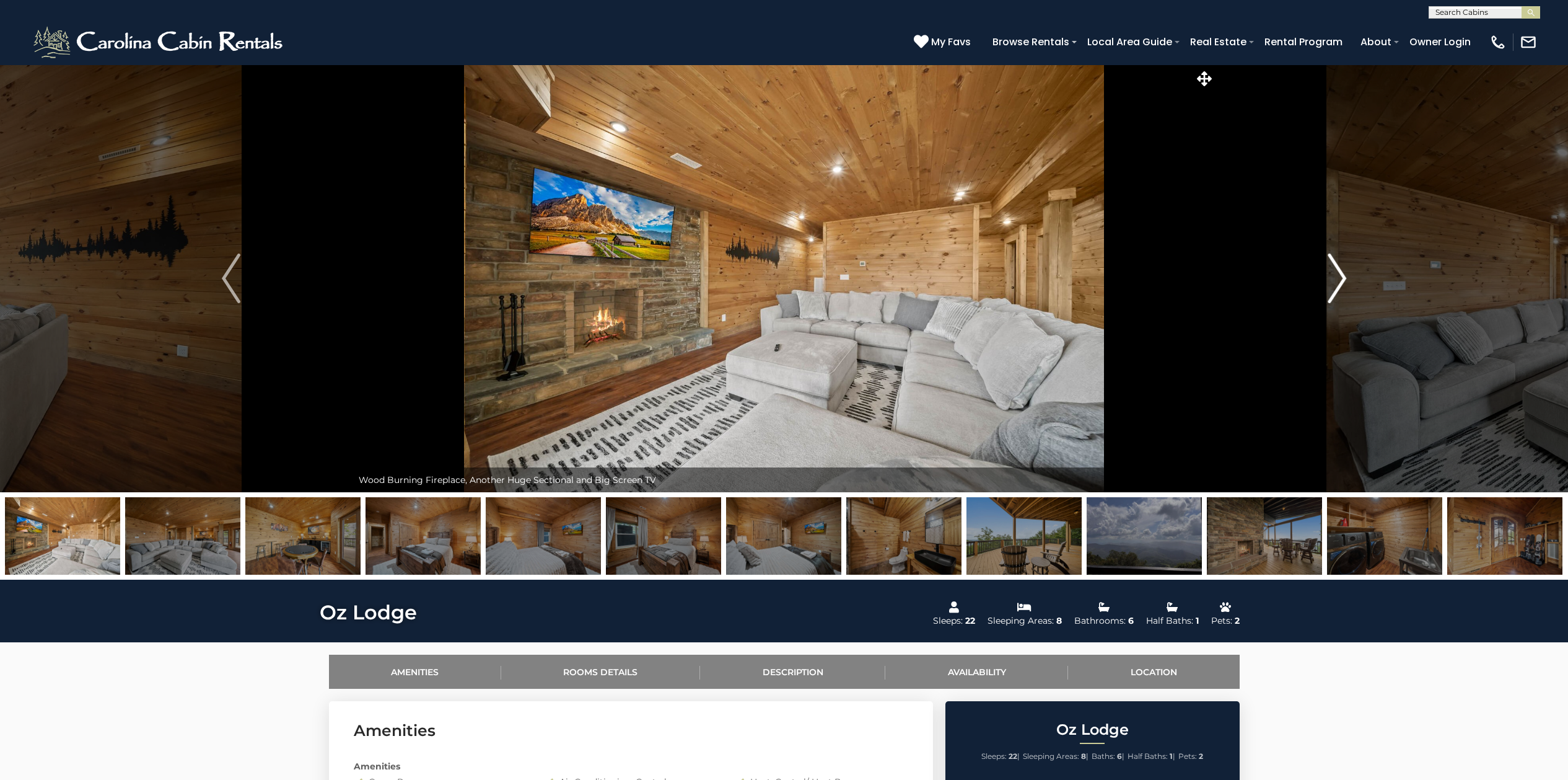
click at [1336, 269] on img "Next" at bounding box center [1337, 278] width 19 height 50
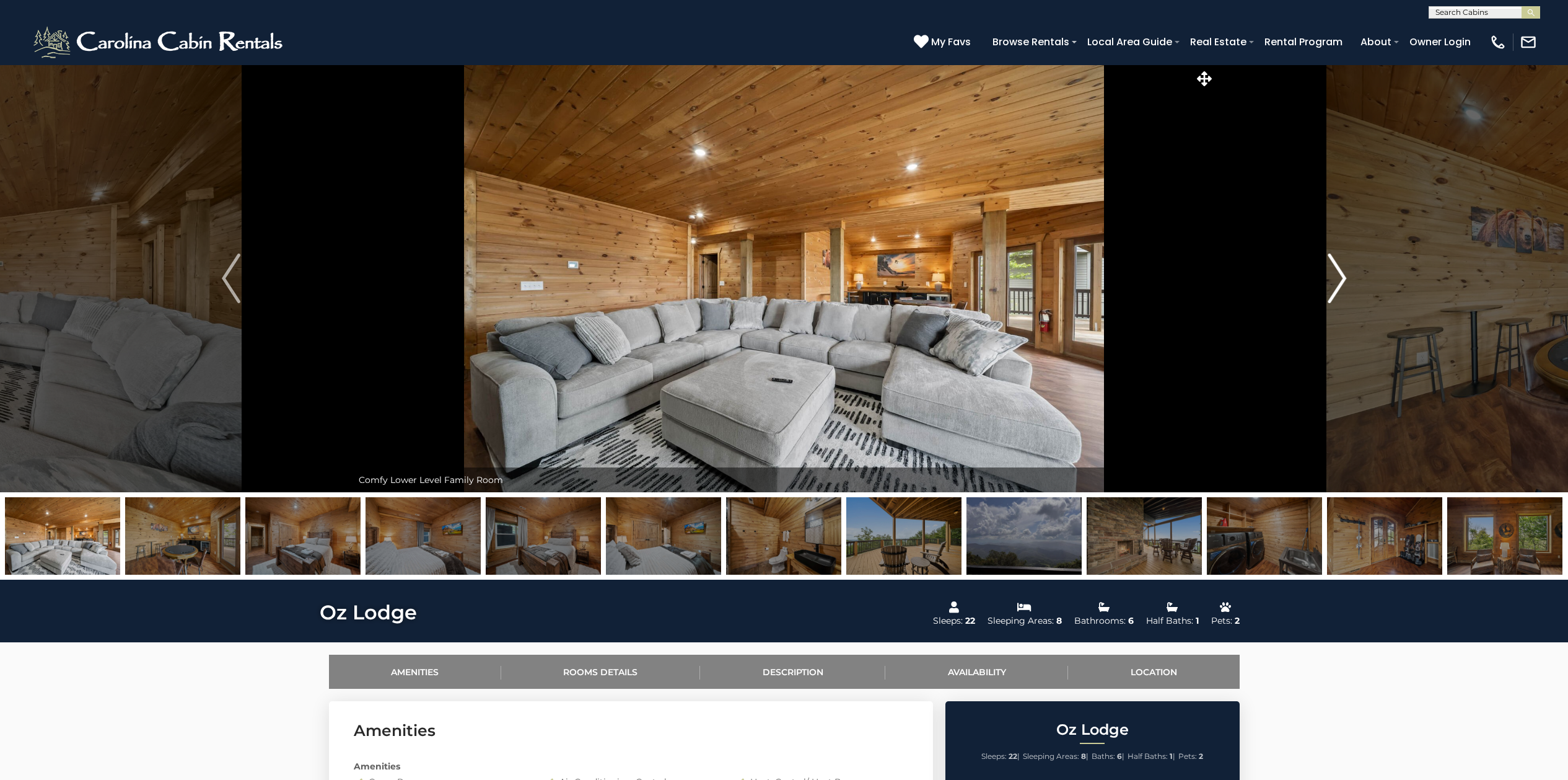
click at [1337, 267] on img "Next" at bounding box center [1337, 278] width 19 height 50
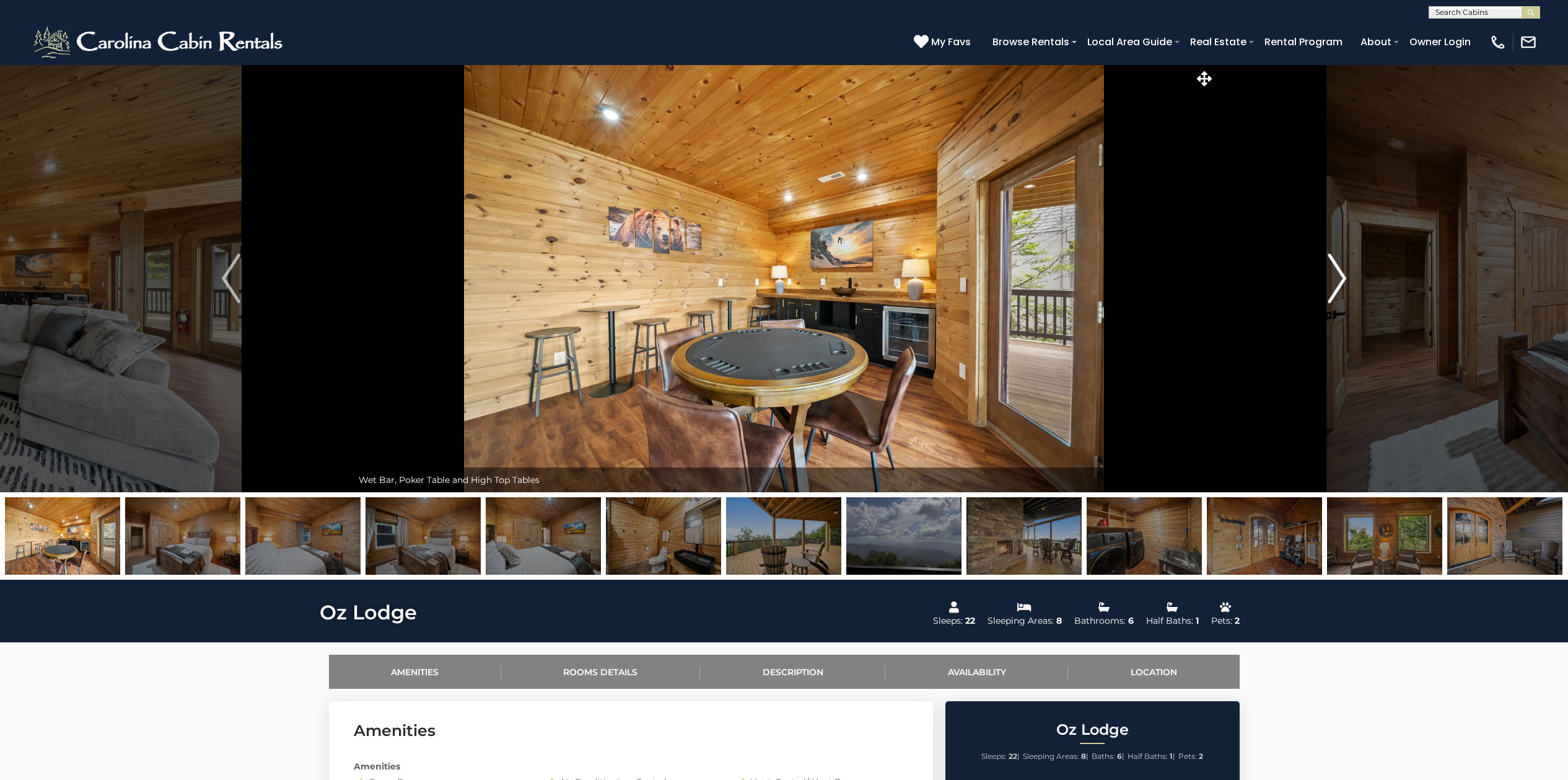
click at [1337, 267] on img "Next" at bounding box center [1337, 278] width 19 height 50
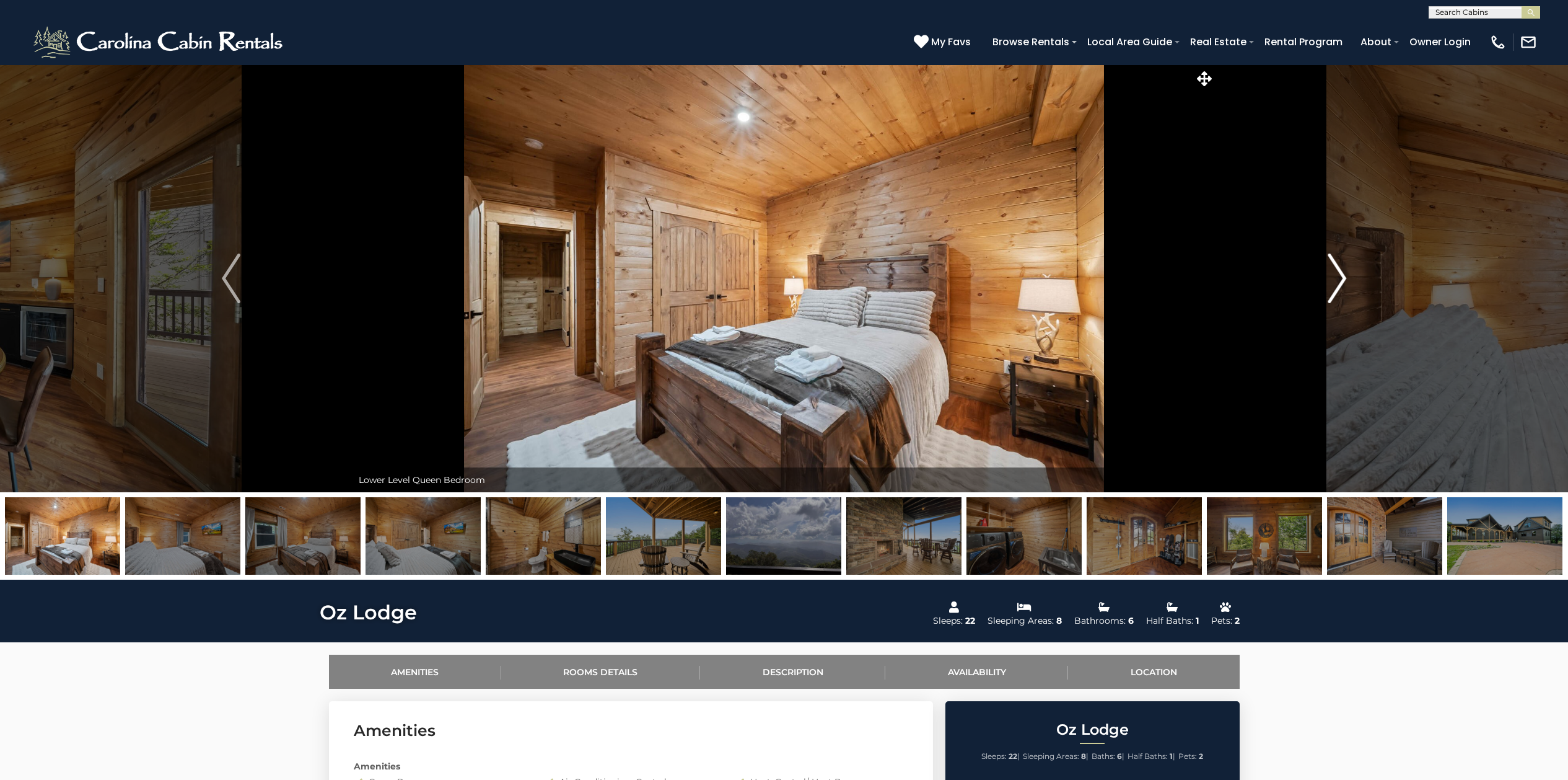
click at [1337, 267] on img "Next" at bounding box center [1337, 278] width 19 height 50
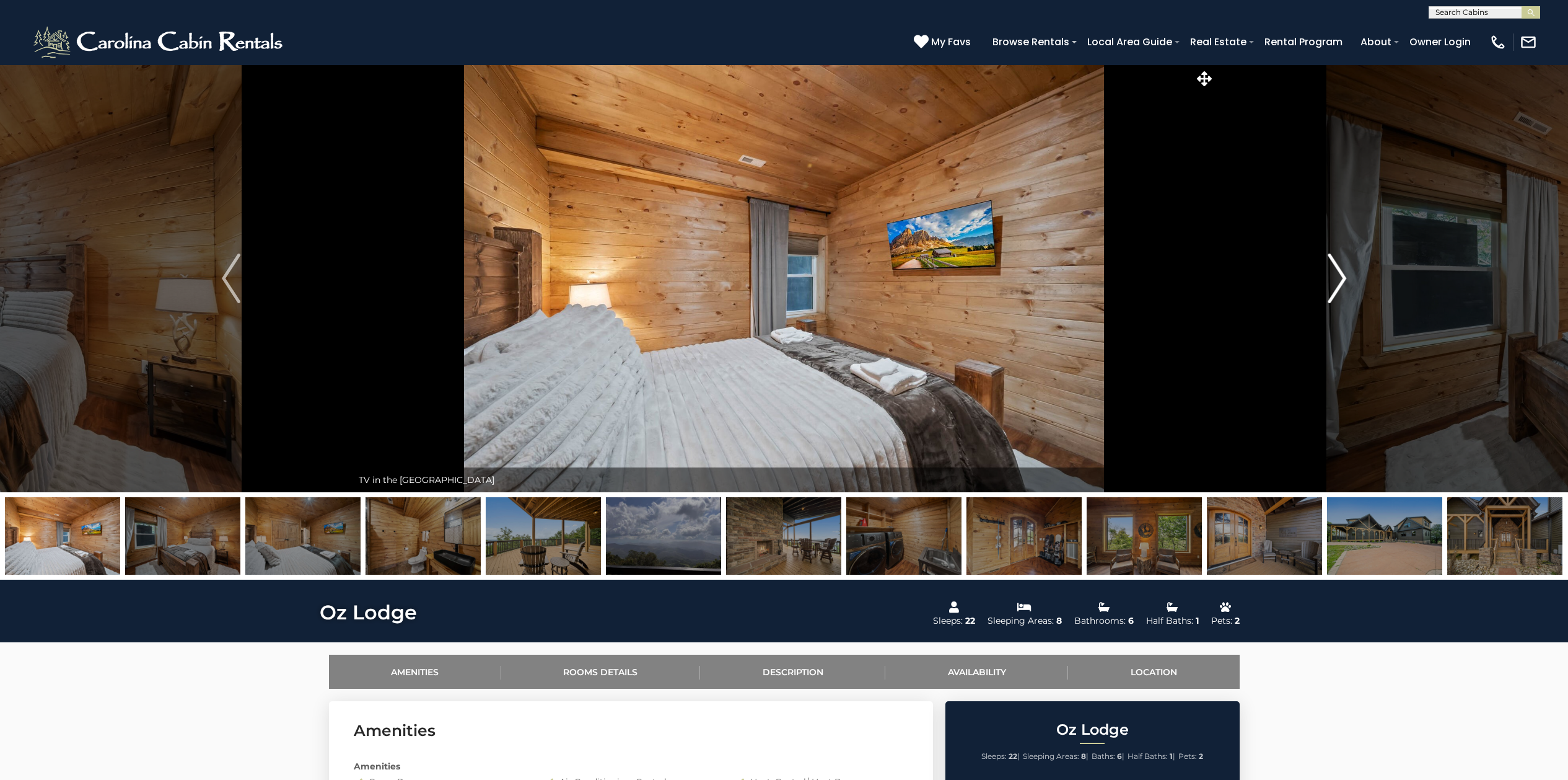
click at [1337, 267] on img "Next" at bounding box center [1337, 278] width 19 height 50
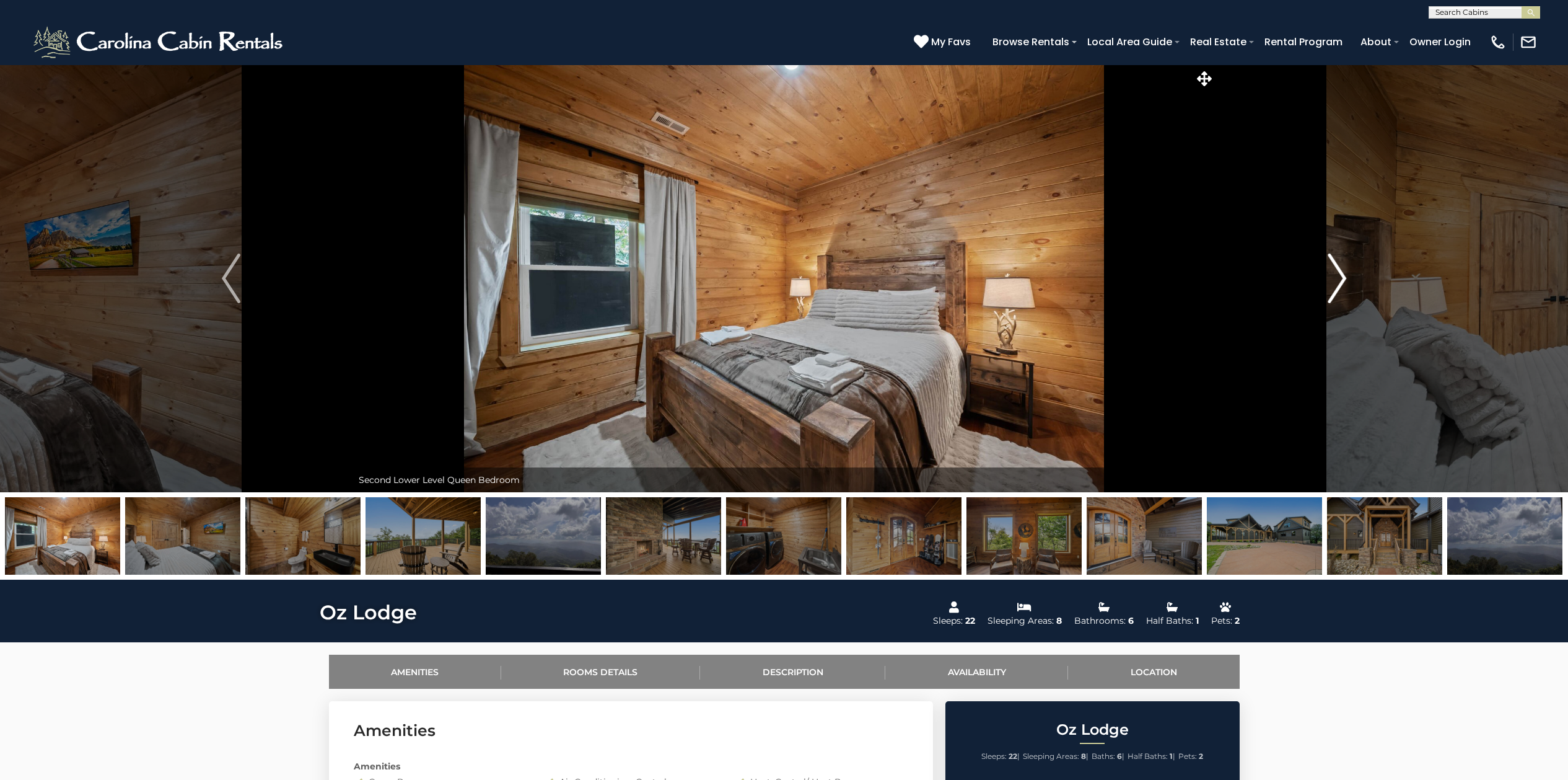
click at [1337, 267] on img "Next" at bounding box center [1337, 278] width 19 height 50
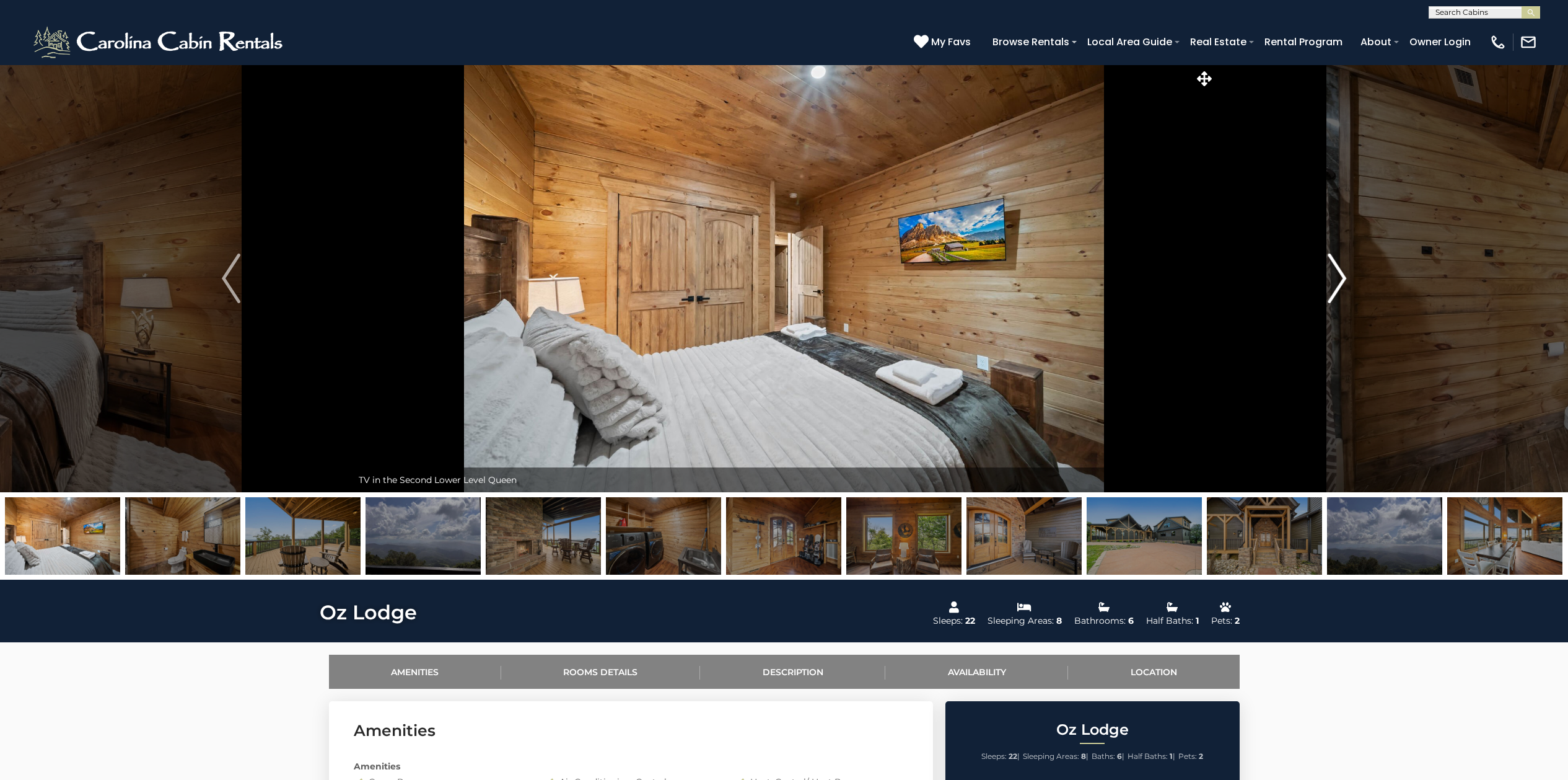
click at [1337, 267] on img "Next" at bounding box center [1337, 278] width 19 height 50
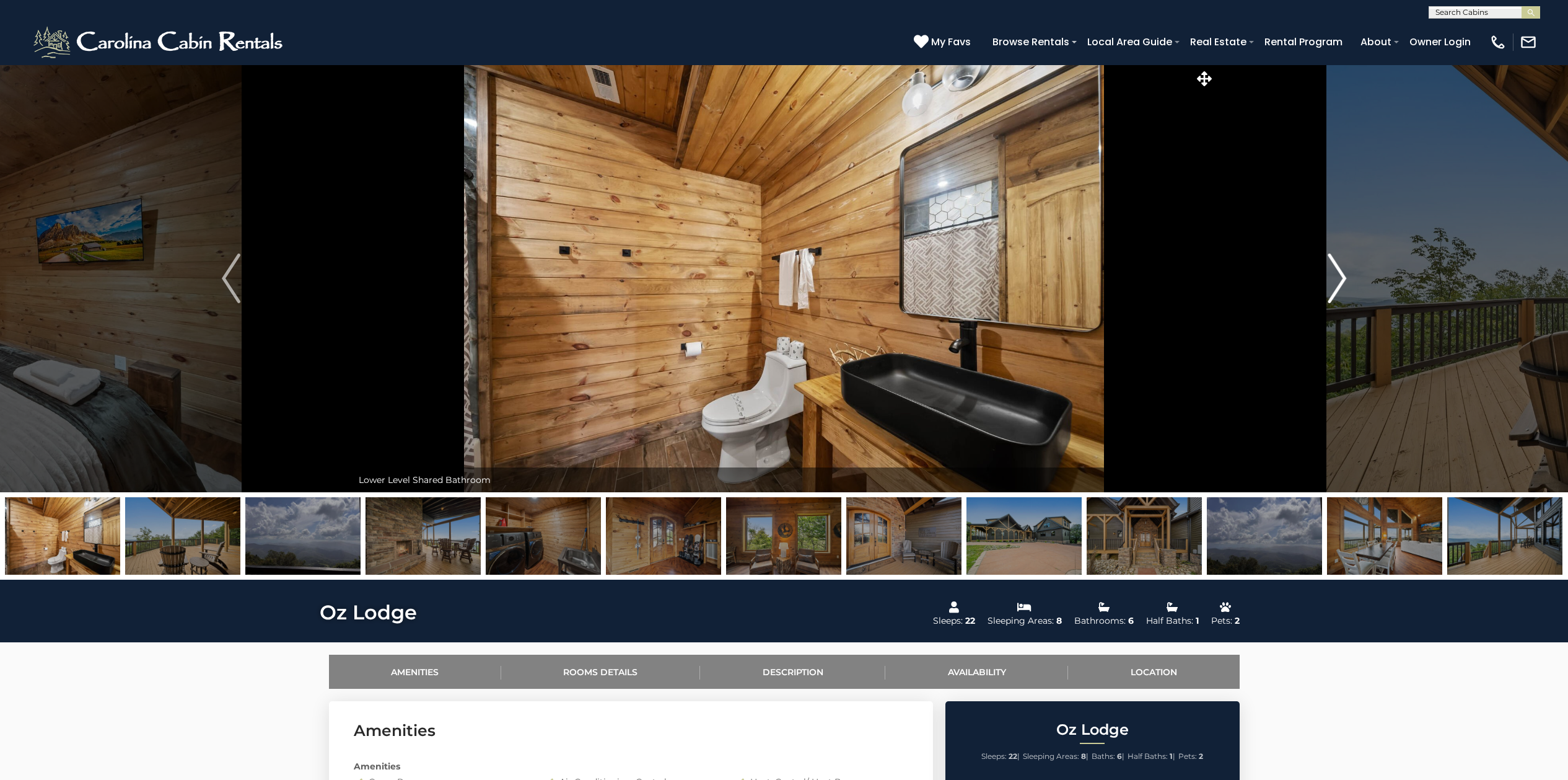
click at [1337, 267] on img "Next" at bounding box center [1337, 278] width 19 height 50
